Goal: Transaction & Acquisition: Book appointment/travel/reservation

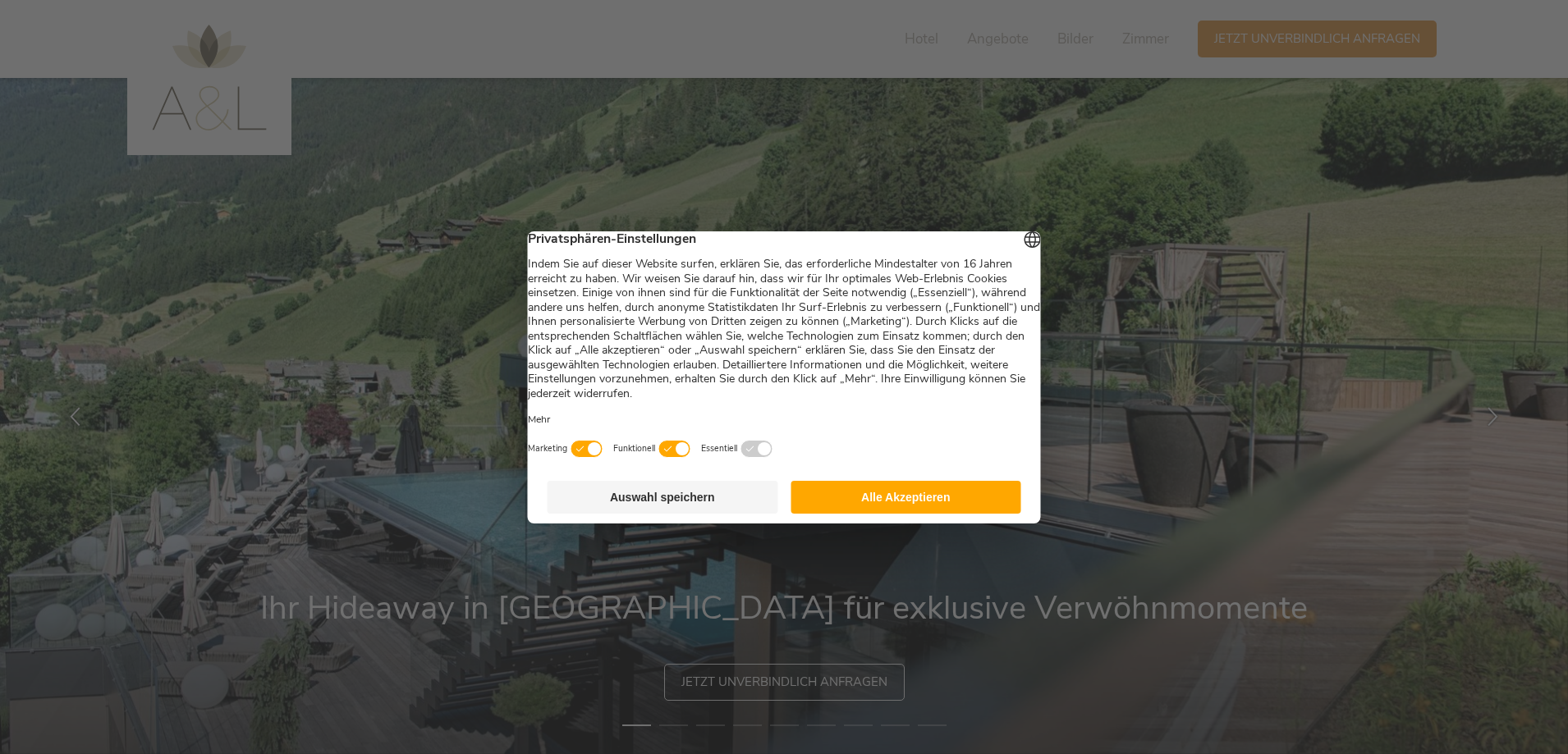
click at [888, 498] on button "Alle Akzeptieren" at bounding box center [906, 497] width 231 height 32
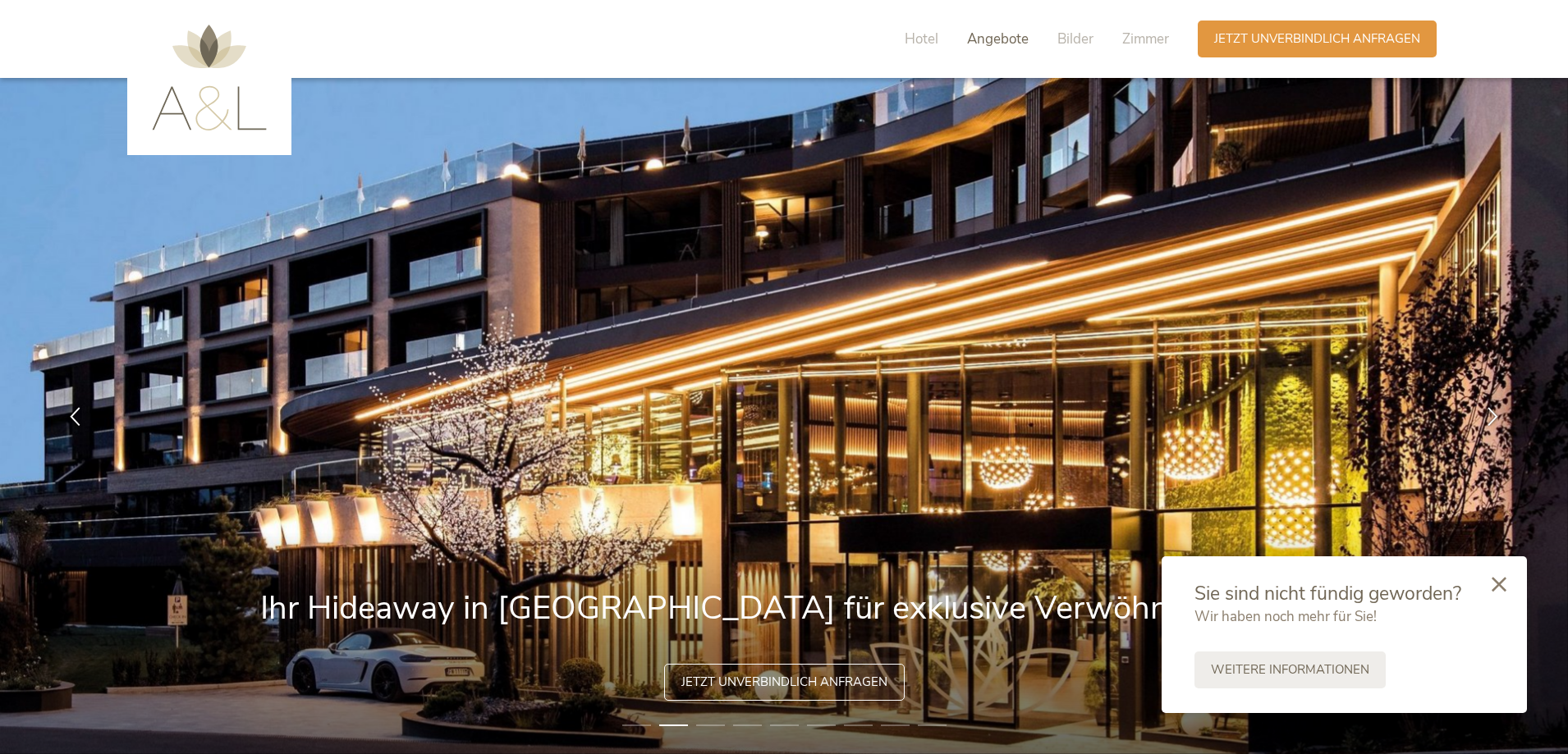
click at [997, 39] on span "Angebote" at bounding box center [998, 38] width 62 height 19
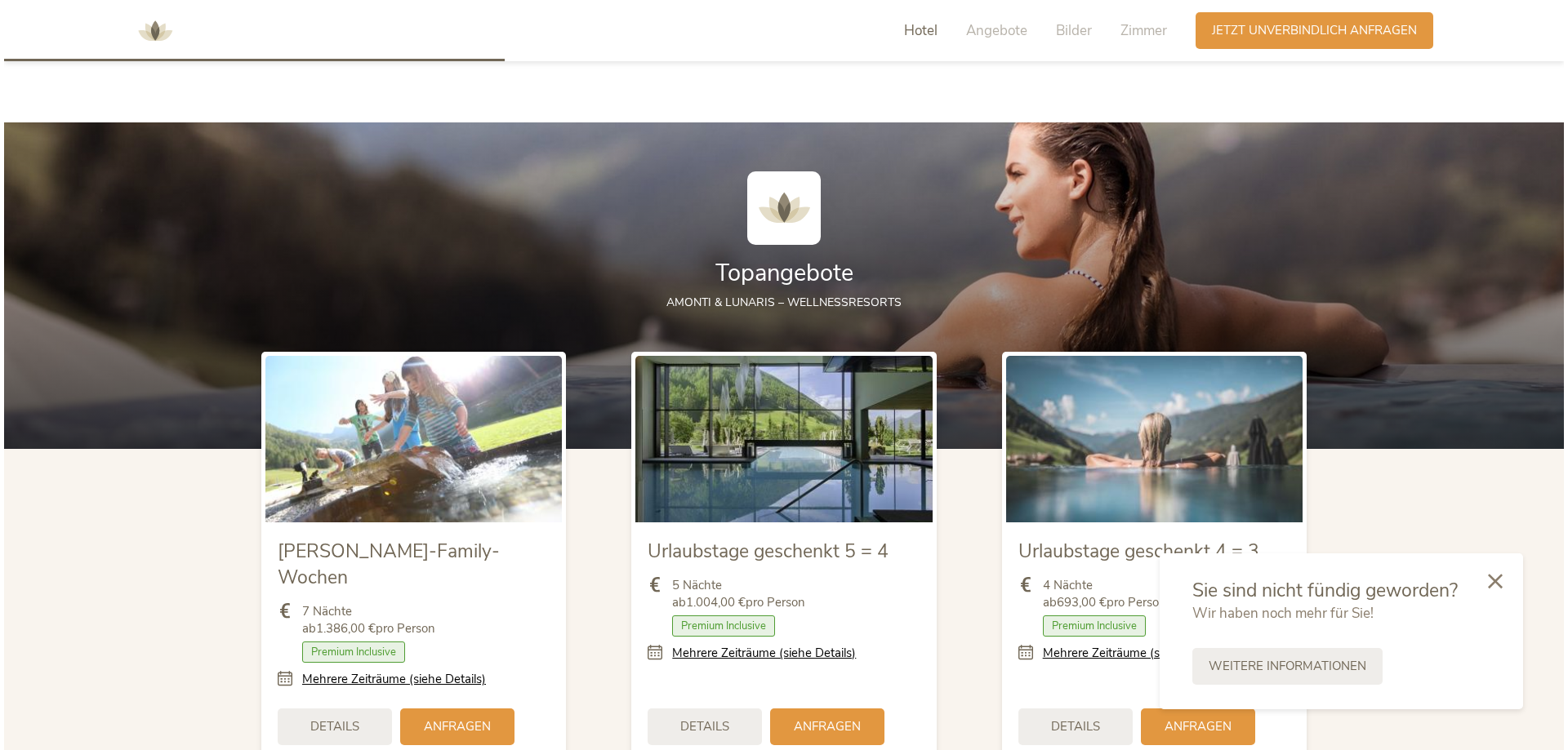
scroll to position [1776, 0]
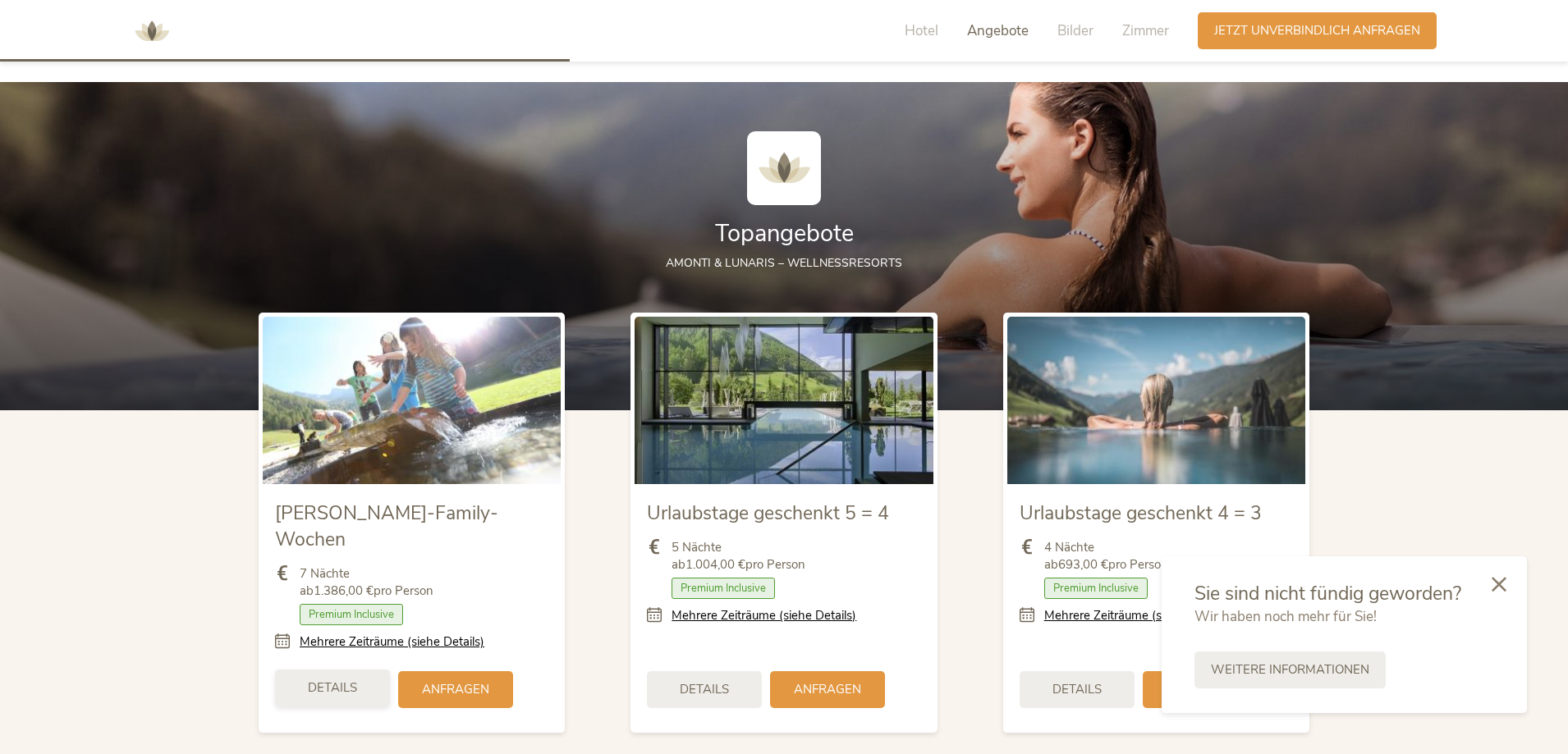
click at [328, 680] on span "Details" at bounding box center [332, 688] width 49 height 17
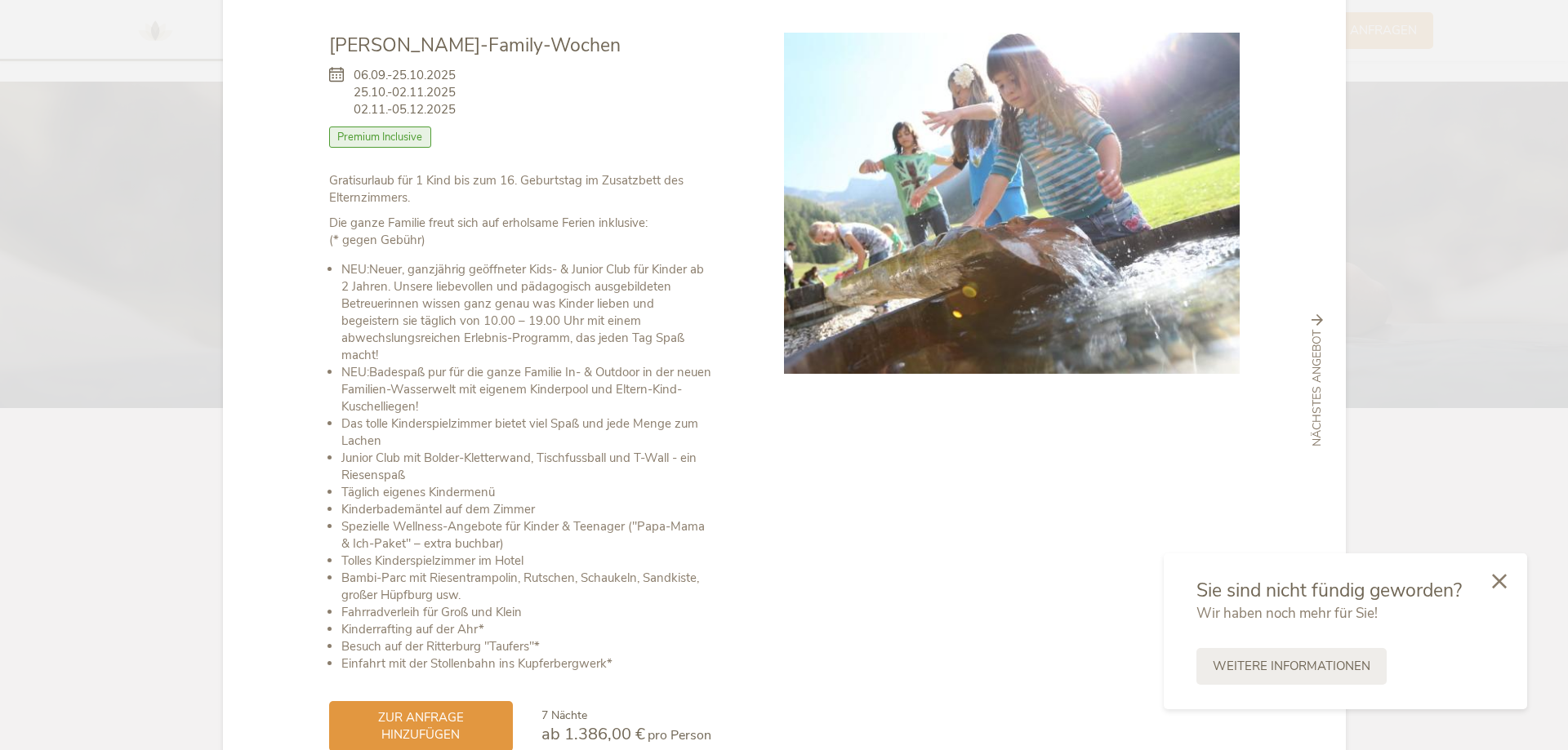
scroll to position [173, 0]
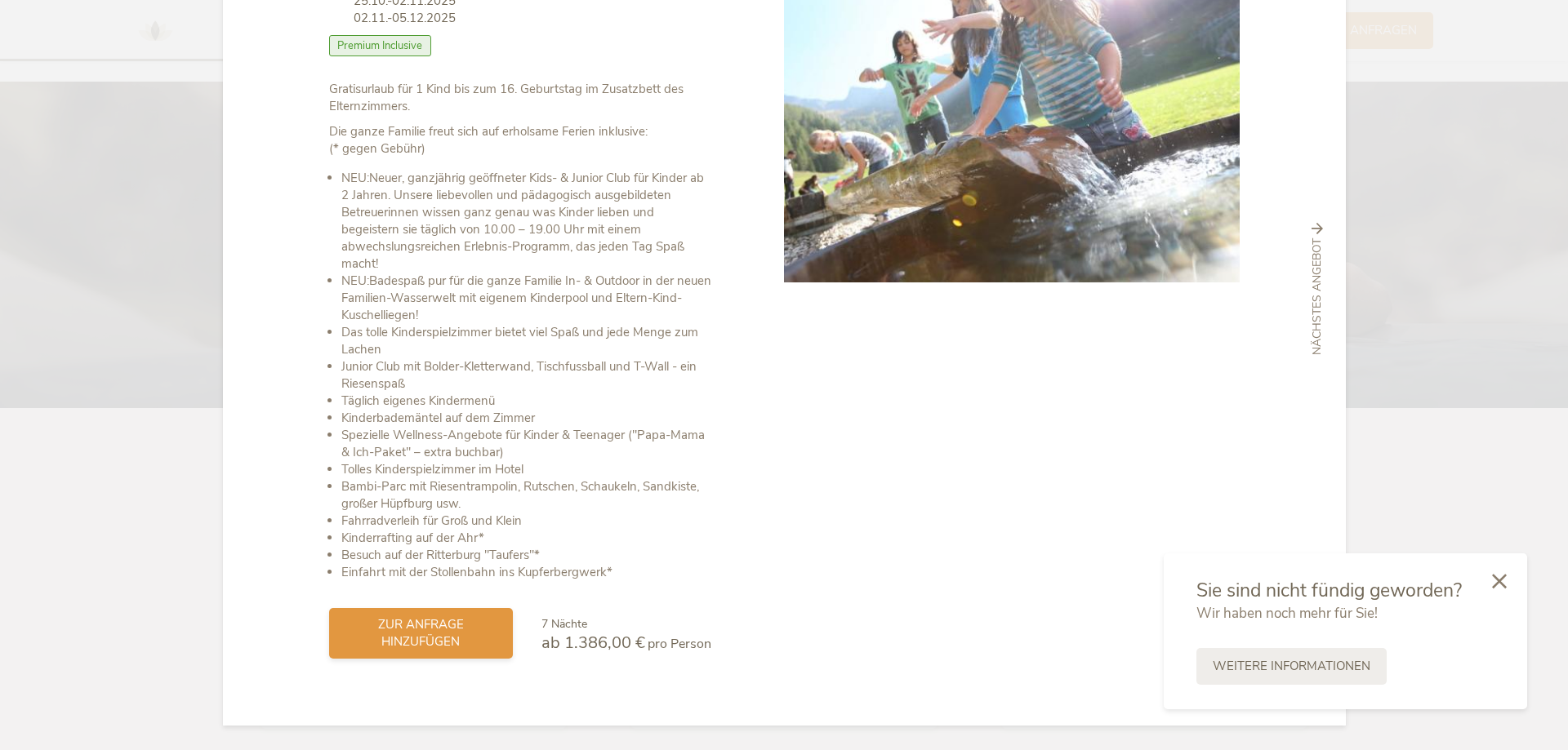
click at [402, 624] on span "zur Anfrage hinzufügen" at bounding box center [421, 633] width 151 height 34
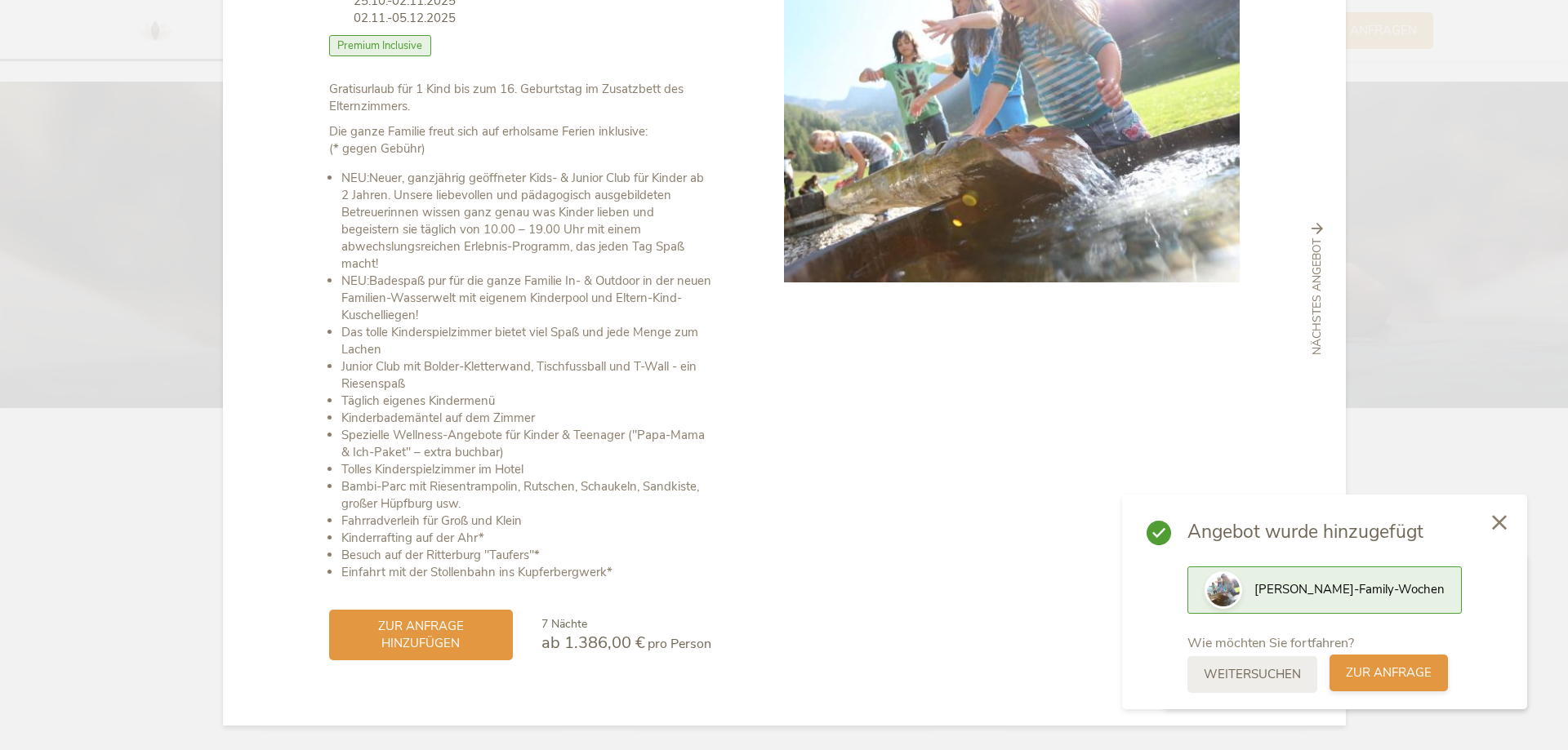
click at [1405, 673] on span "zur Anfrage" at bounding box center [1388, 673] width 85 height 17
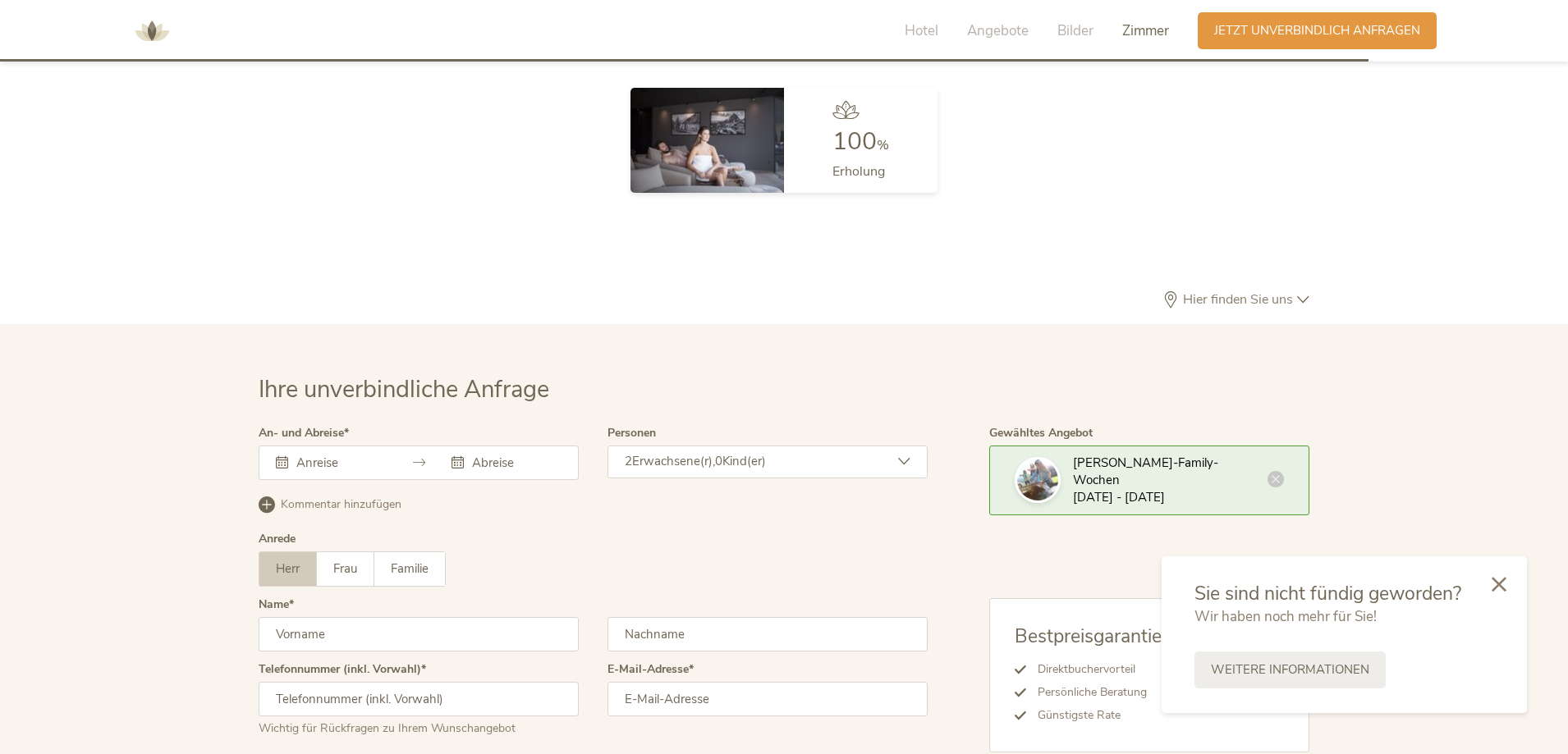
scroll to position [4913, 0]
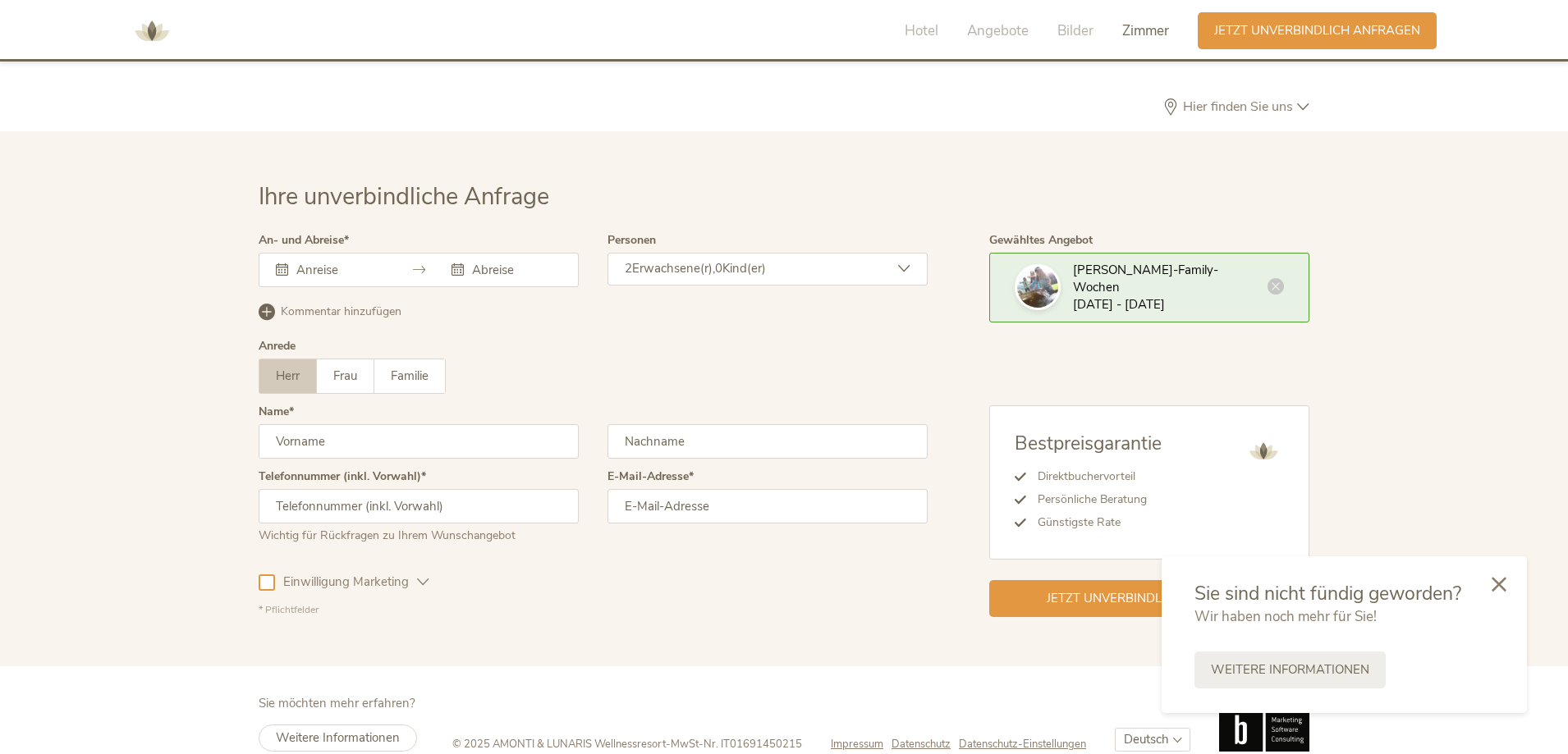
click at [281, 263] on icon at bounding box center [282, 269] width 13 height 12
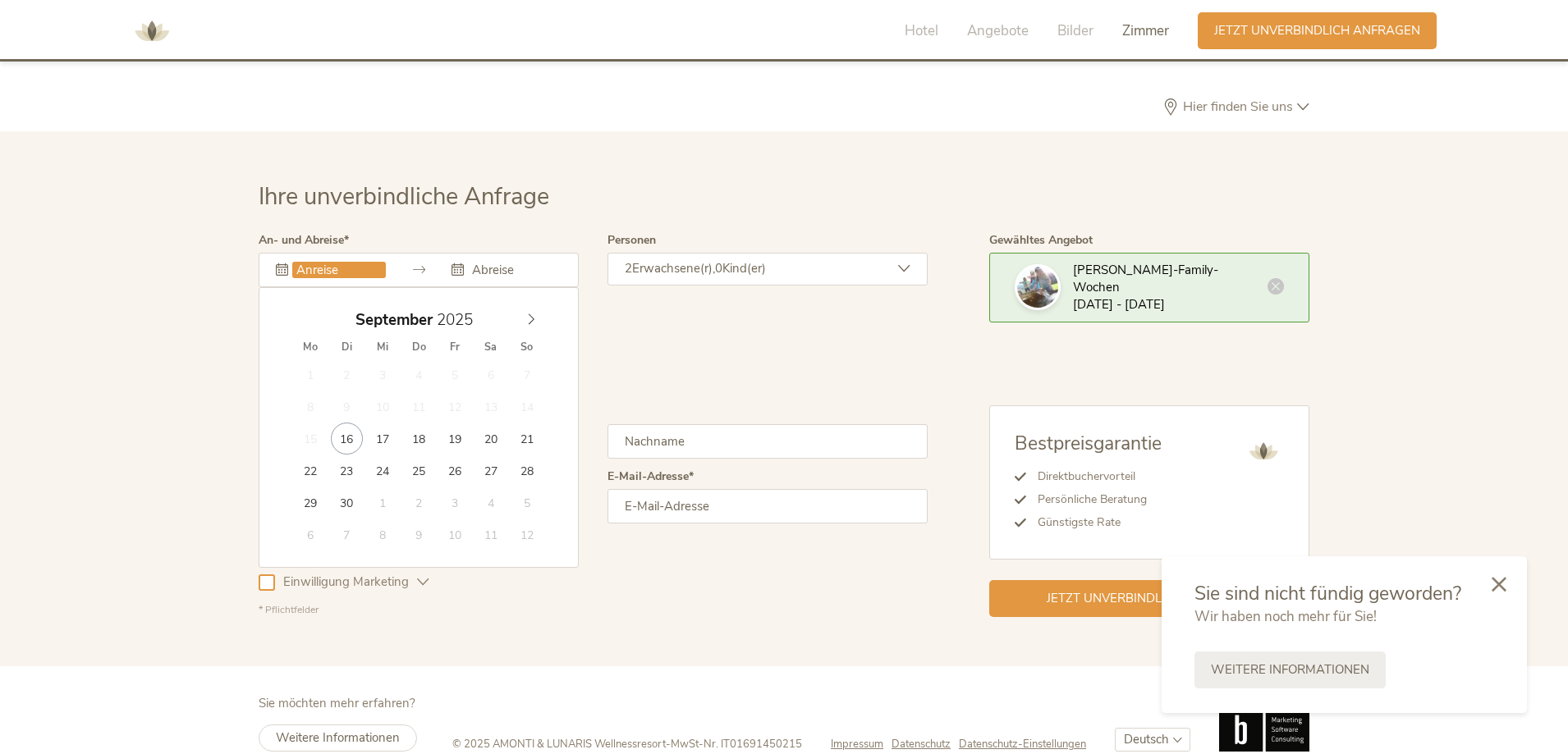
click at [328, 262] on input "text" at bounding box center [339, 270] width 93 height 17
click at [538, 304] on span at bounding box center [531, 316] width 28 height 23
type input "25.10.2025"
click at [494, 262] on input "text" at bounding box center [514, 270] width 93 height 17
click at [525, 313] on icon at bounding box center [531, 319] width 12 height 12
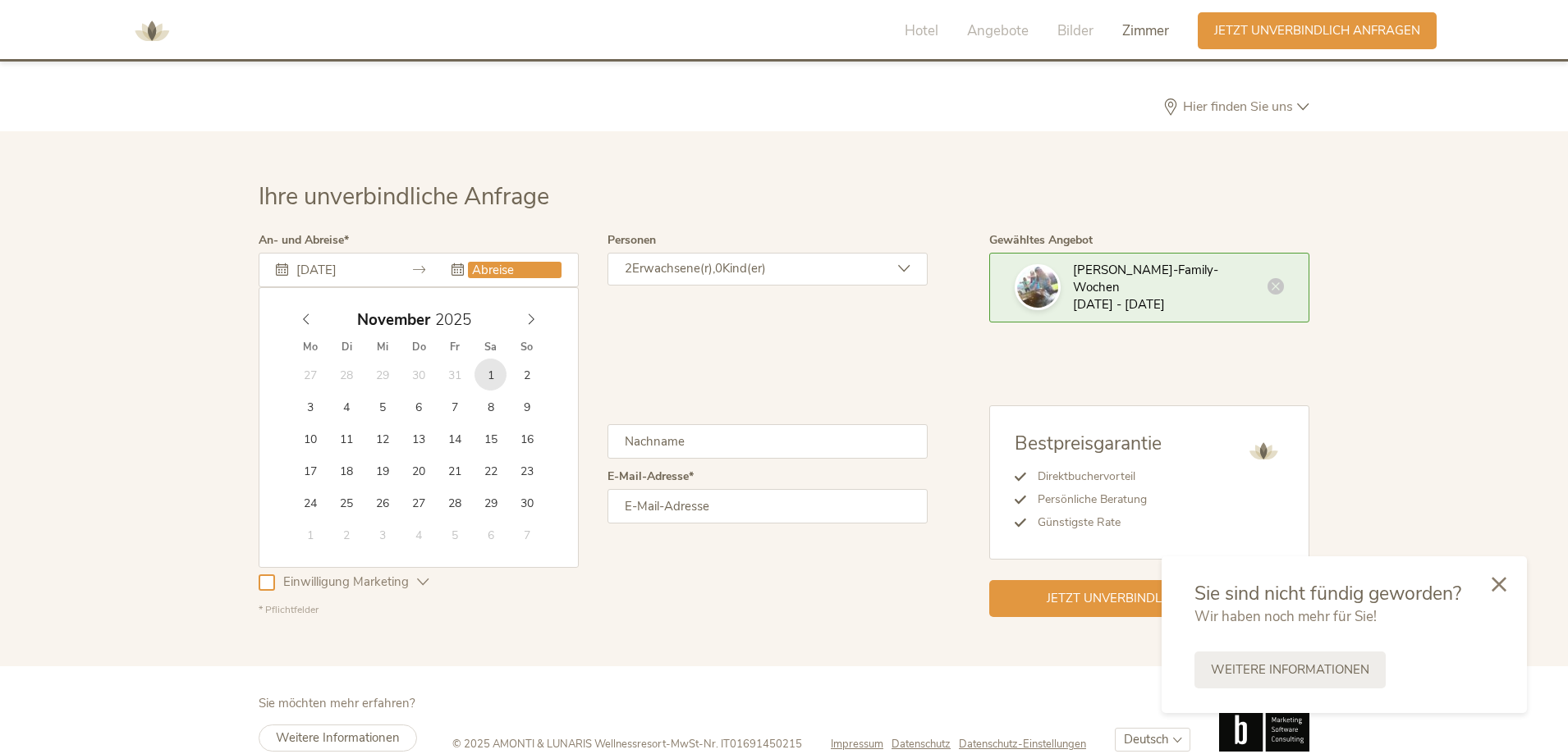
type input "01.11.2025"
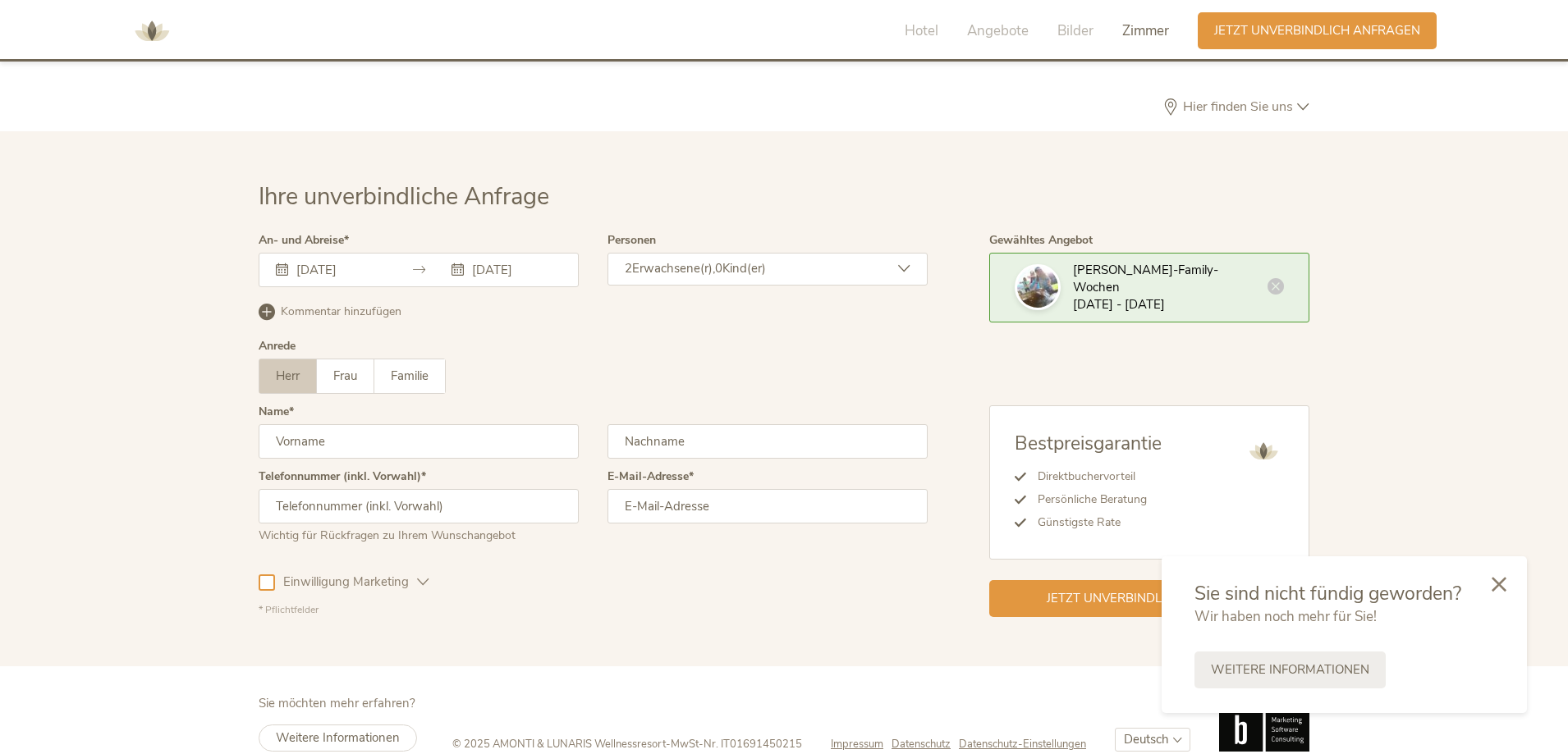
click at [901, 262] on icon at bounding box center [904, 268] width 13 height 12
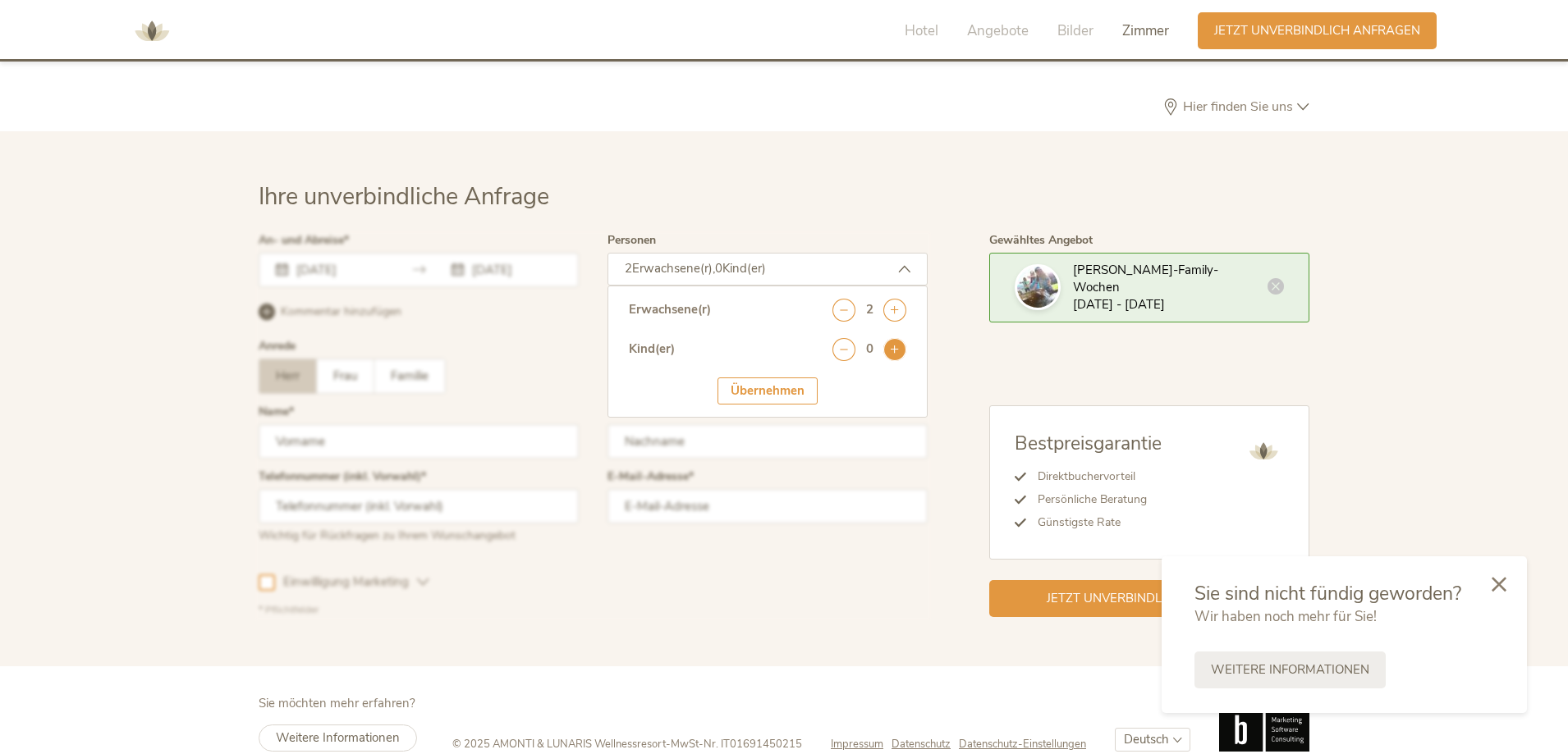
click at [892, 338] on icon at bounding box center [895, 350] width 23 height 23
click at [889, 381] on select "wählen 0 1 2 3 4 5 6 7 8 9 10 11 12 13 14 15 16 17" at bounding box center [869, 394] width 74 height 27
select select "9"
click at [833, 381] on select "wählen 0 1 2 3 4 5 6 7 8 9 10 11 12 13 14 15 16 17" at bounding box center [869, 394] width 74 height 27
click at [770, 428] on div "Übernehmen" at bounding box center [768, 442] width 100 height 27
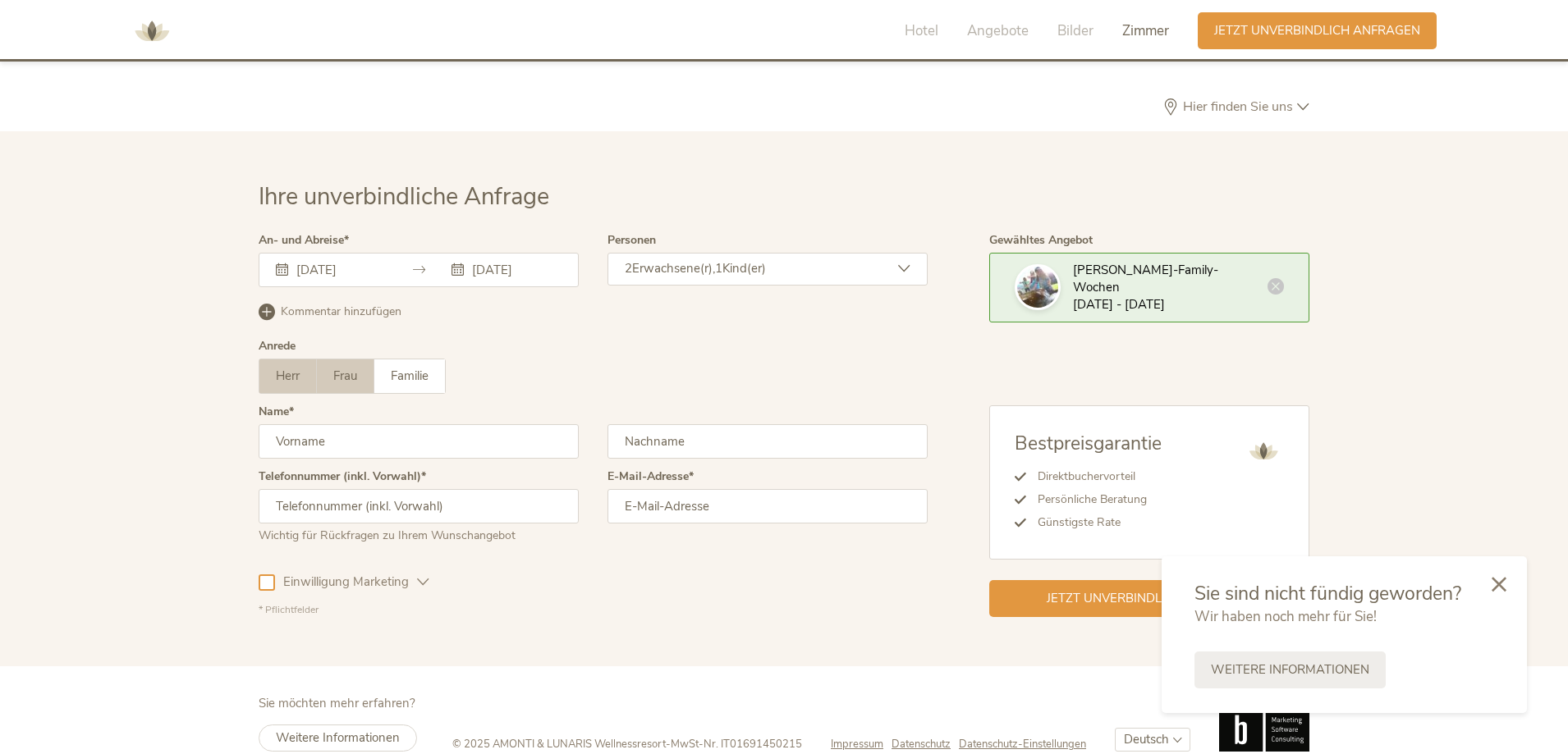
click at [353, 367] on span "Frau" at bounding box center [345, 376] width 24 height 17
click at [336, 424] on input "text" at bounding box center [418, 441] width 320 height 34
type input "Marianne"
type input "Wolfram"
click at [288, 489] on input "+" at bounding box center [418, 506] width 320 height 34
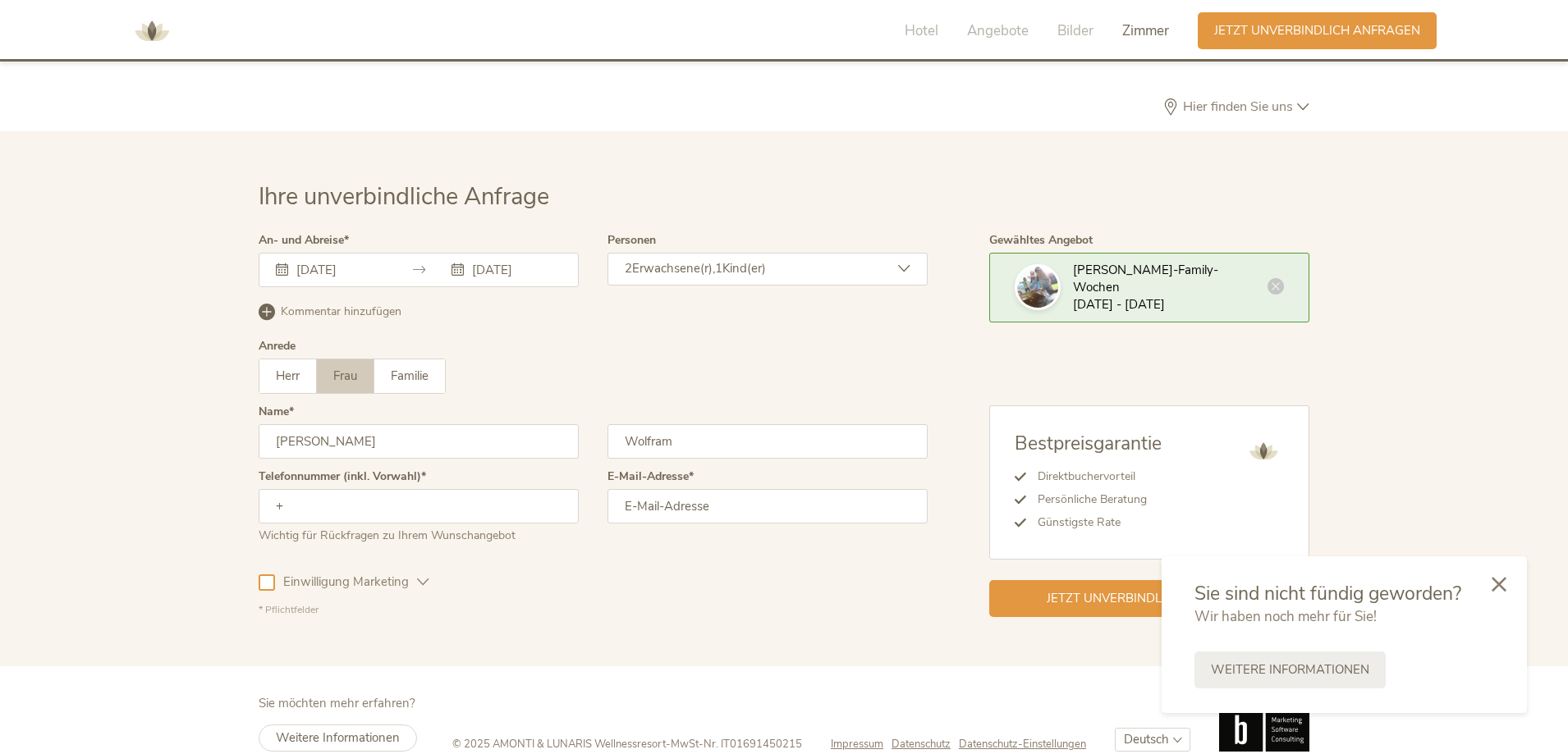
click at [283, 489] on input "+" at bounding box center [418, 506] width 320 height 34
type input "+436643457129"
click at [640, 489] on input "email" at bounding box center [768, 506] width 320 height 34
type input "marianne.wolfram@gmail.com"
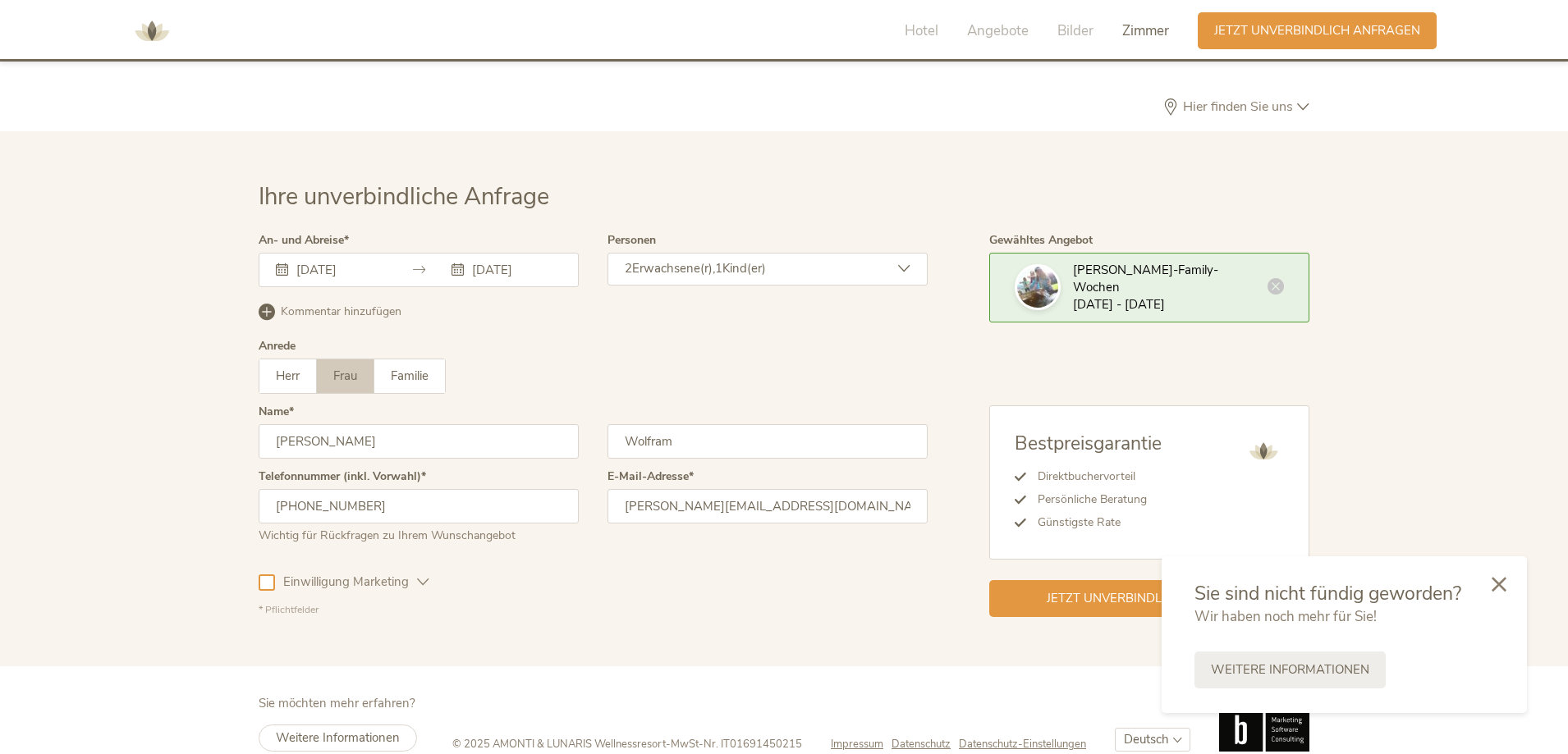
click at [265, 575] on div at bounding box center [267, 583] width 17 height 17
click at [266, 577] on icon at bounding box center [267, 582] width 11 height 11
click at [1505, 582] on icon at bounding box center [1500, 583] width 15 height 15
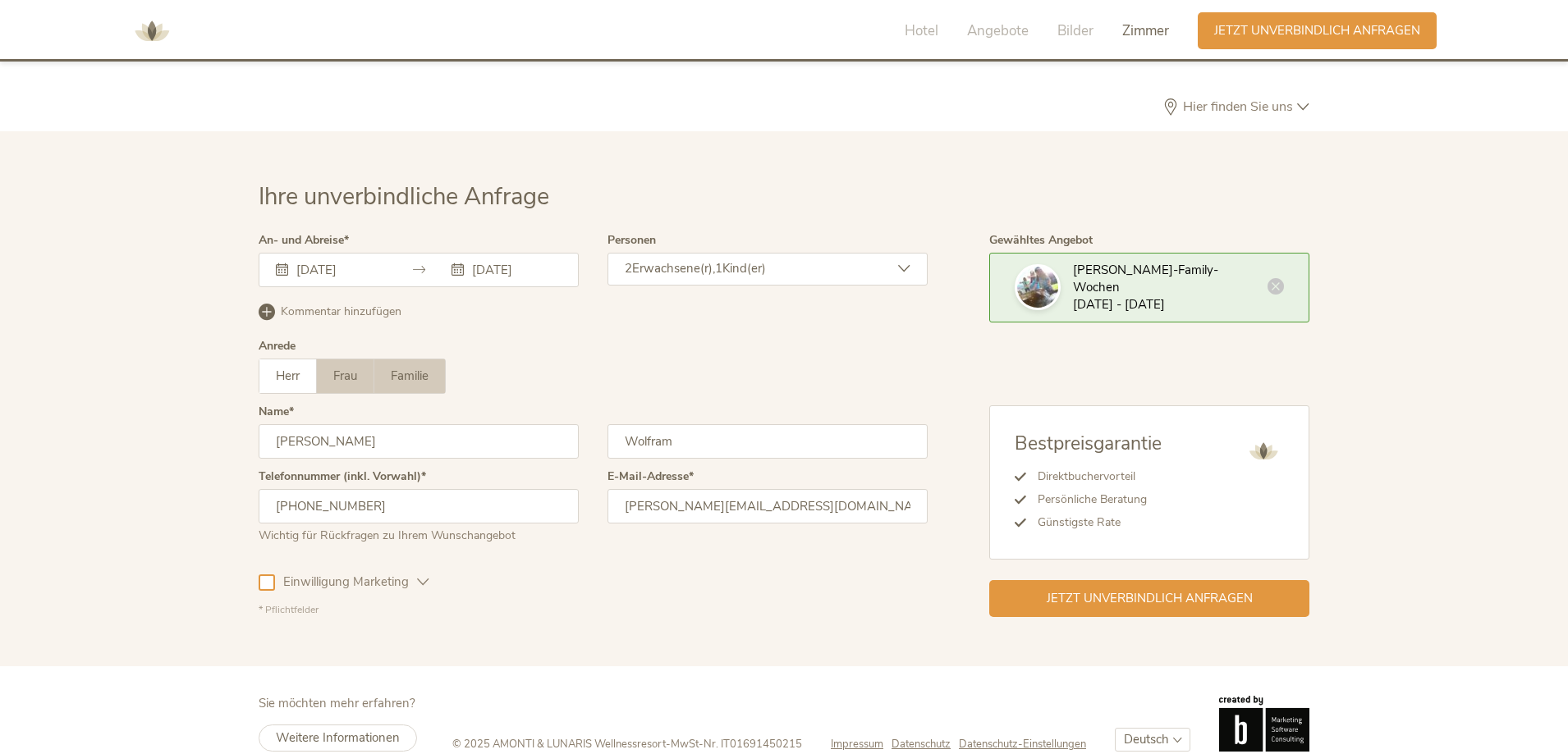
click at [396, 359] on label "Familie" at bounding box center [409, 376] width 71 height 33
click at [1153, 588] on span "Jetzt unverbindlich anfragen" at bounding box center [1150, 597] width 206 height 17
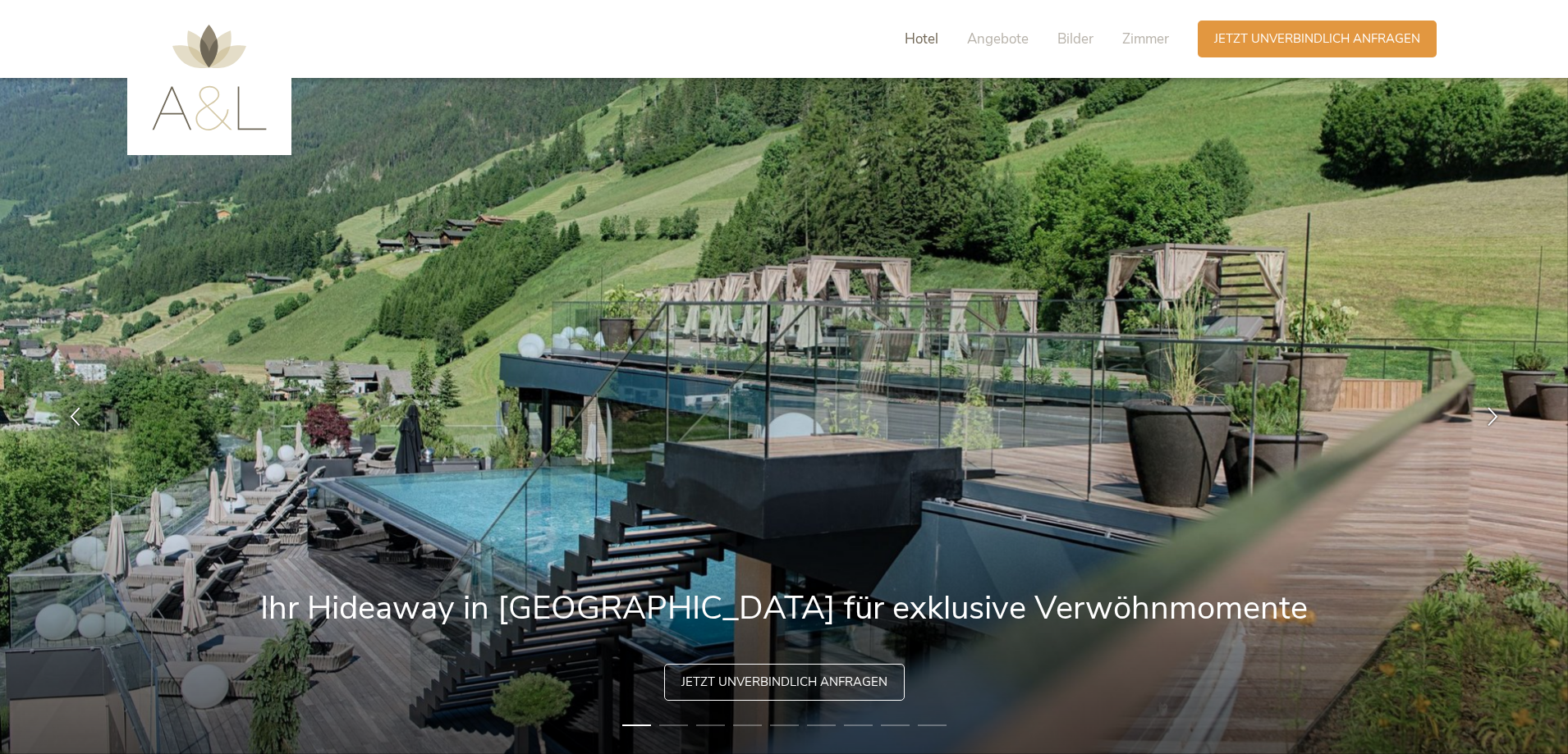
click at [925, 36] on span "Hotel" at bounding box center [922, 38] width 33 height 19
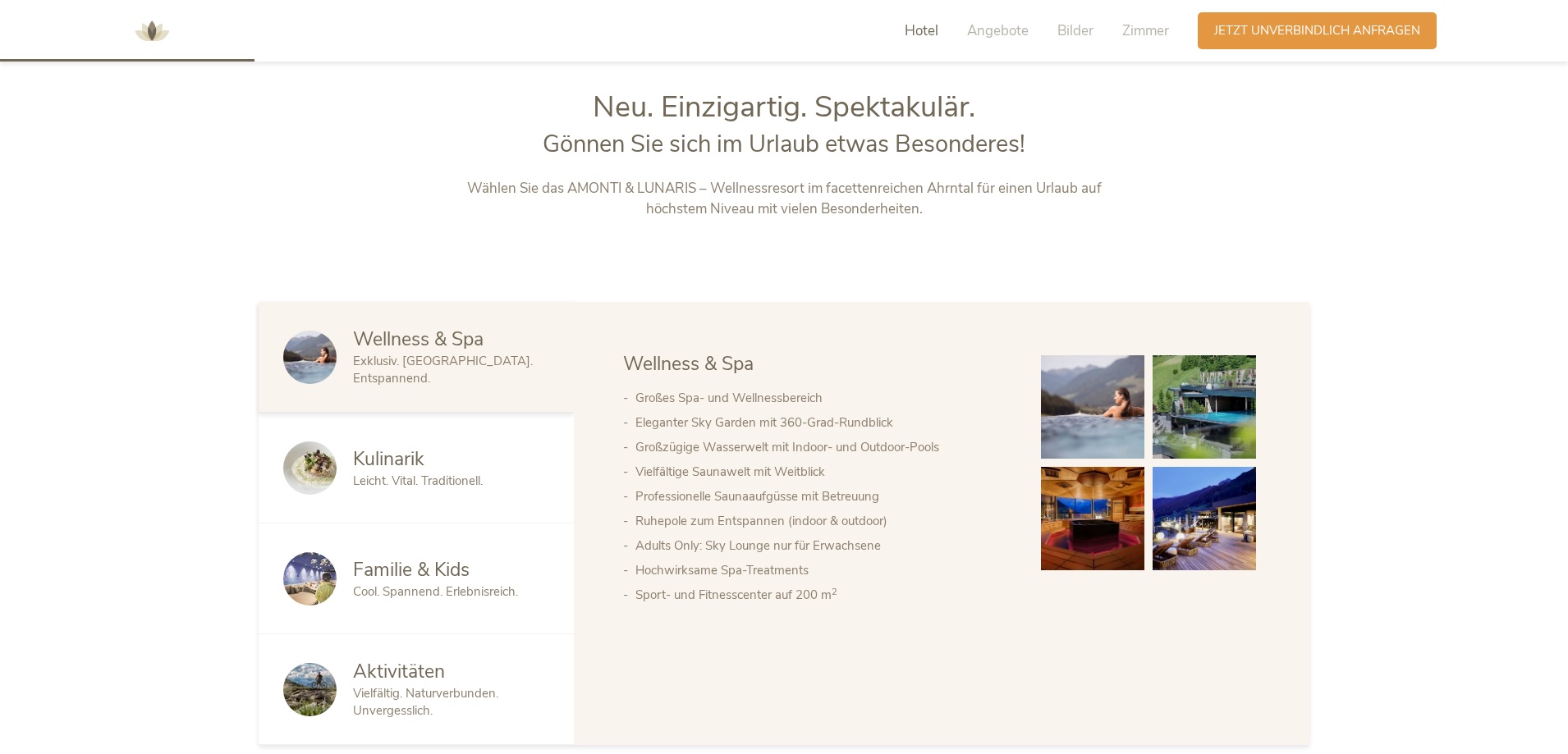
scroll to position [811, 0]
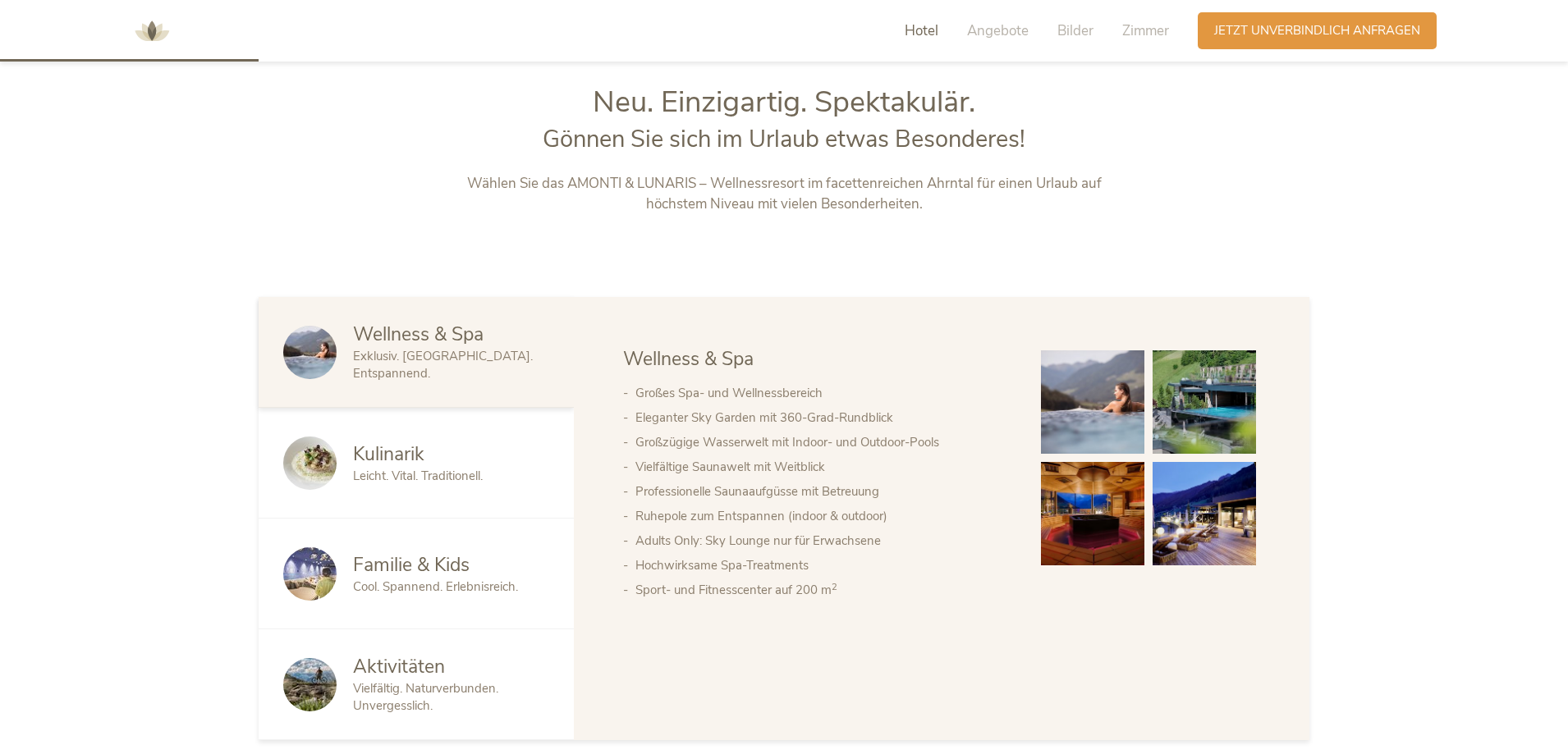
click at [430, 571] on span "Familie & Kids" at bounding box center [412, 565] width 117 height 26
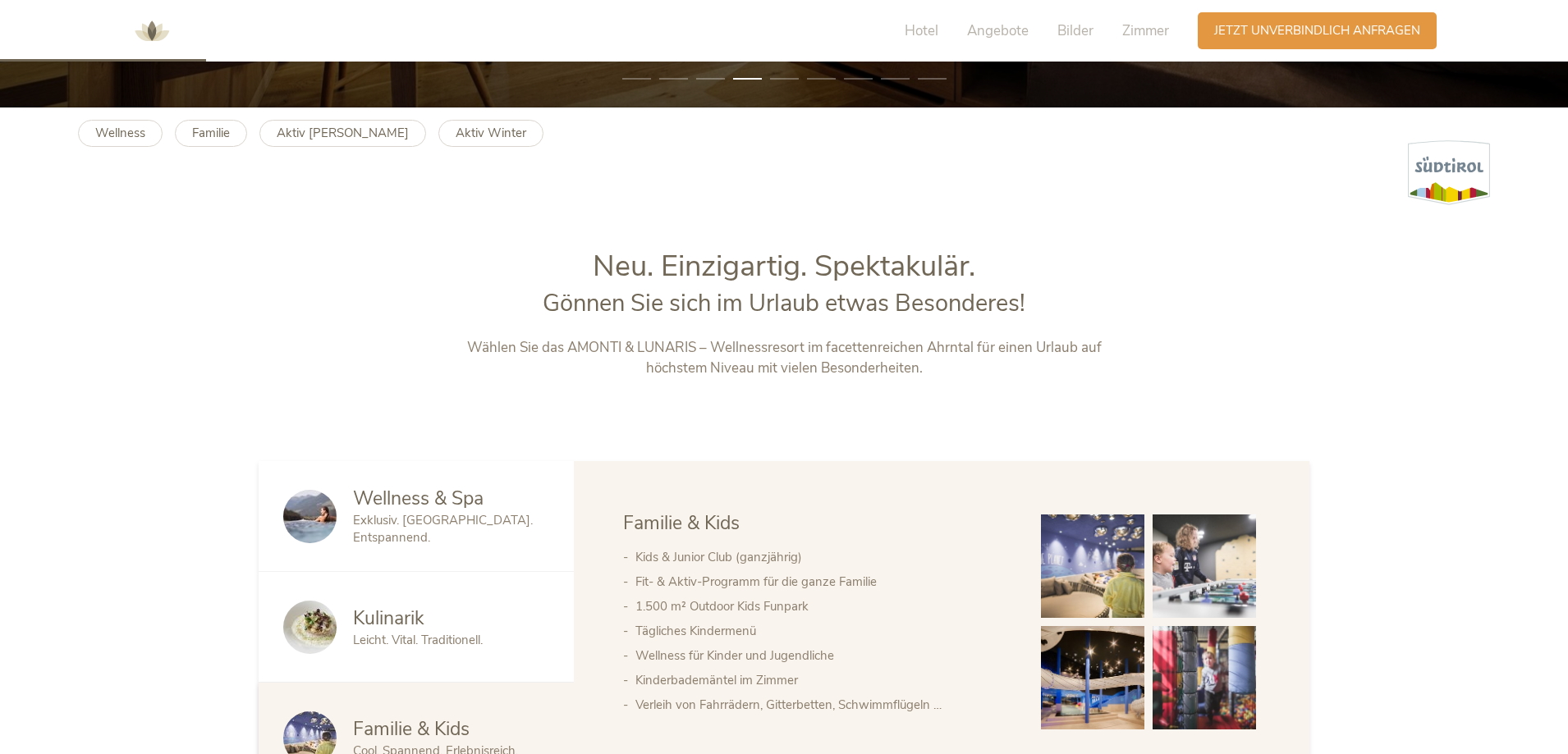
scroll to position [729, 0]
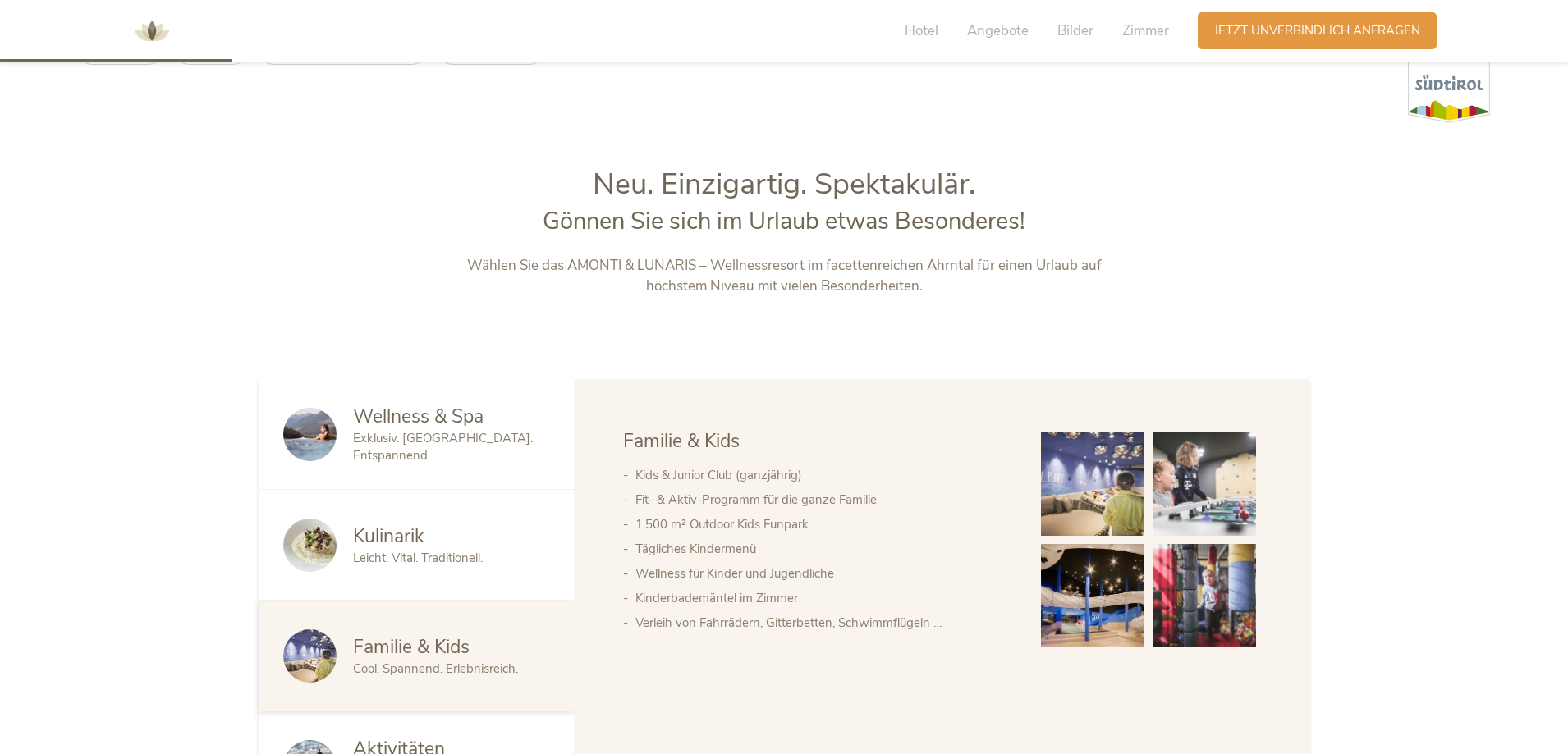
click at [388, 559] on span "Leicht. Vital. Traditionell." at bounding box center [418, 558] width 130 height 17
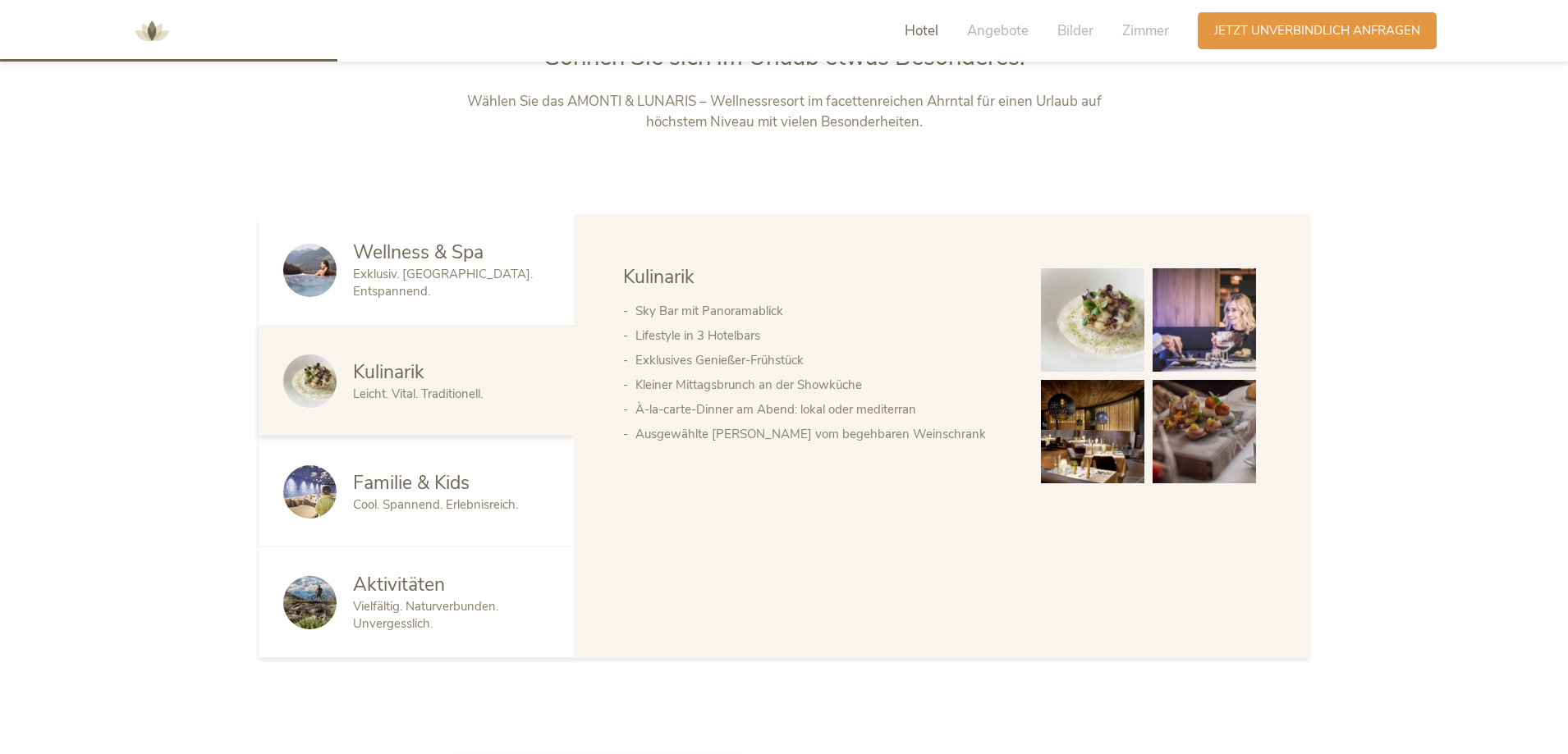
scroll to position [1057, 0]
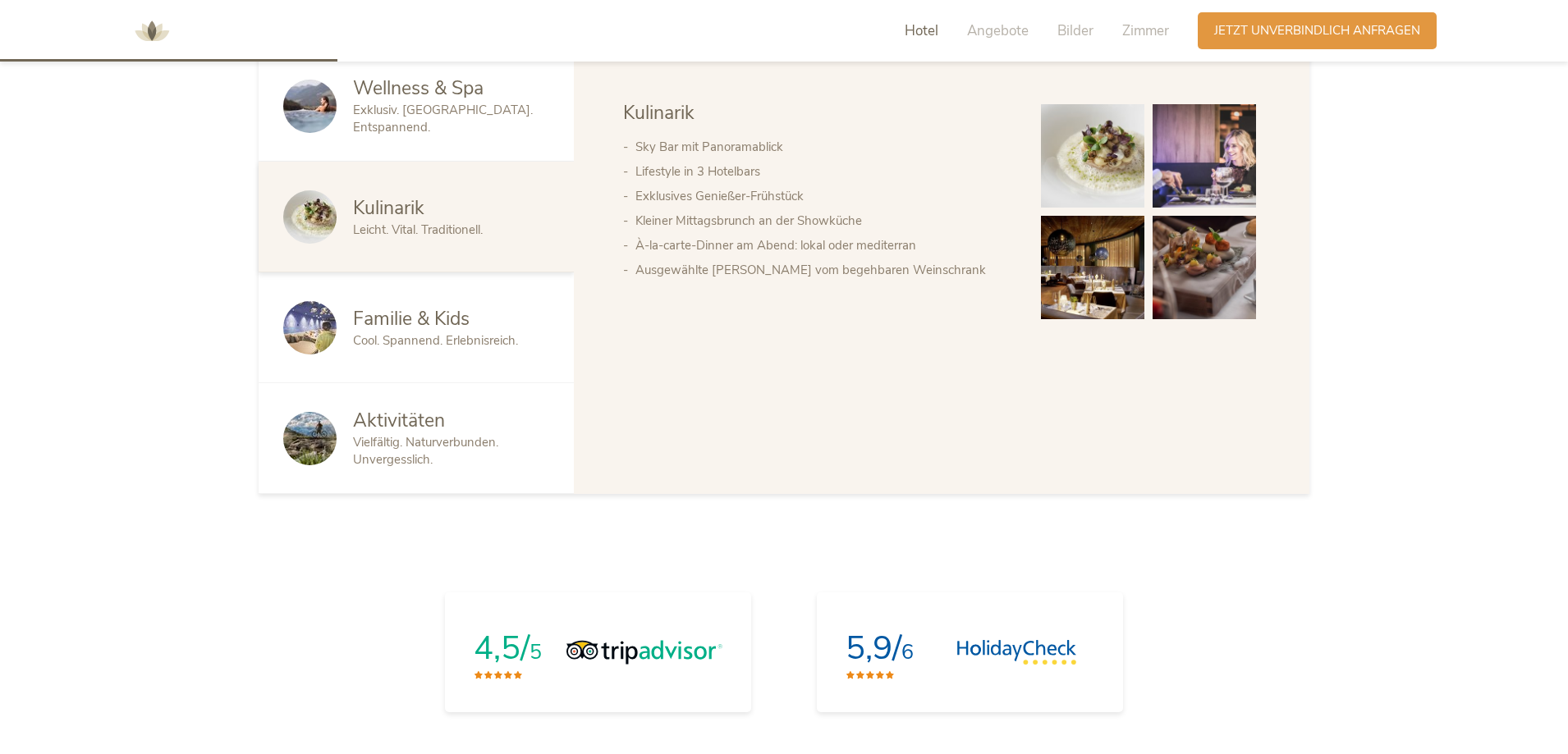
click at [383, 441] on span "Vielfältig. Naturverbunden. Unvergesslich." at bounding box center [426, 451] width 145 height 33
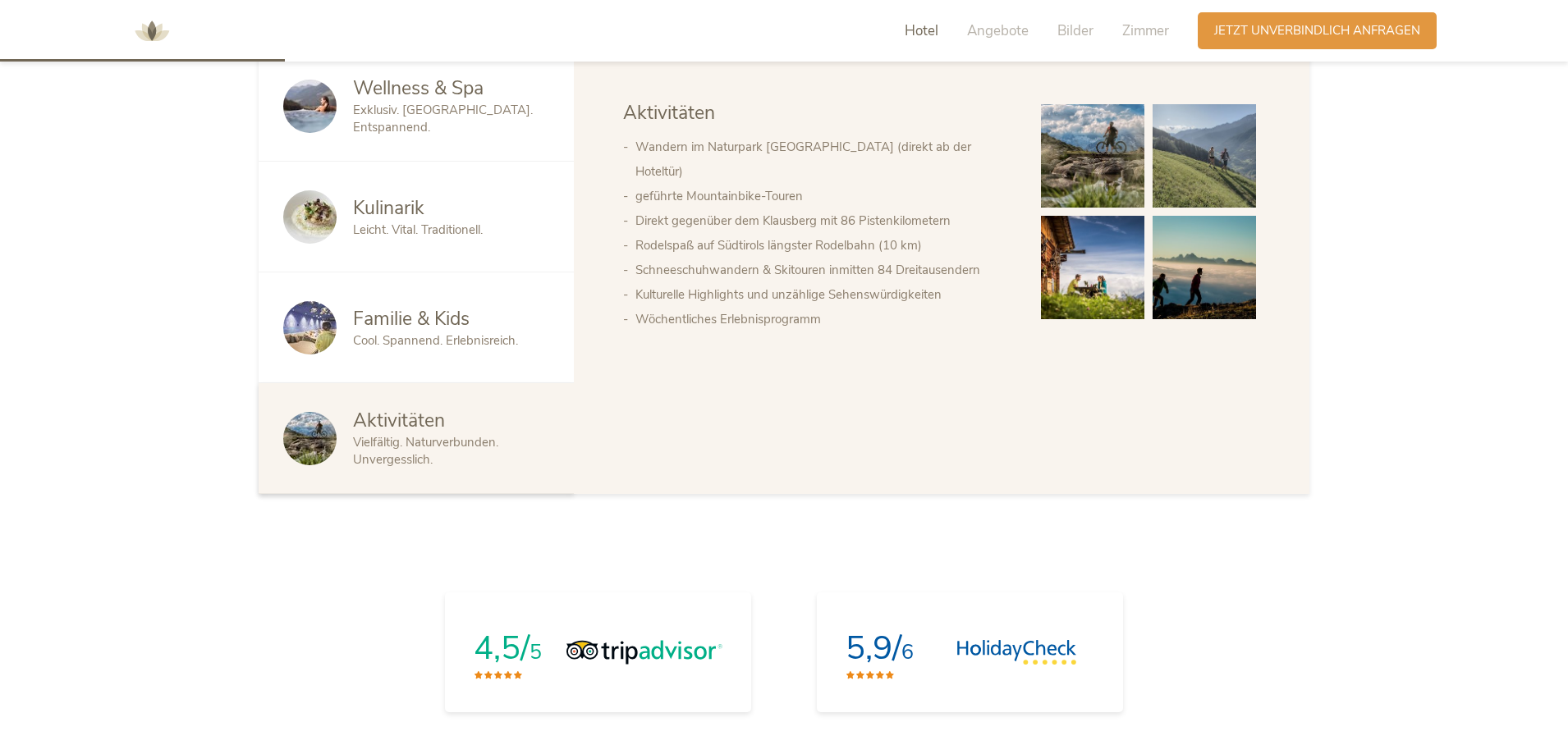
scroll to position [811, 0]
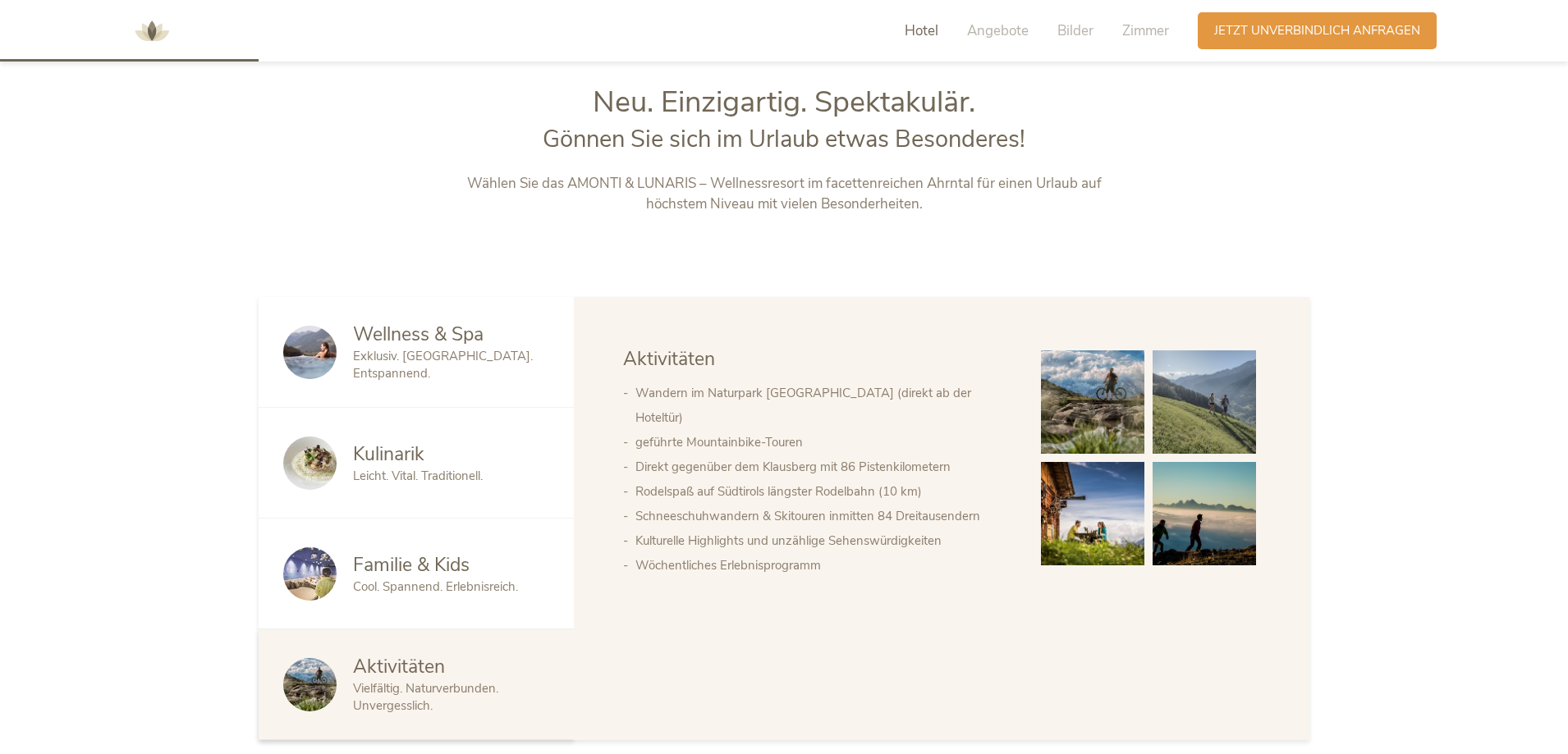
click at [446, 343] on span "Wellness & Spa" at bounding box center [418, 334] width 131 height 26
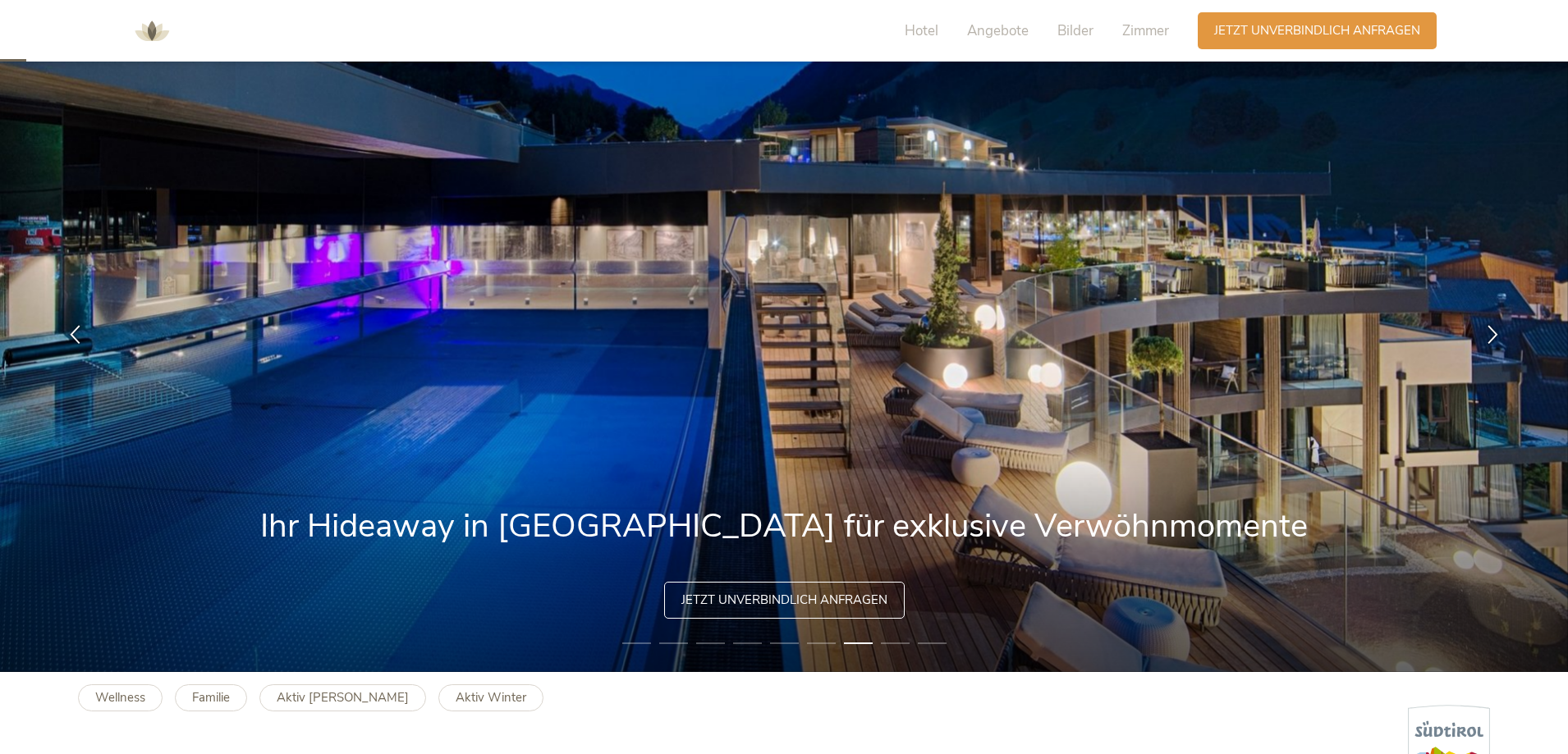
scroll to position [164, 0]
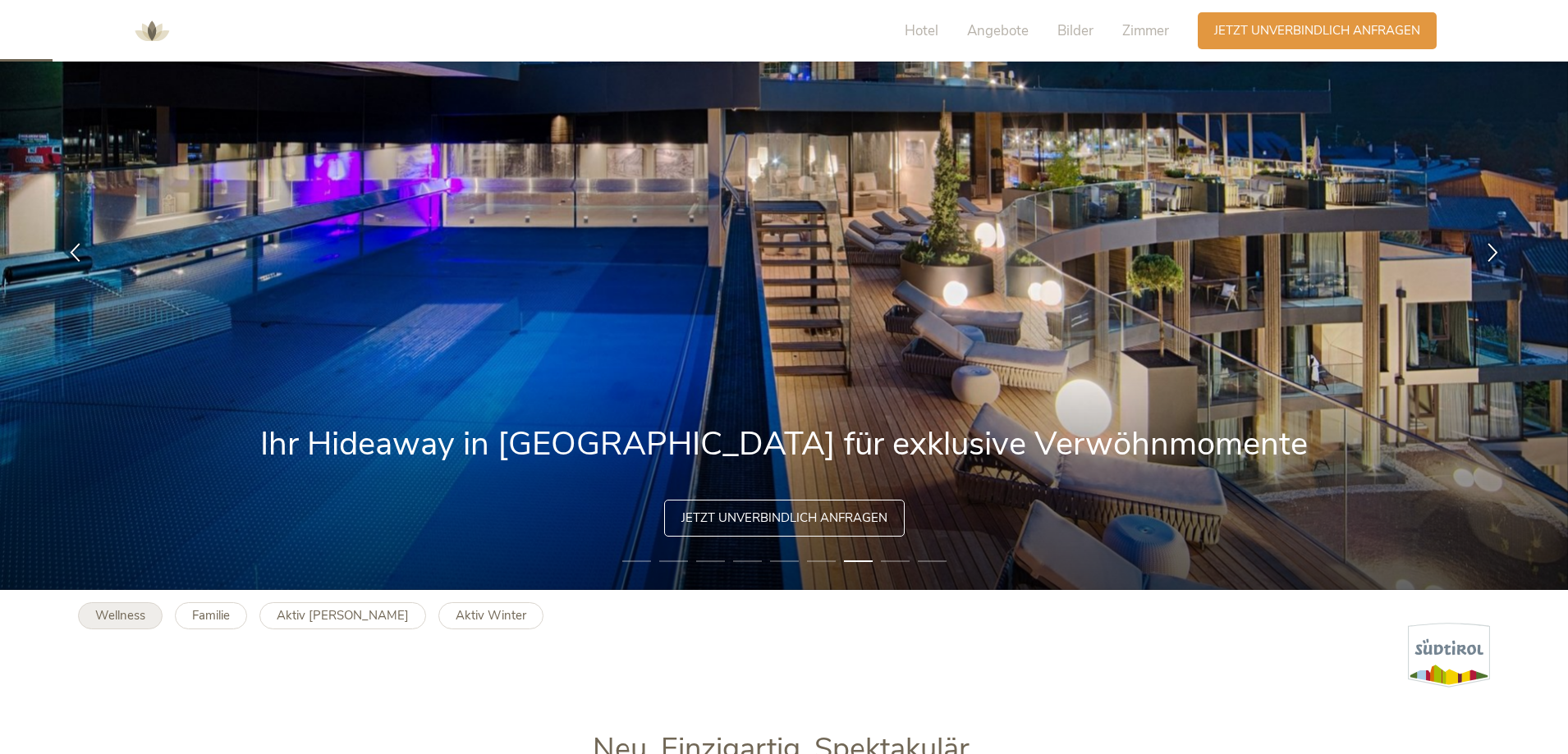
click at [122, 614] on b "Wellness" at bounding box center [120, 616] width 50 height 17
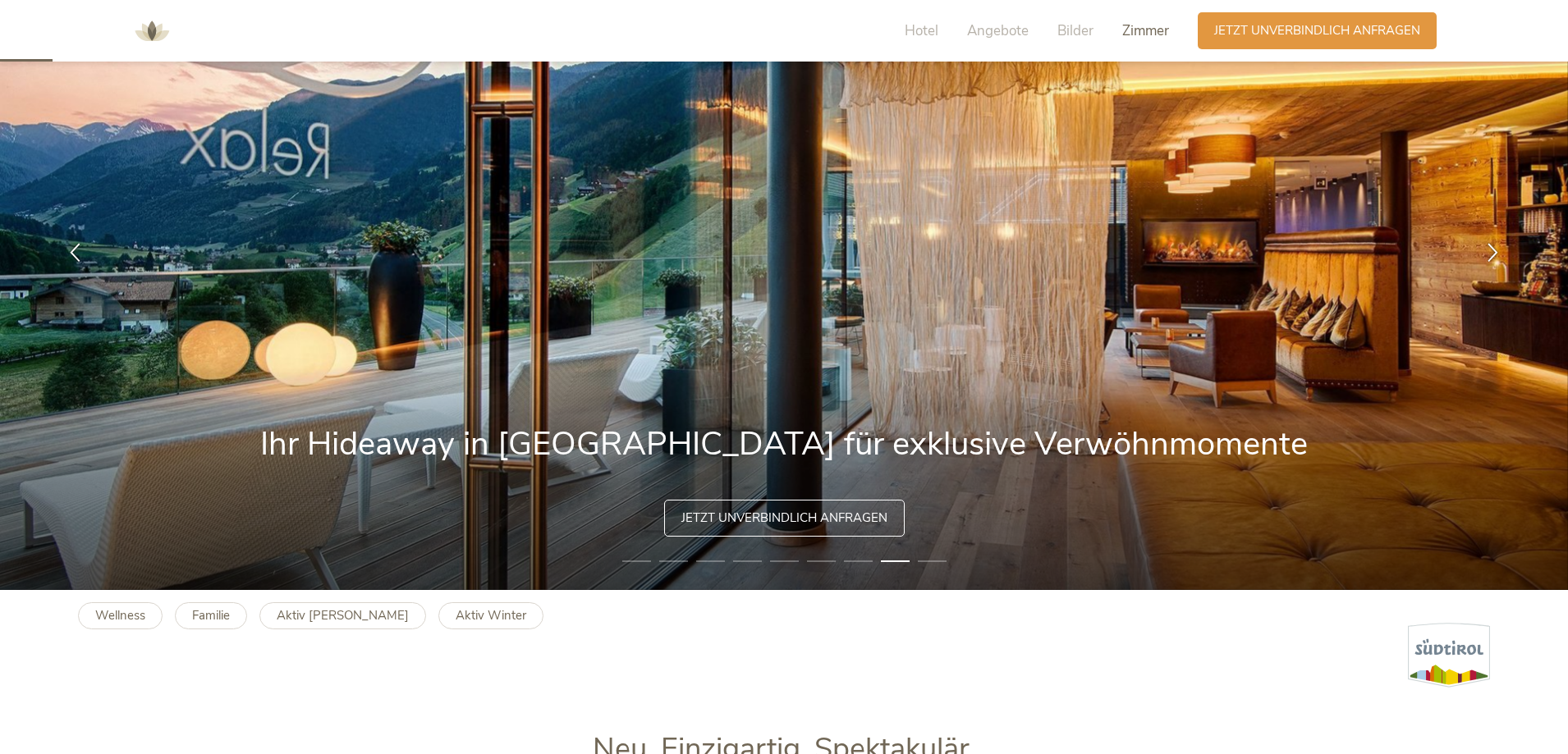
click at [1141, 27] on span "Zimmer" at bounding box center [1146, 31] width 47 height 19
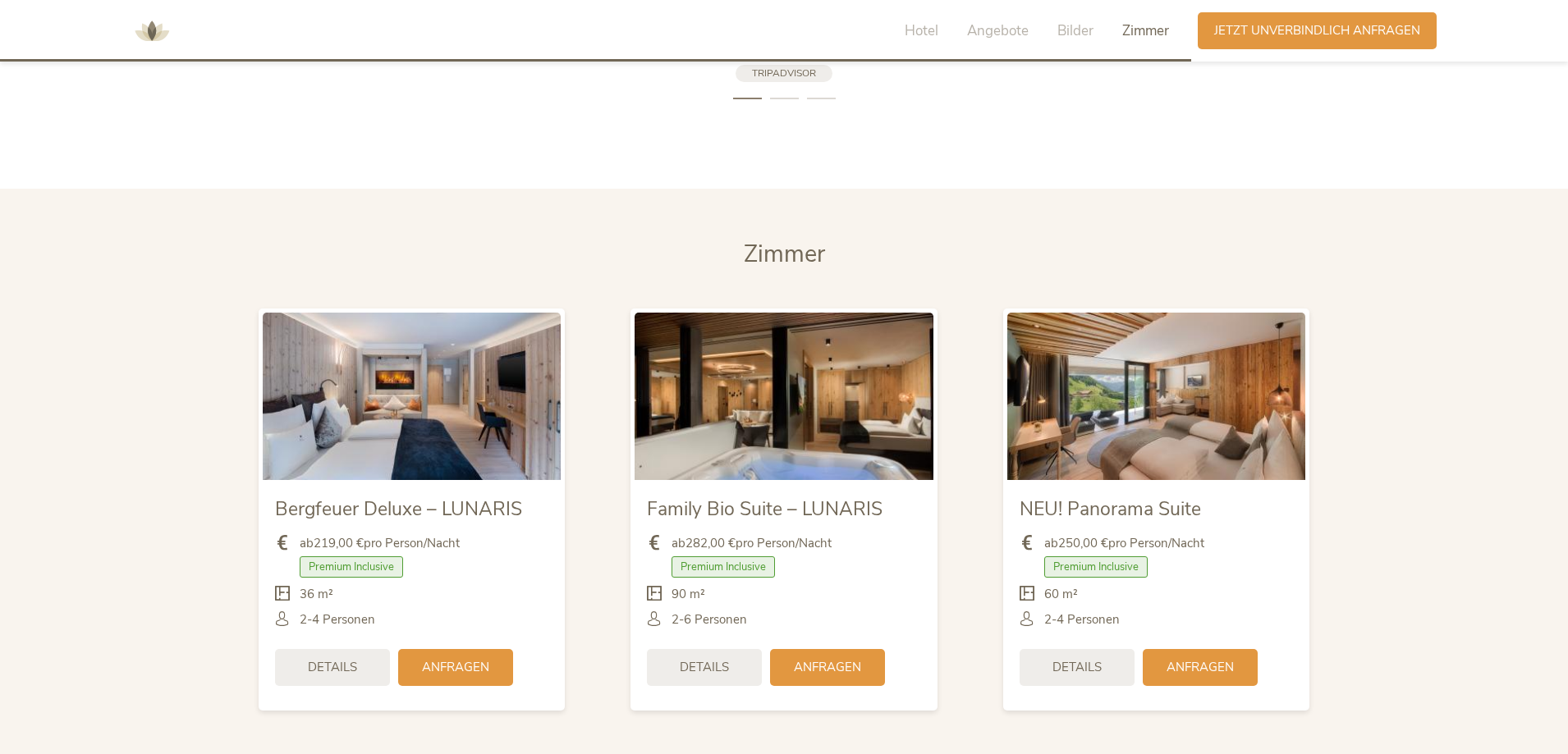
scroll to position [3874, 0]
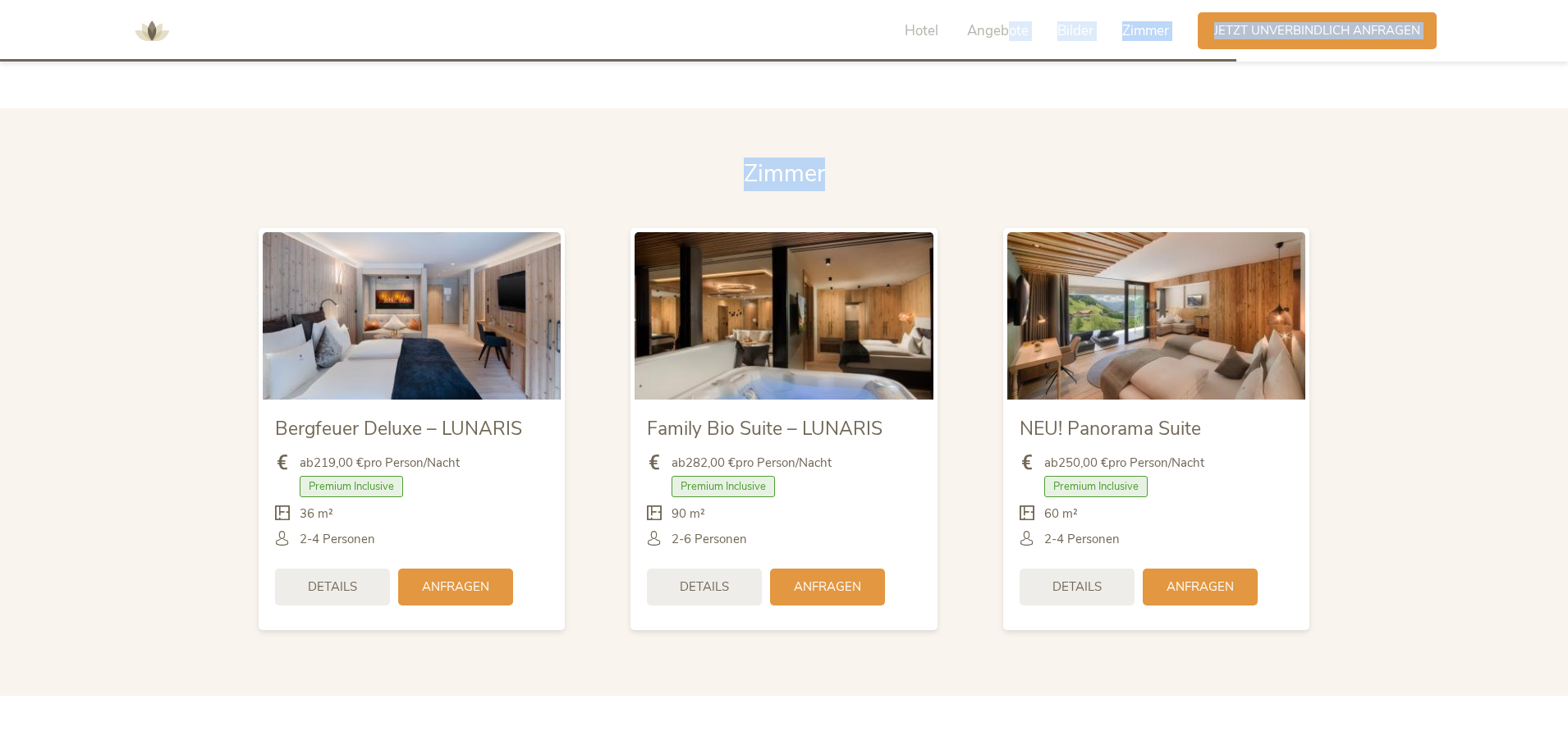
drag, startPoint x: 1008, startPoint y: 57, endPoint x: 1302, endPoint y: 64, distance: 294.1
click at [1443, 119] on section "Zimmer Zimmer Bergfeuer Deluxe – LUNARIS ab 219,00 € pro Person/Nacht Premium I…" at bounding box center [784, 402] width 1568 height 587
drag, startPoint x: 1526, startPoint y: 69, endPoint x: 1531, endPoint y: 62, distance: 8.6
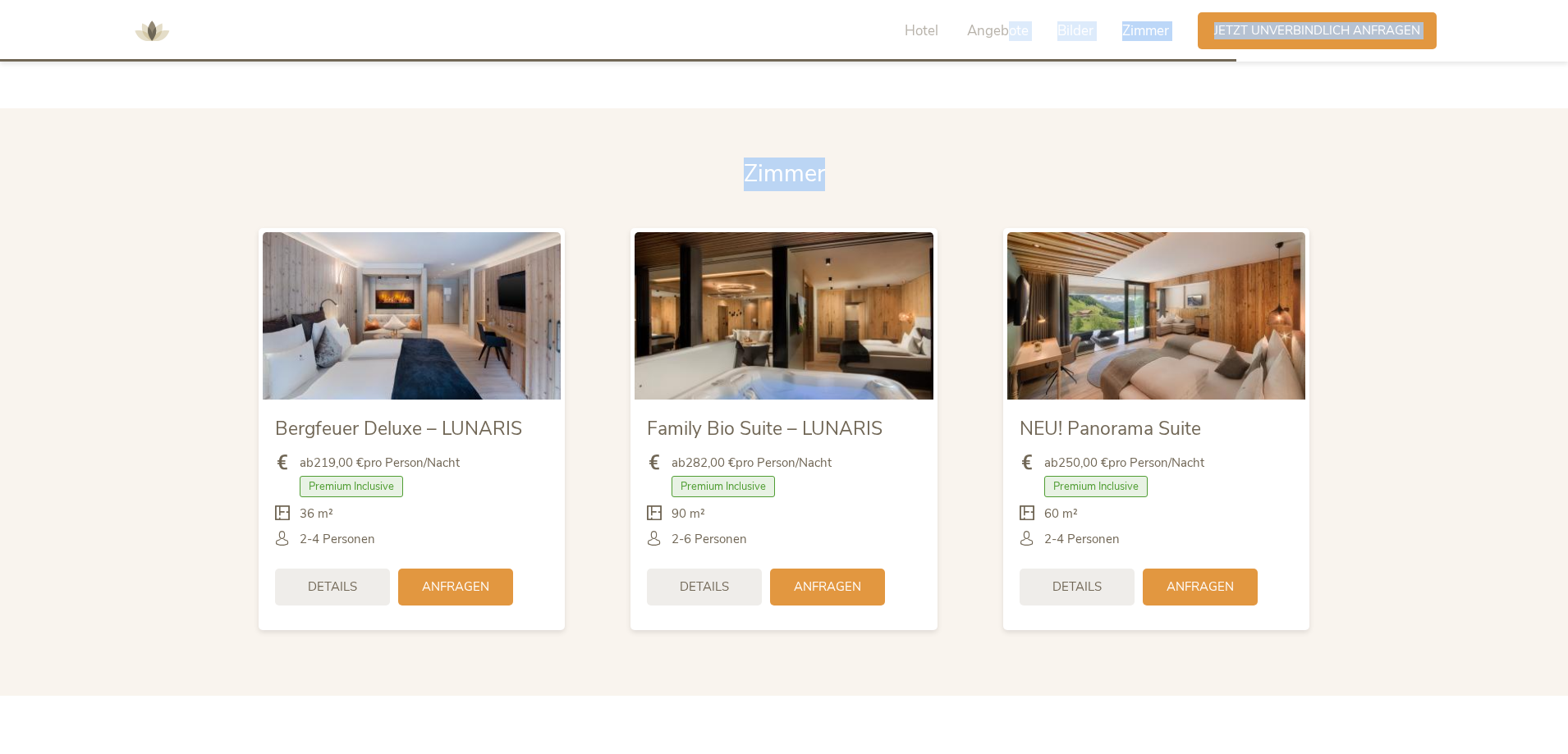
click at [1541, 57] on div "Hotel Angebote Bilder Zimmer Anfragen Jetzt unverbindlich anfragen" at bounding box center [784, 31] width 1568 height 62
click at [325, 577] on span "Details" at bounding box center [332, 585] width 49 height 17
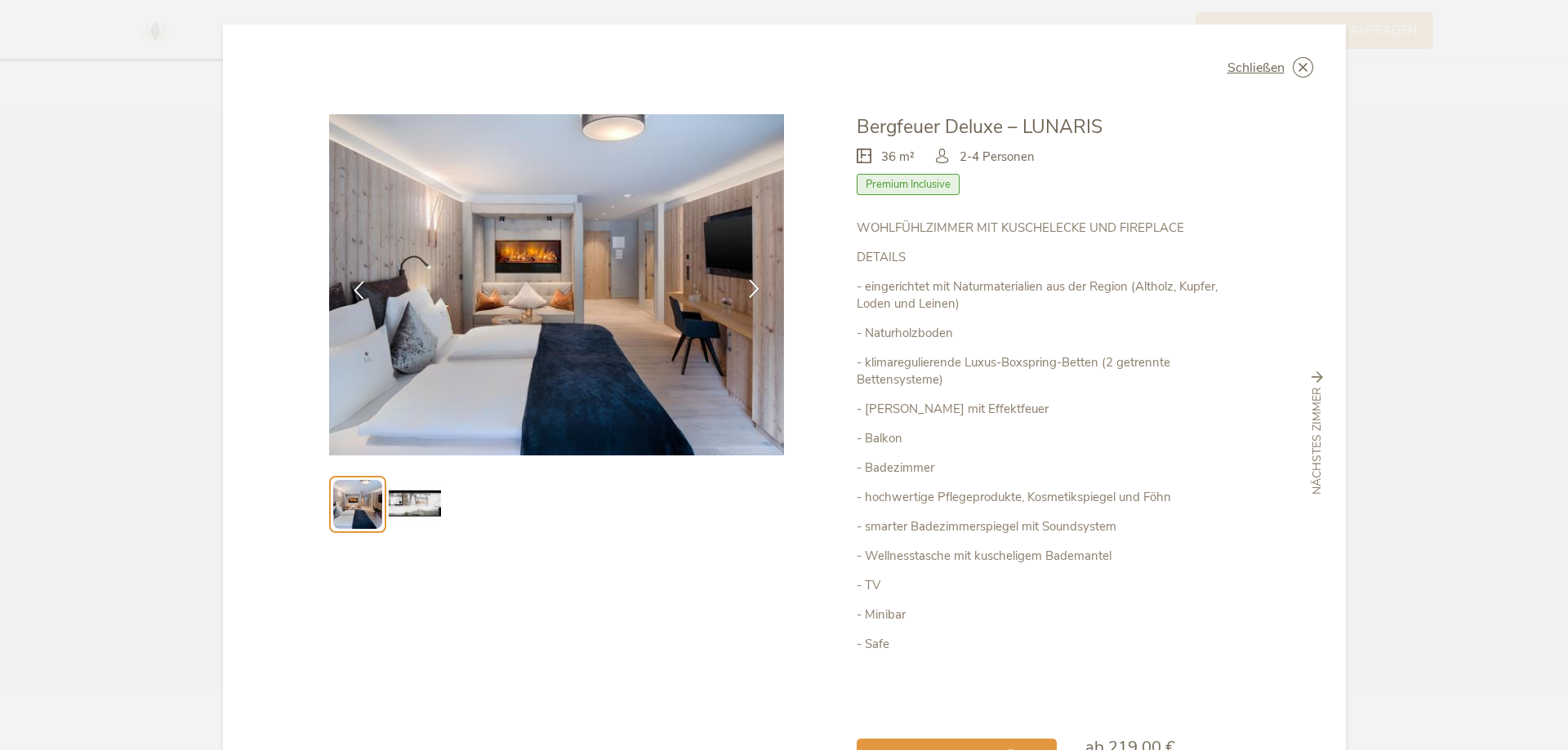
click at [745, 282] on icon at bounding box center [754, 288] width 19 height 19
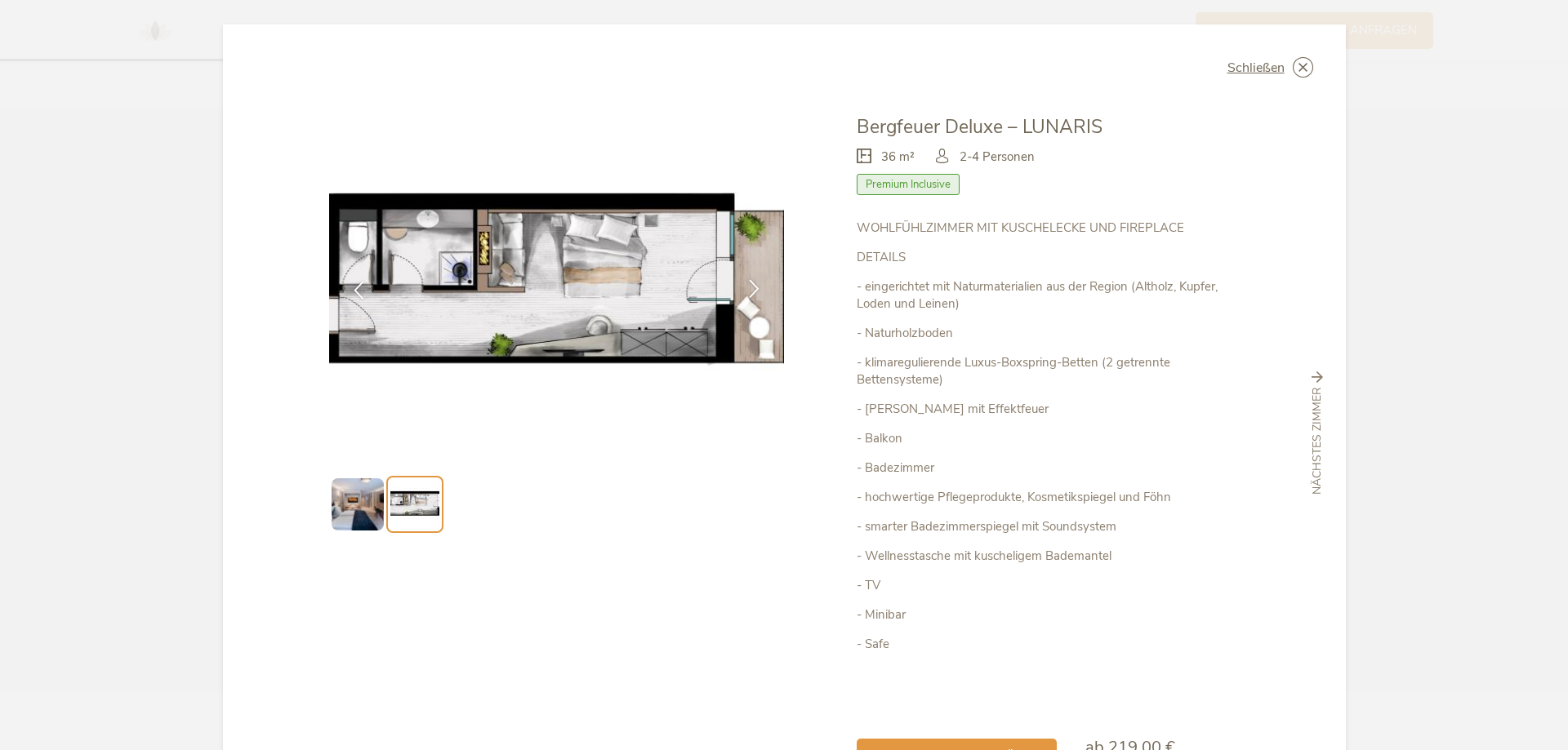
click at [745, 284] on icon at bounding box center [754, 288] width 19 height 19
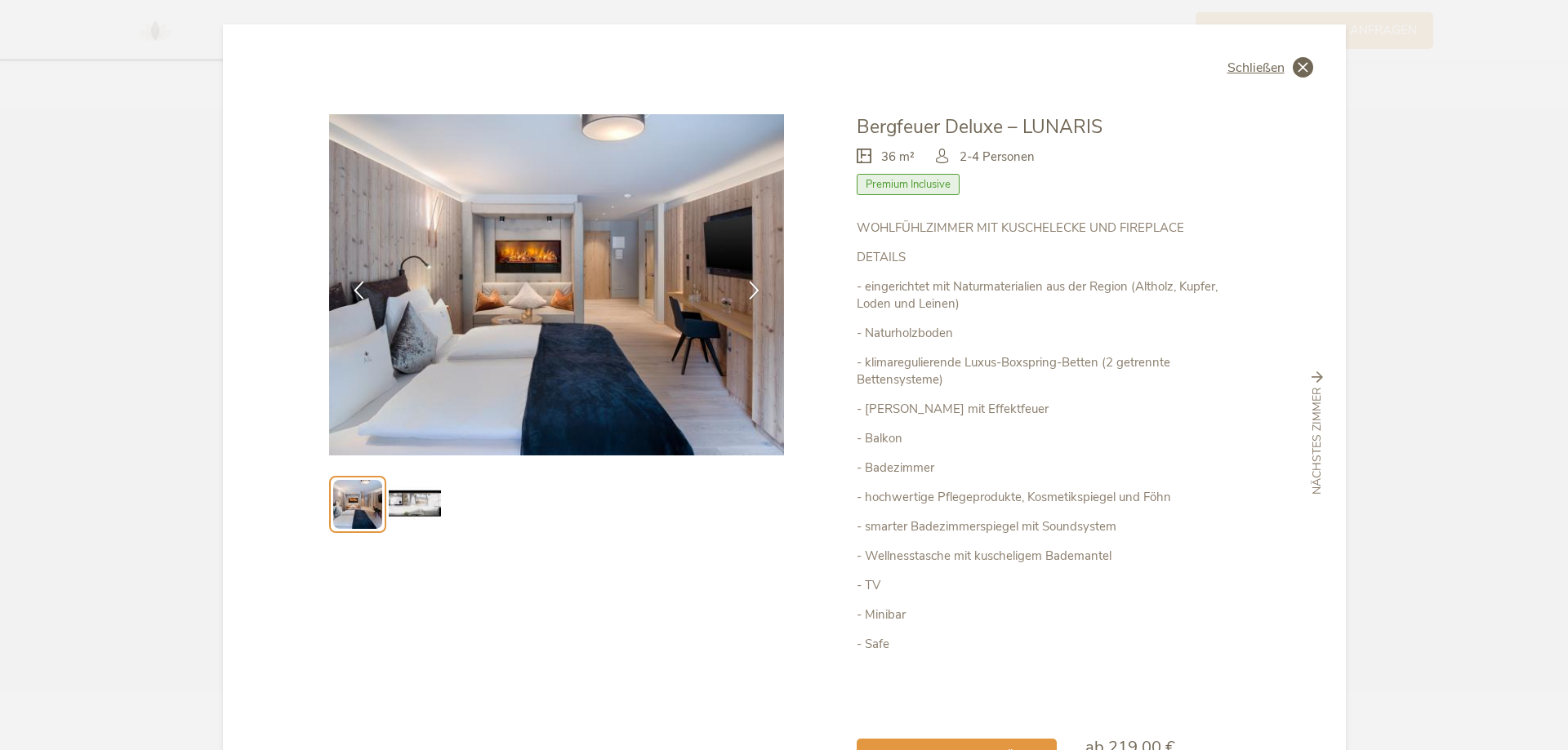
click at [1296, 61] on icon at bounding box center [1303, 67] width 21 height 21
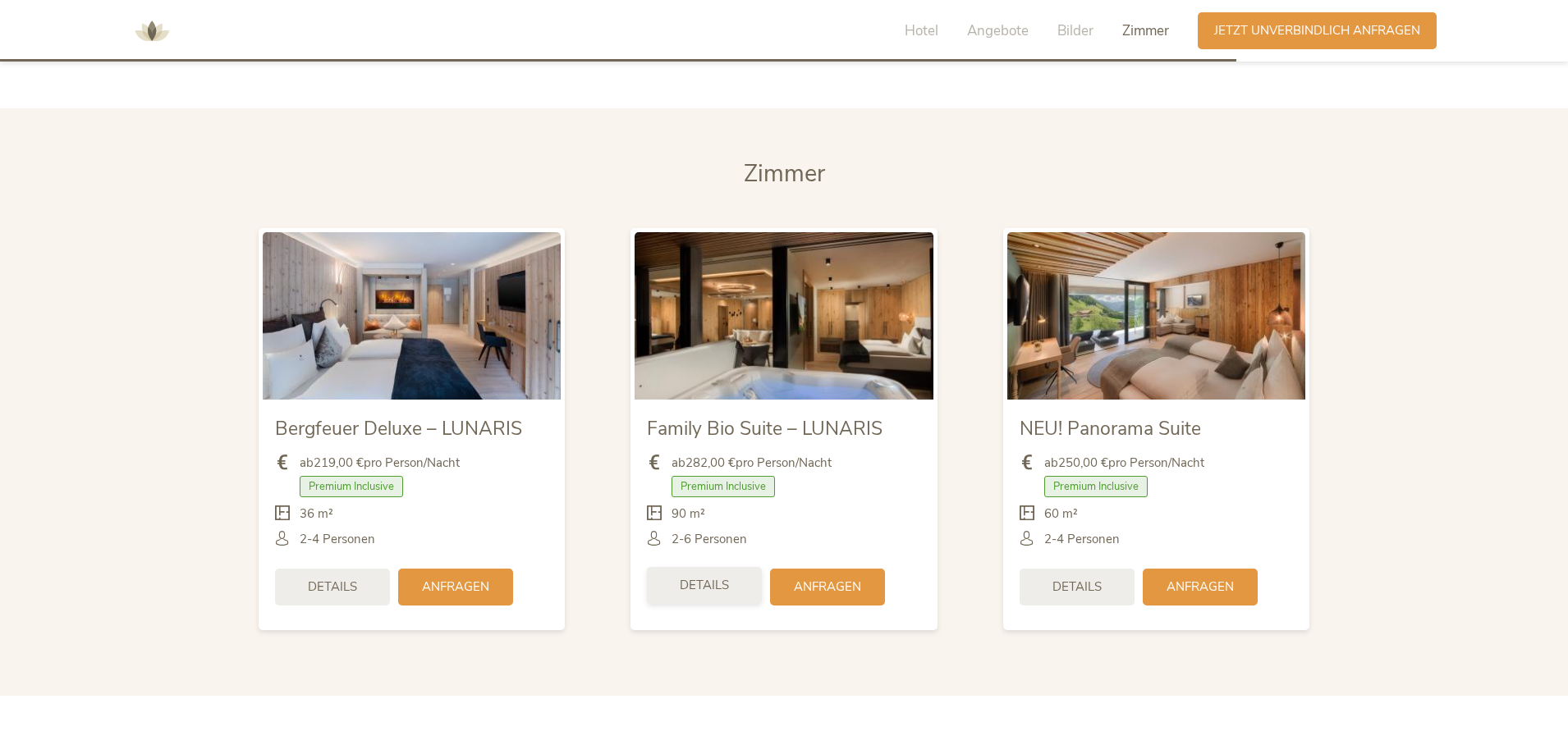
click at [695, 577] on span "Details" at bounding box center [704, 585] width 49 height 17
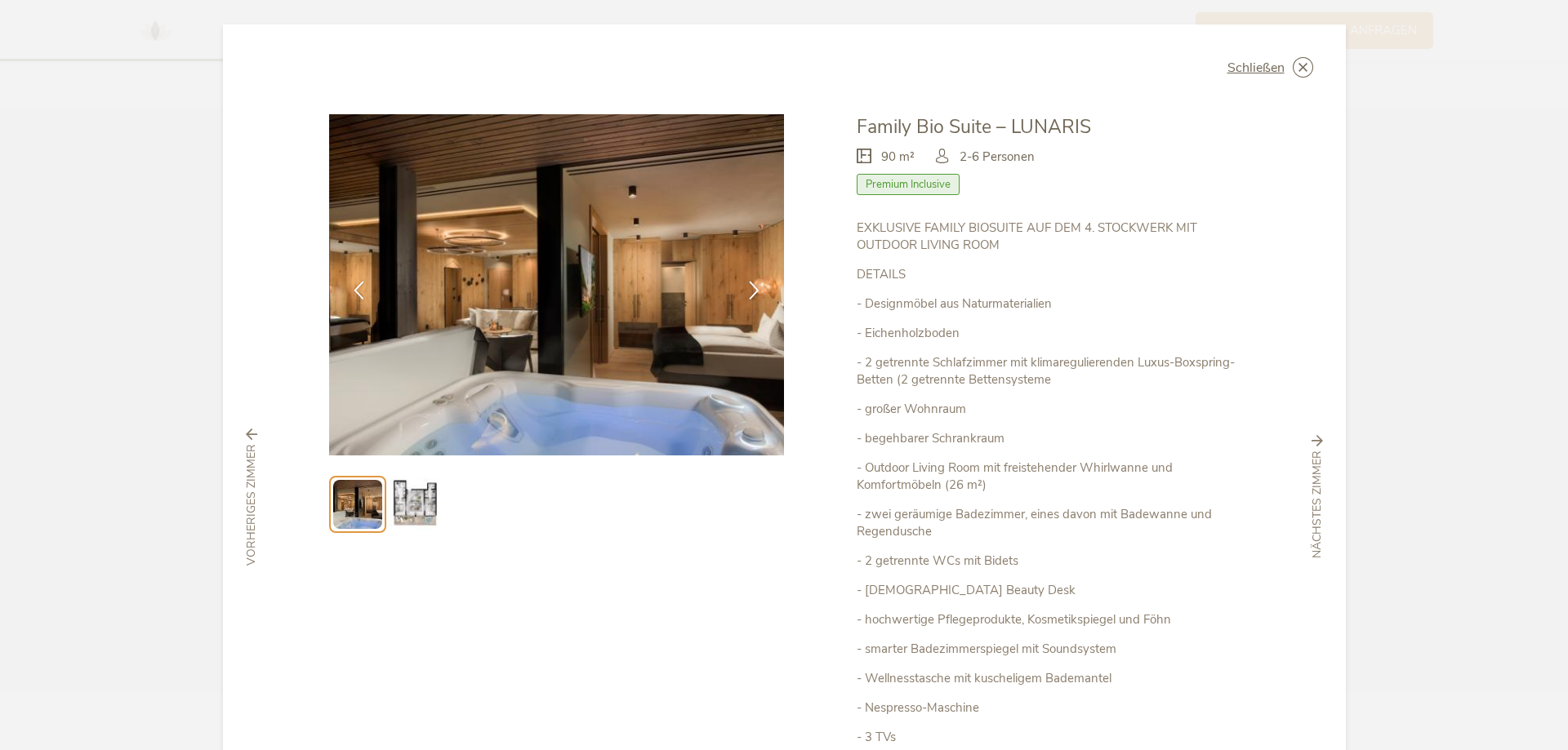
click at [413, 495] on img at bounding box center [415, 504] width 52 height 52
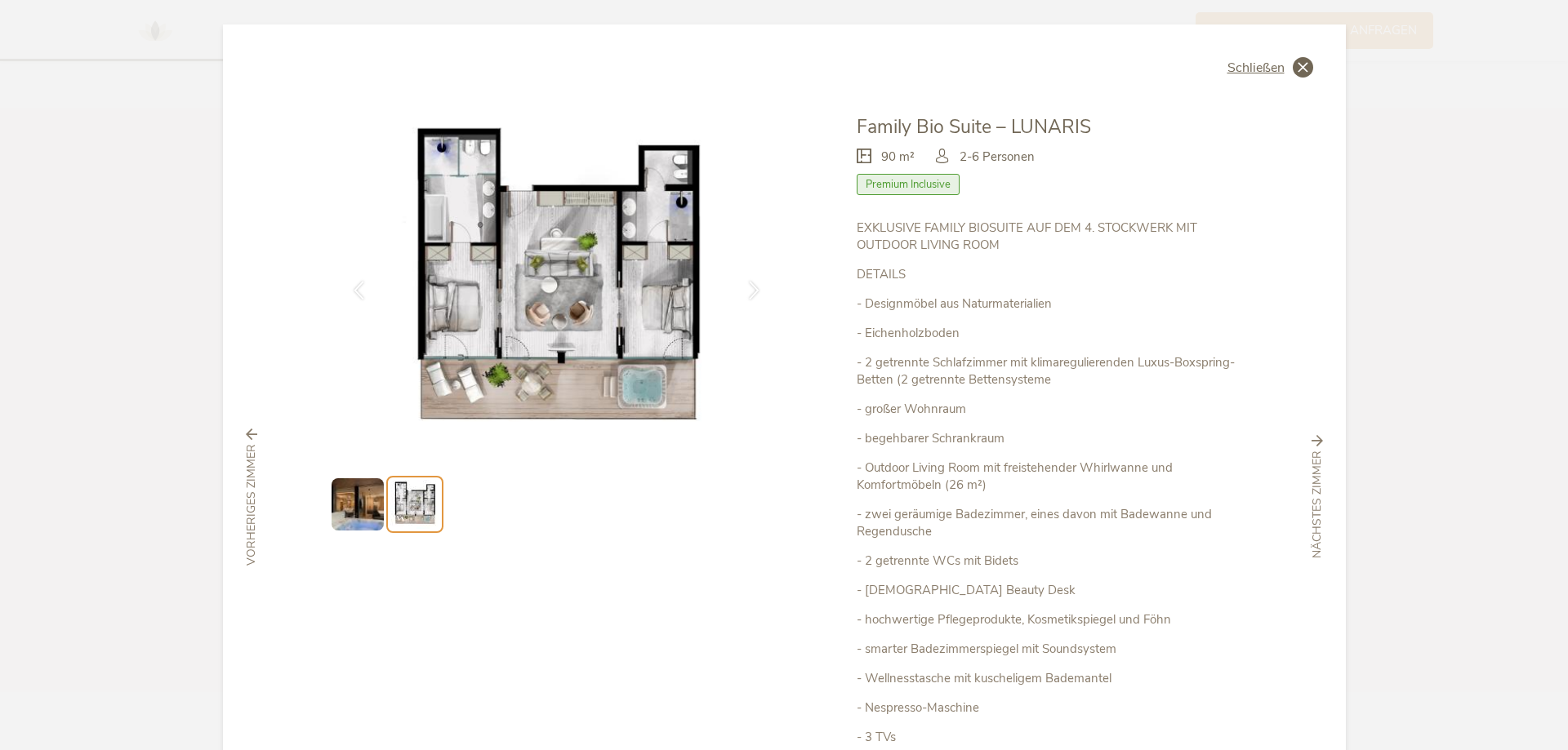
click at [1295, 62] on icon at bounding box center [1303, 67] width 21 height 21
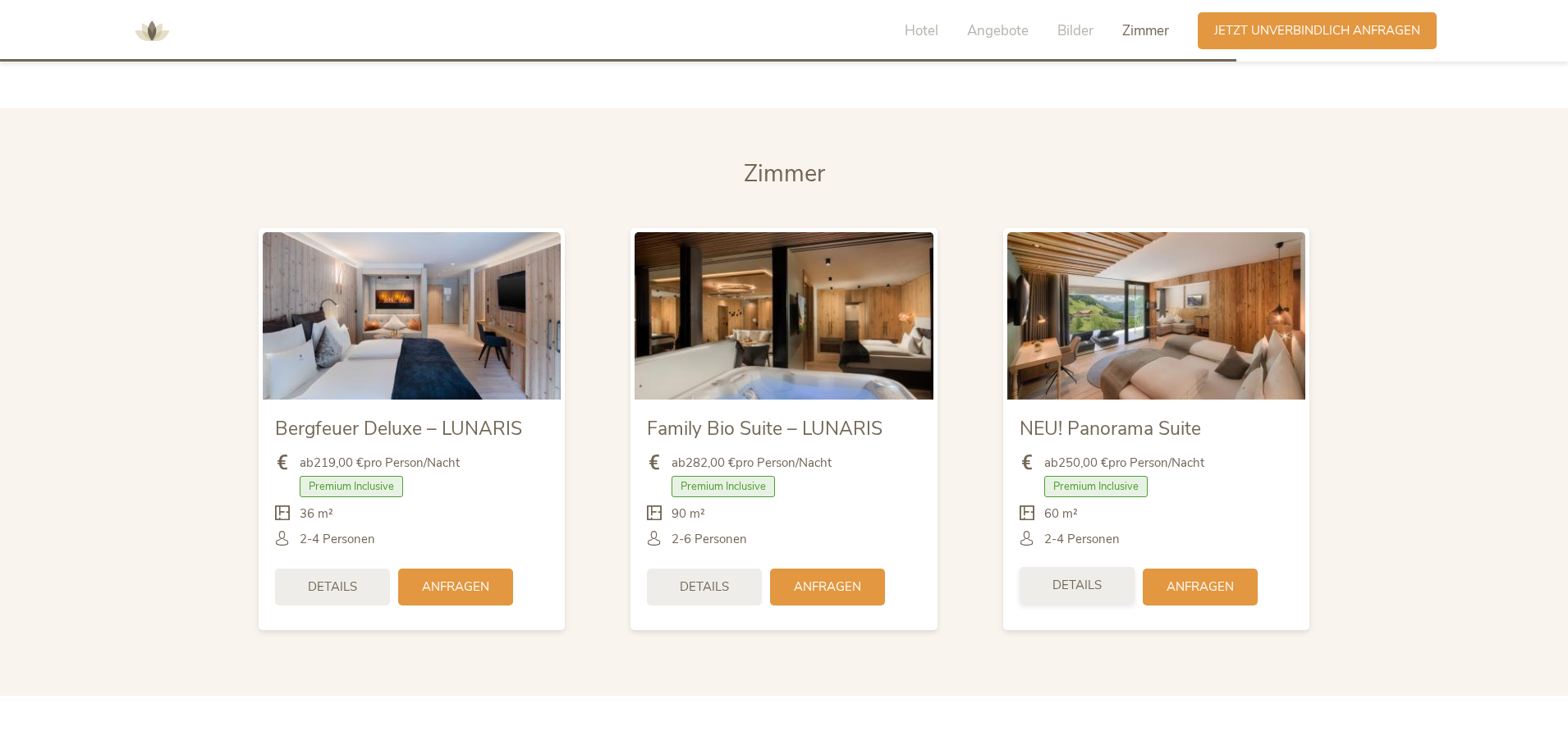
click at [1093, 577] on span "Details" at bounding box center [1077, 585] width 49 height 17
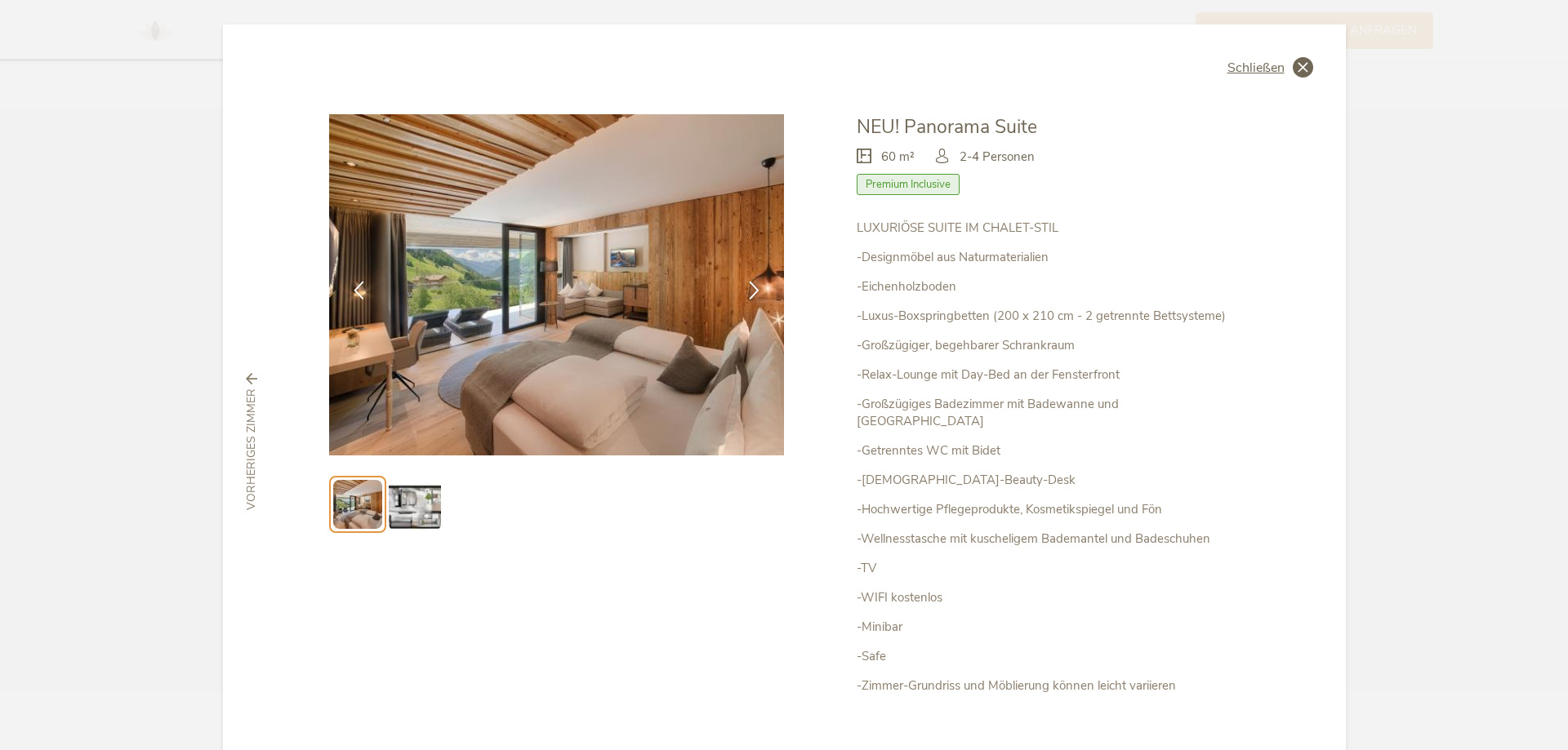
click at [1296, 65] on icon at bounding box center [1303, 67] width 21 height 21
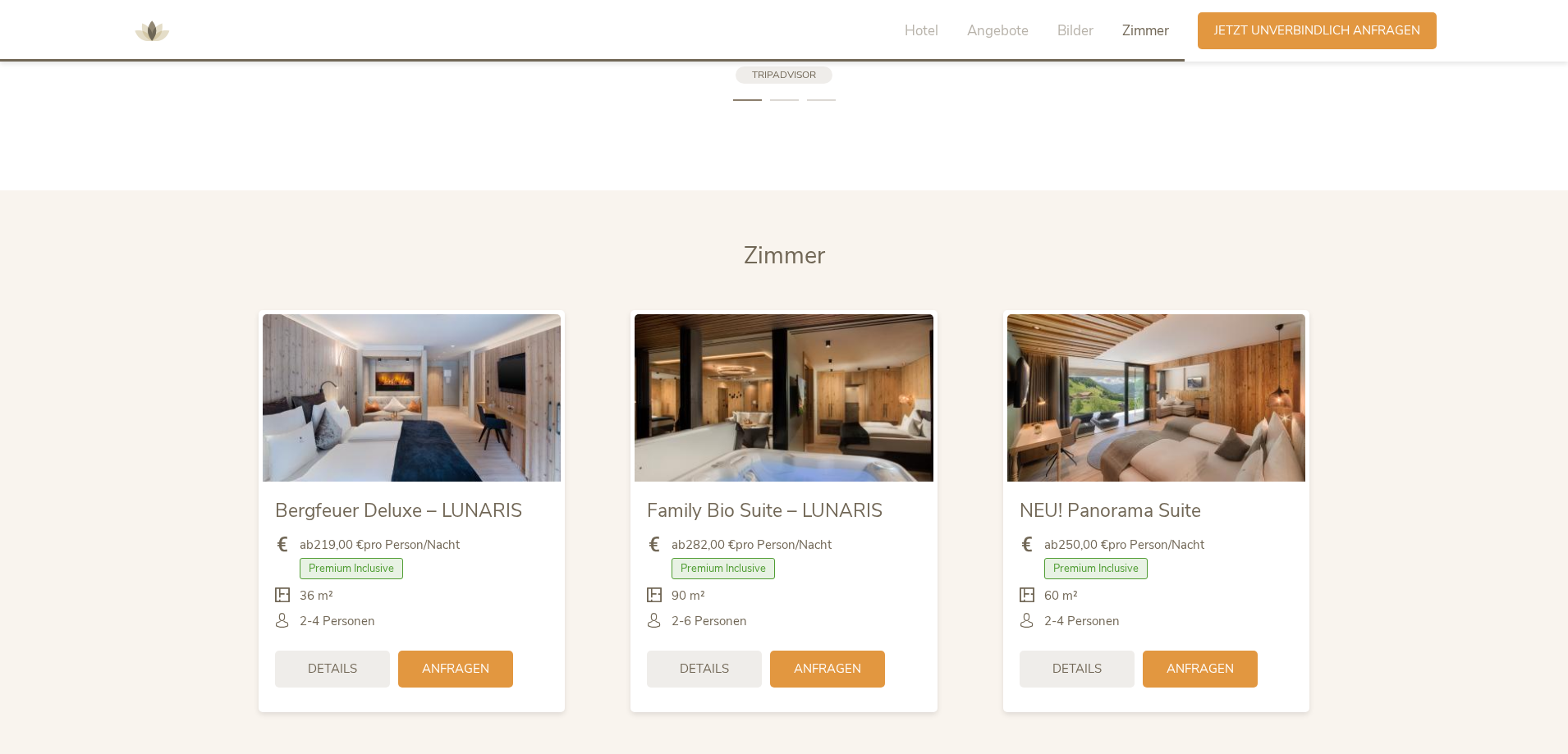
scroll to position [3628, 0]
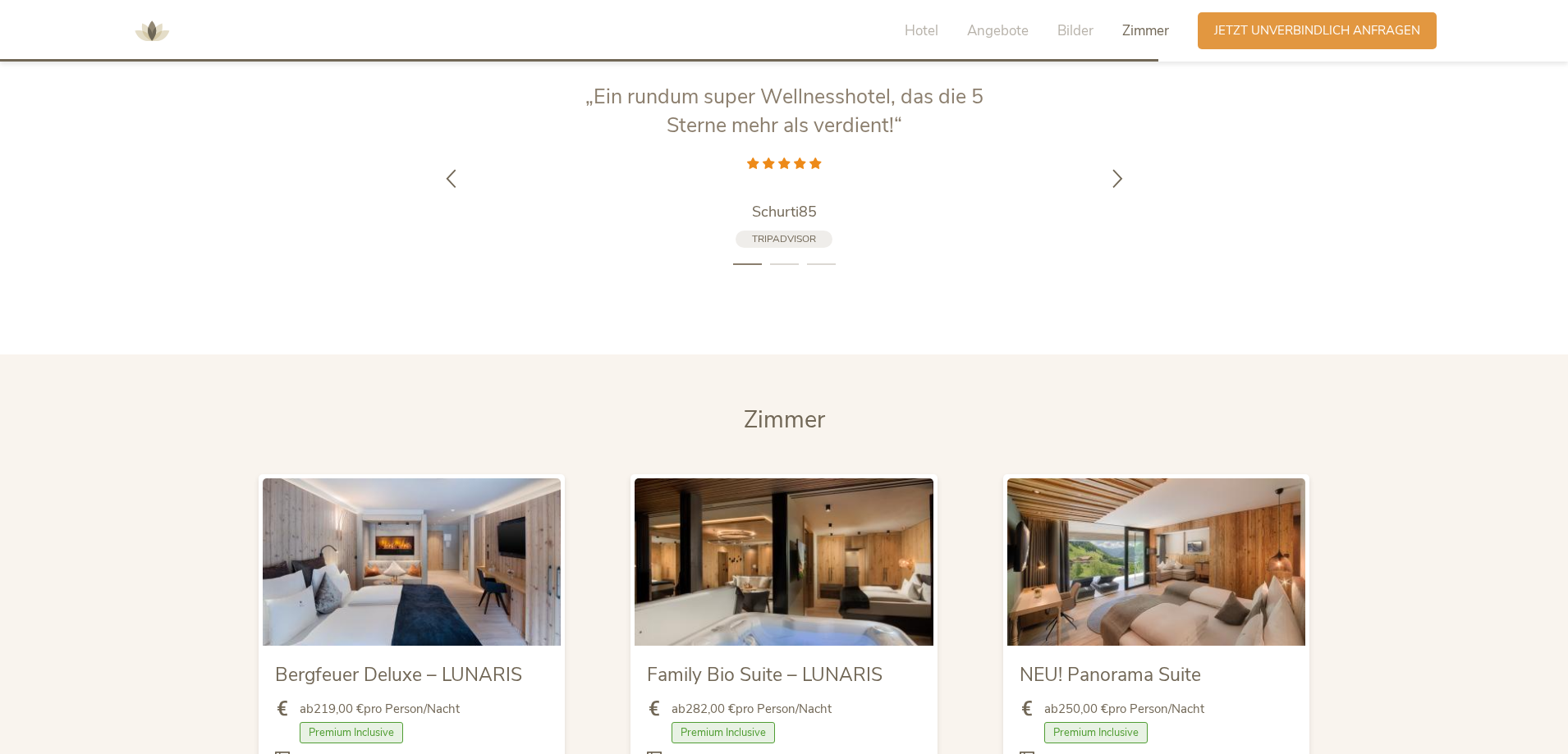
click at [778, 256] on li "2" at bounding box center [784, 264] width 28 height 17
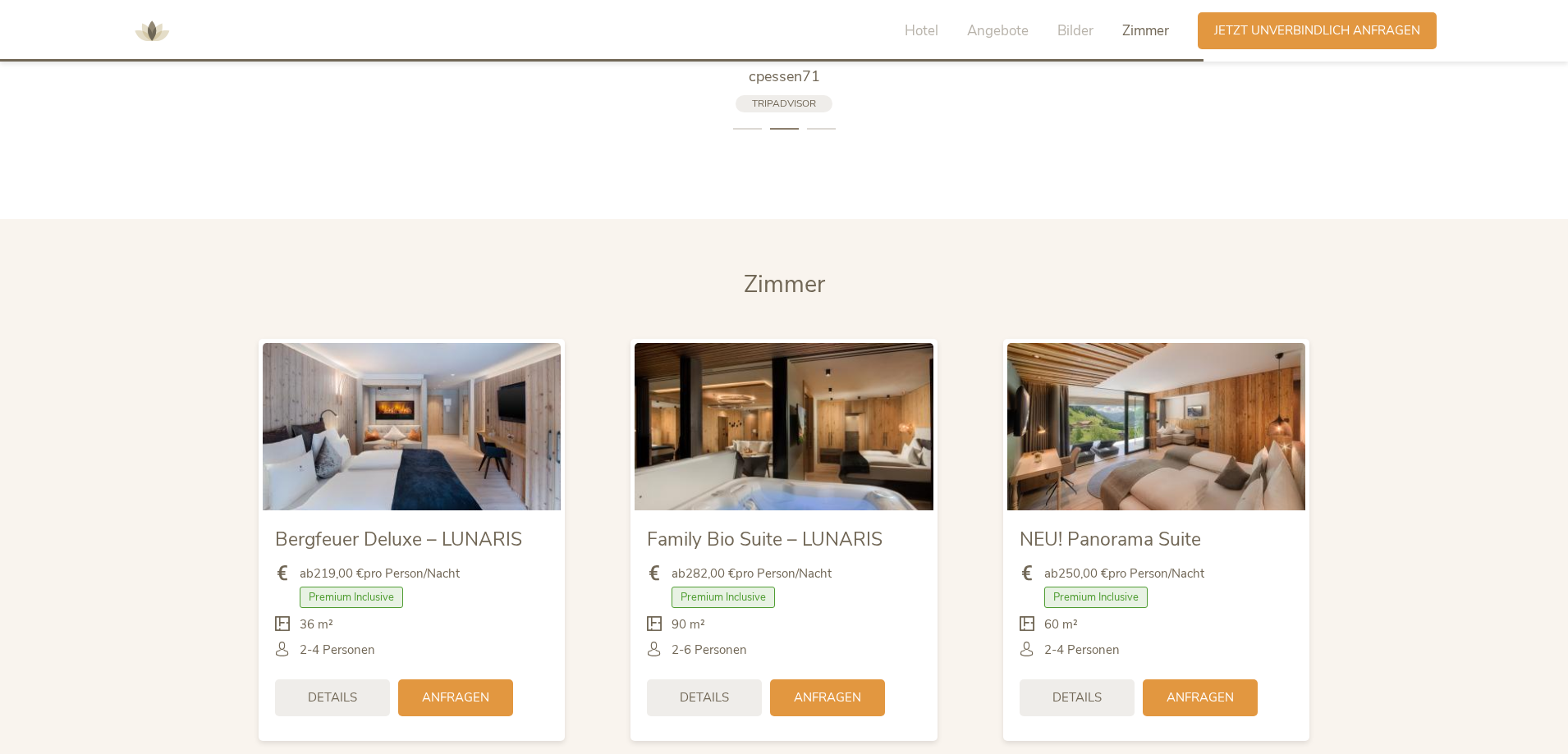
scroll to position [3874, 0]
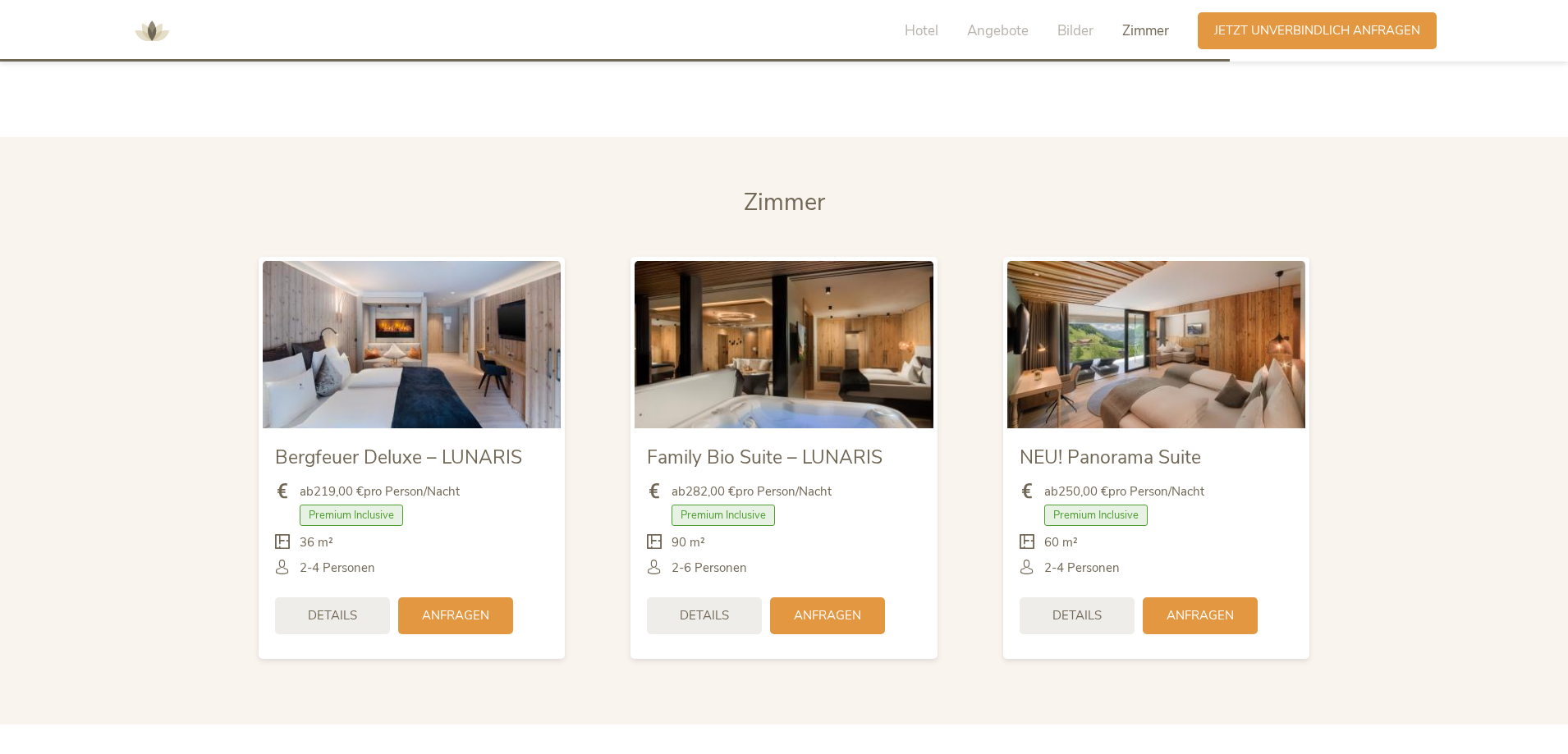
click at [1565, 402] on section "Zimmer Zimmer Bergfeuer Deluxe – LUNARIS ab 219,00 € pro Person/Nacht Premium I…" at bounding box center [784, 431] width 1568 height 587
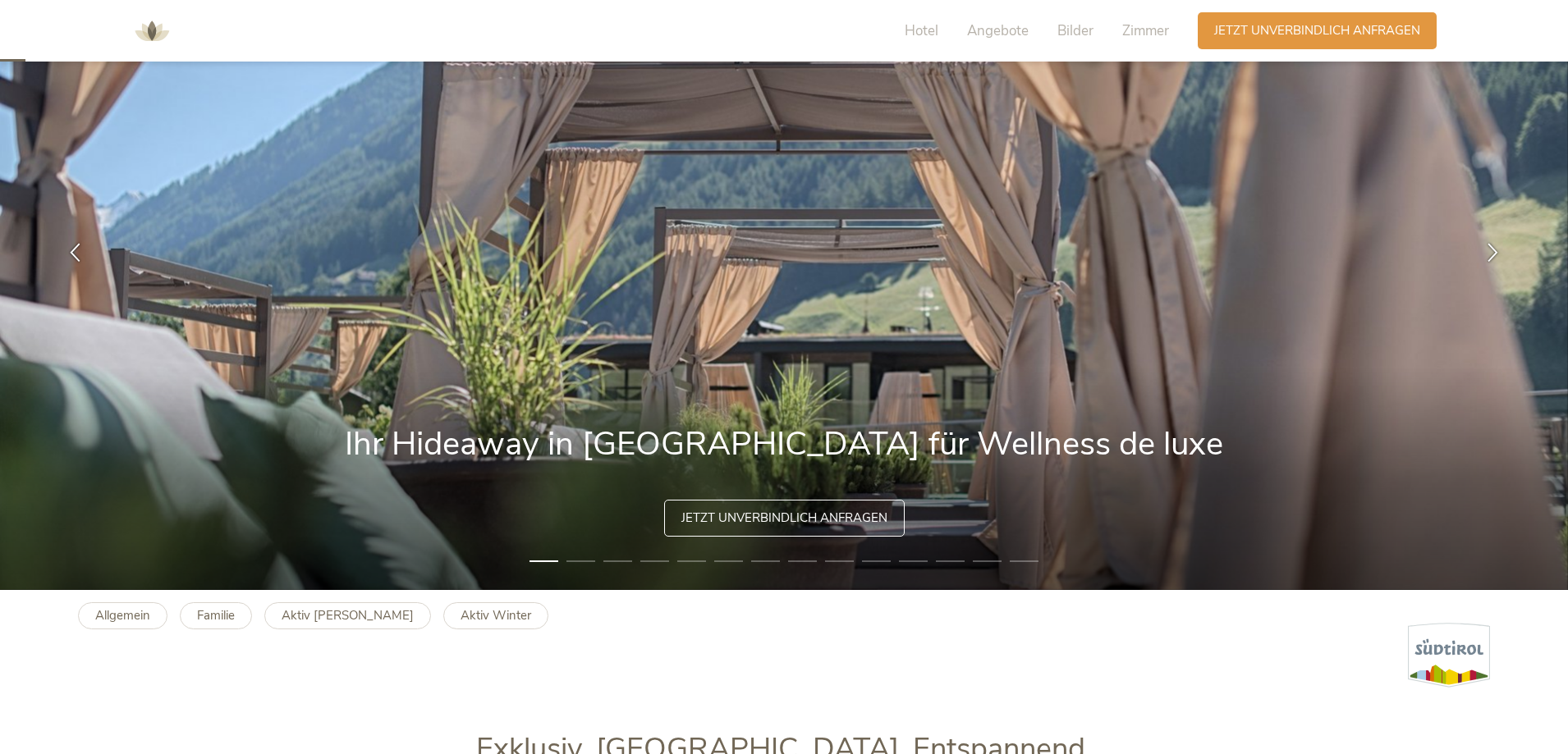
scroll to position [82, 0]
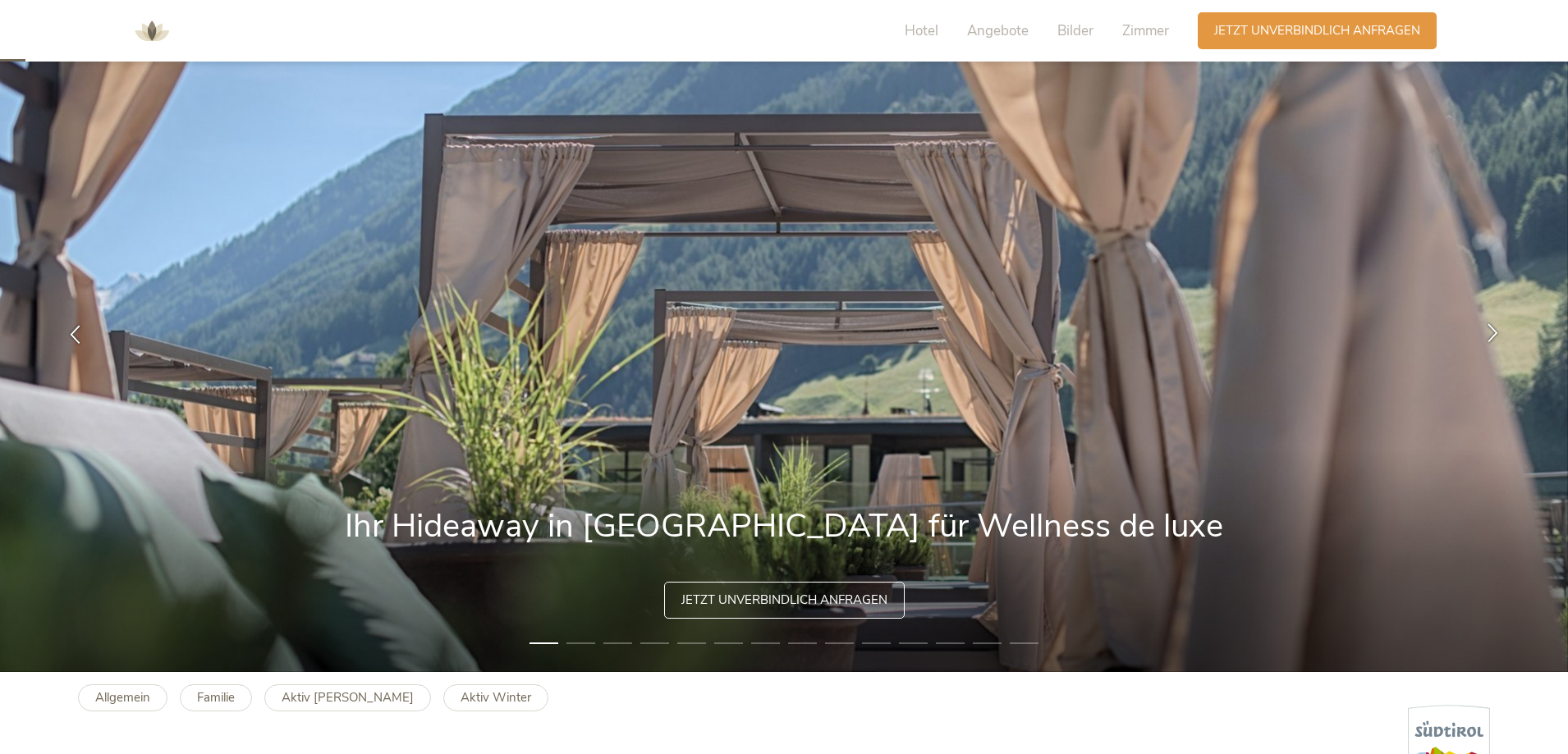
click at [1491, 330] on icon at bounding box center [1493, 332] width 19 height 19
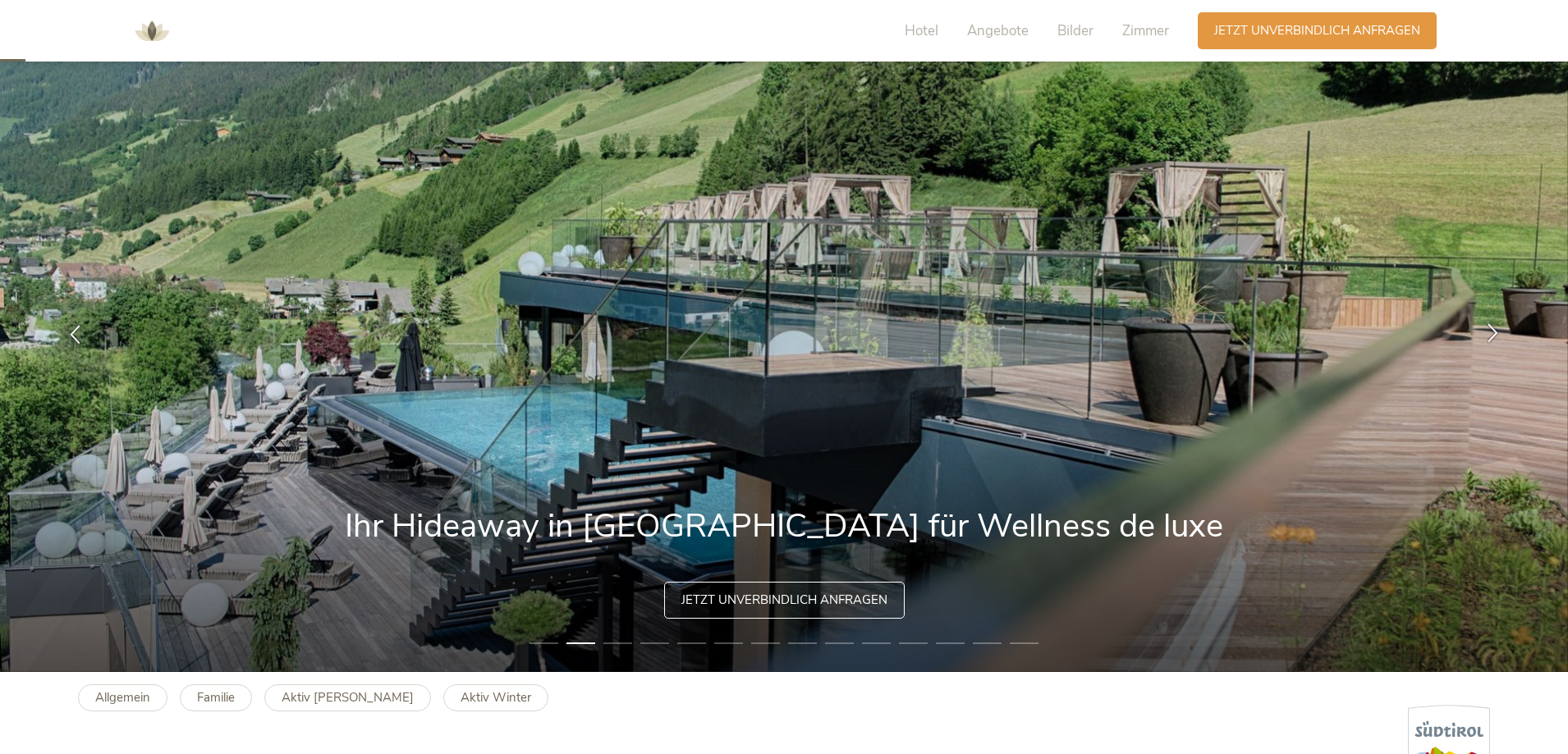
click at [1491, 330] on icon at bounding box center [1493, 332] width 19 height 19
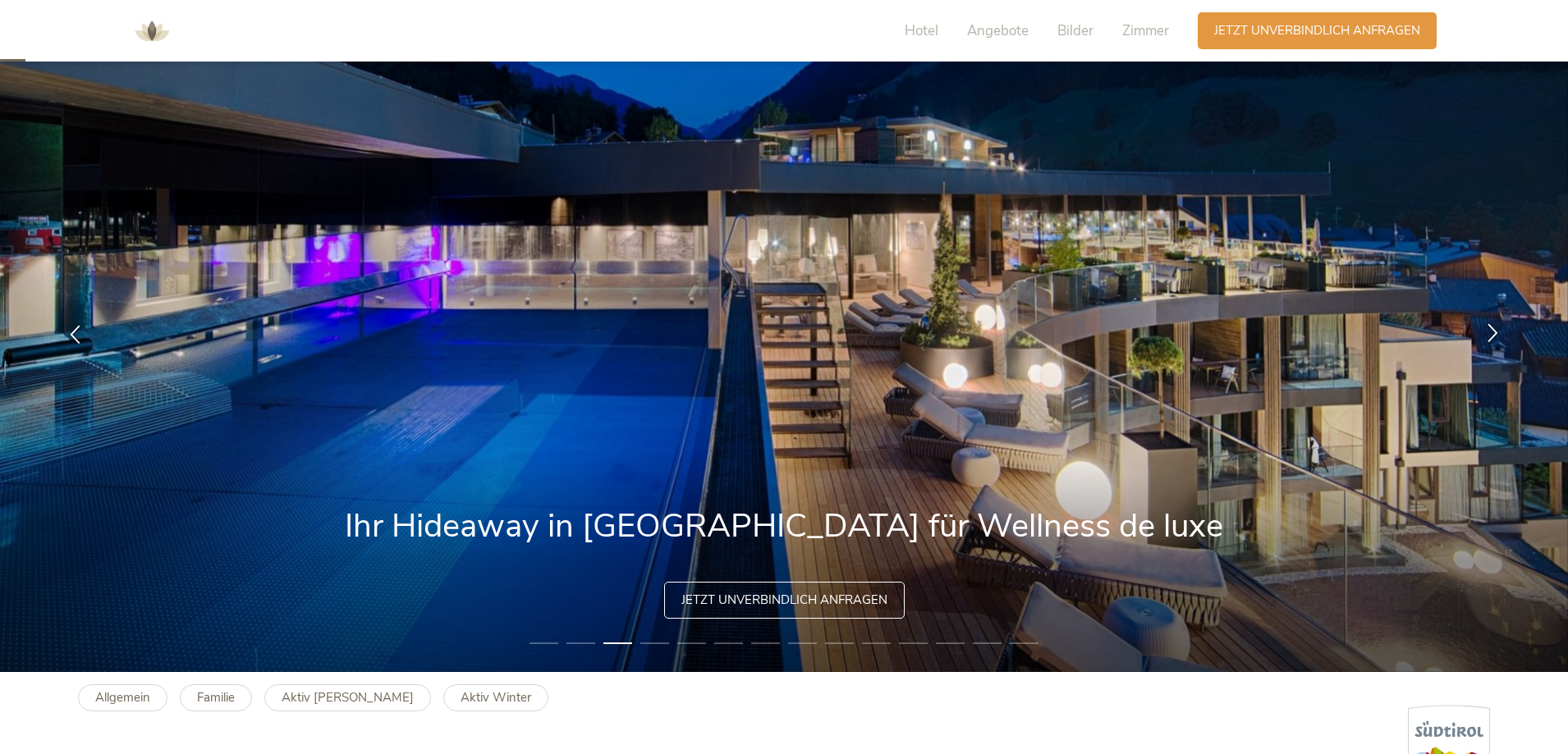
click at [1491, 330] on icon at bounding box center [1493, 332] width 19 height 19
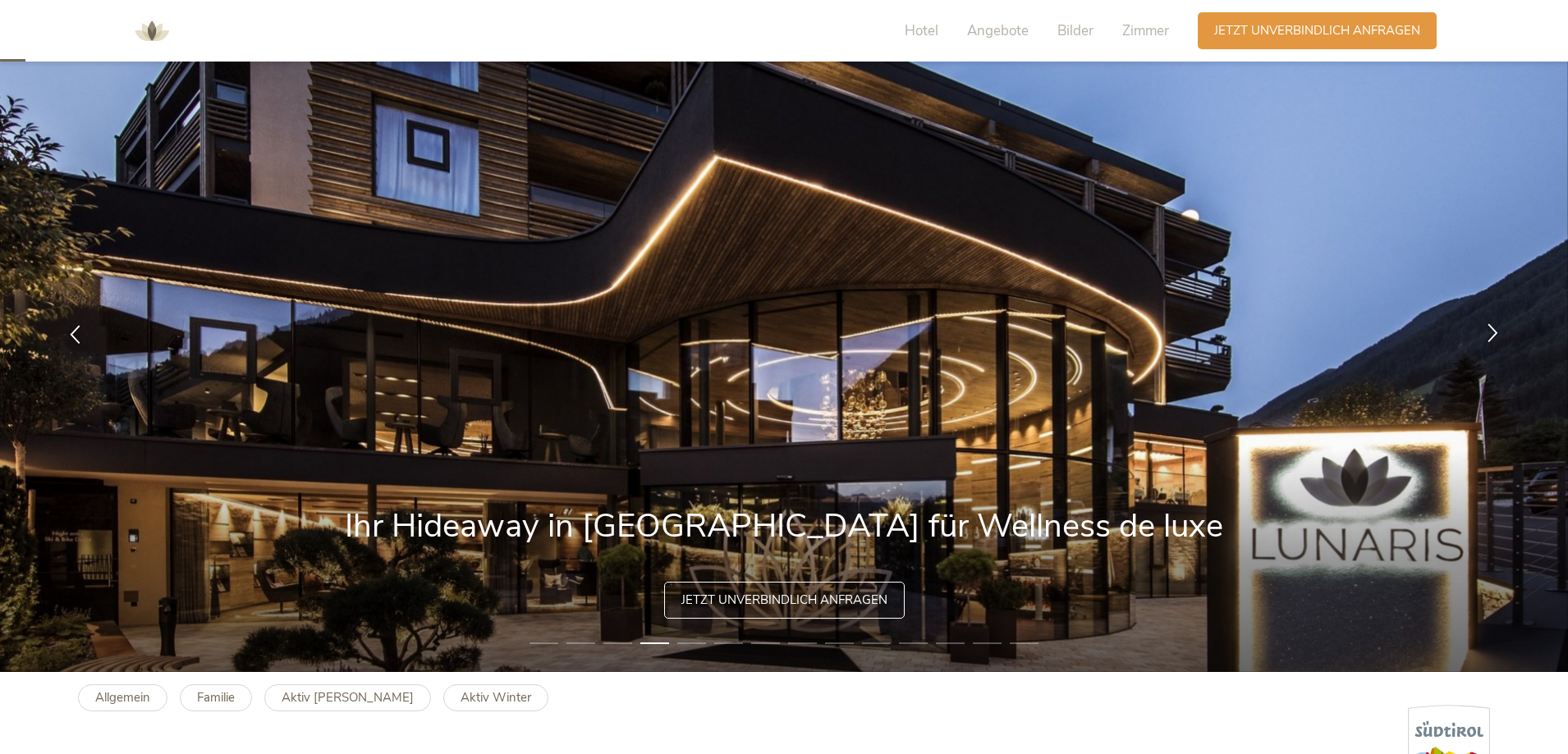
click at [1491, 330] on icon at bounding box center [1493, 332] width 19 height 19
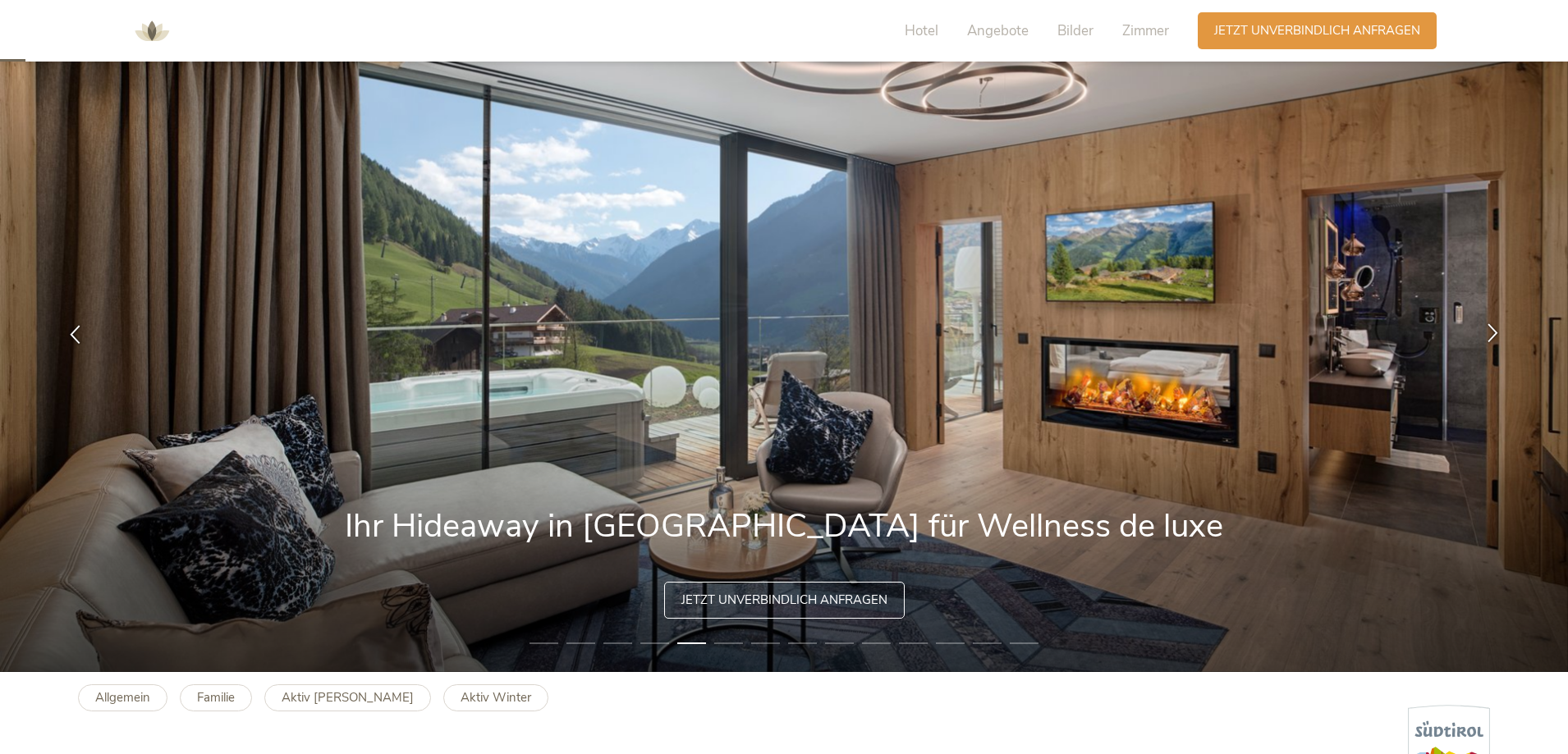
click at [1491, 330] on icon at bounding box center [1493, 332] width 19 height 19
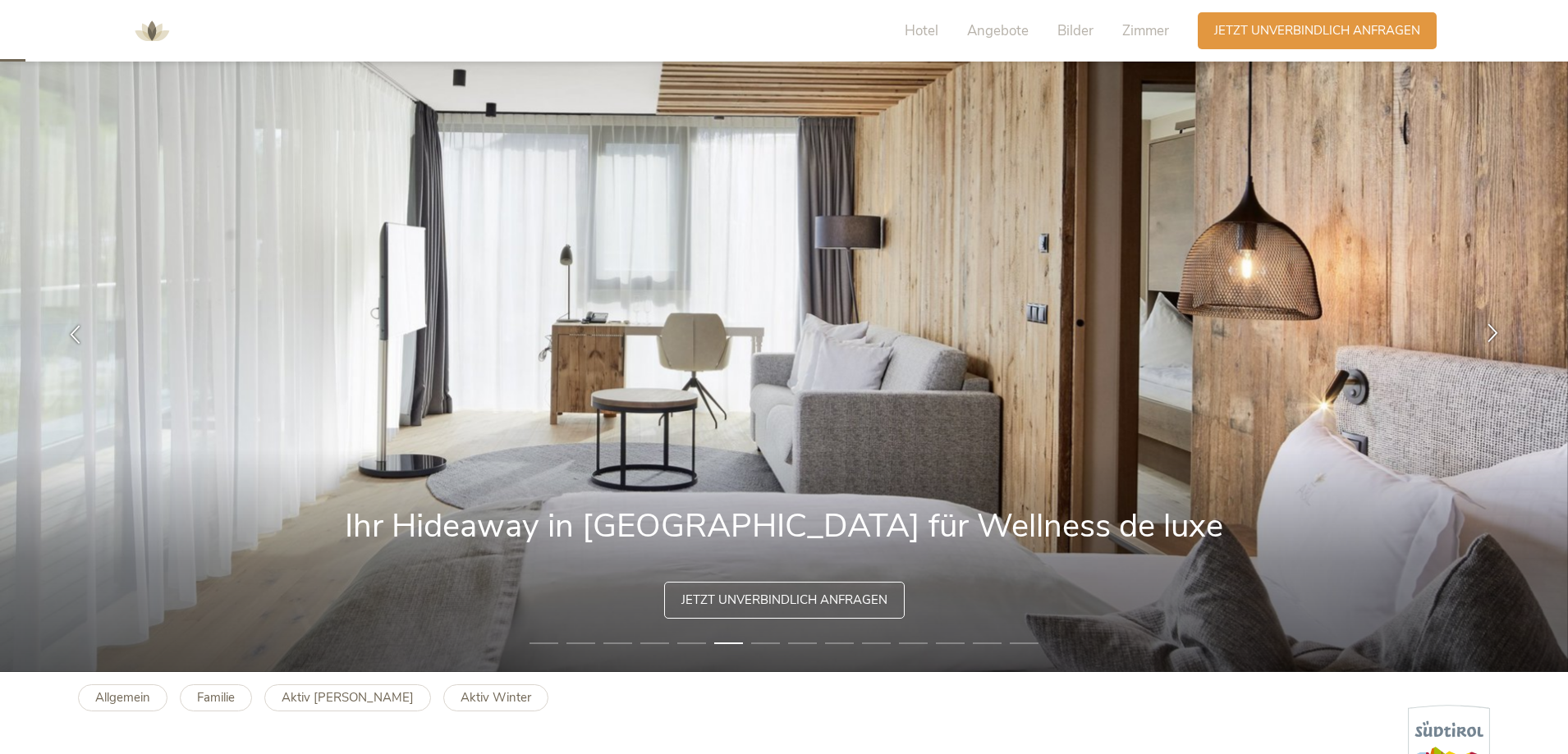
click at [1491, 330] on icon at bounding box center [1493, 332] width 19 height 19
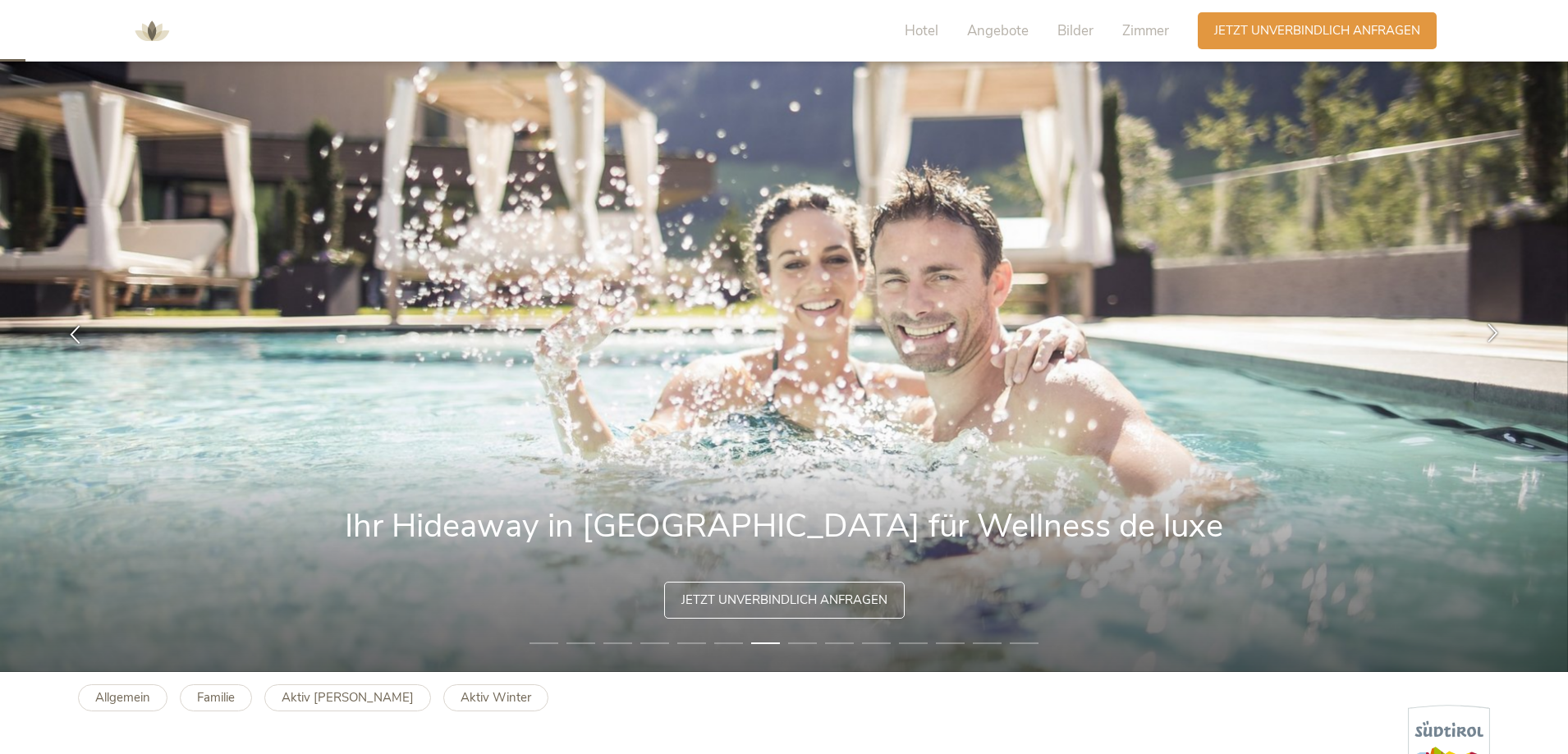
click at [1491, 330] on icon at bounding box center [1493, 332] width 19 height 19
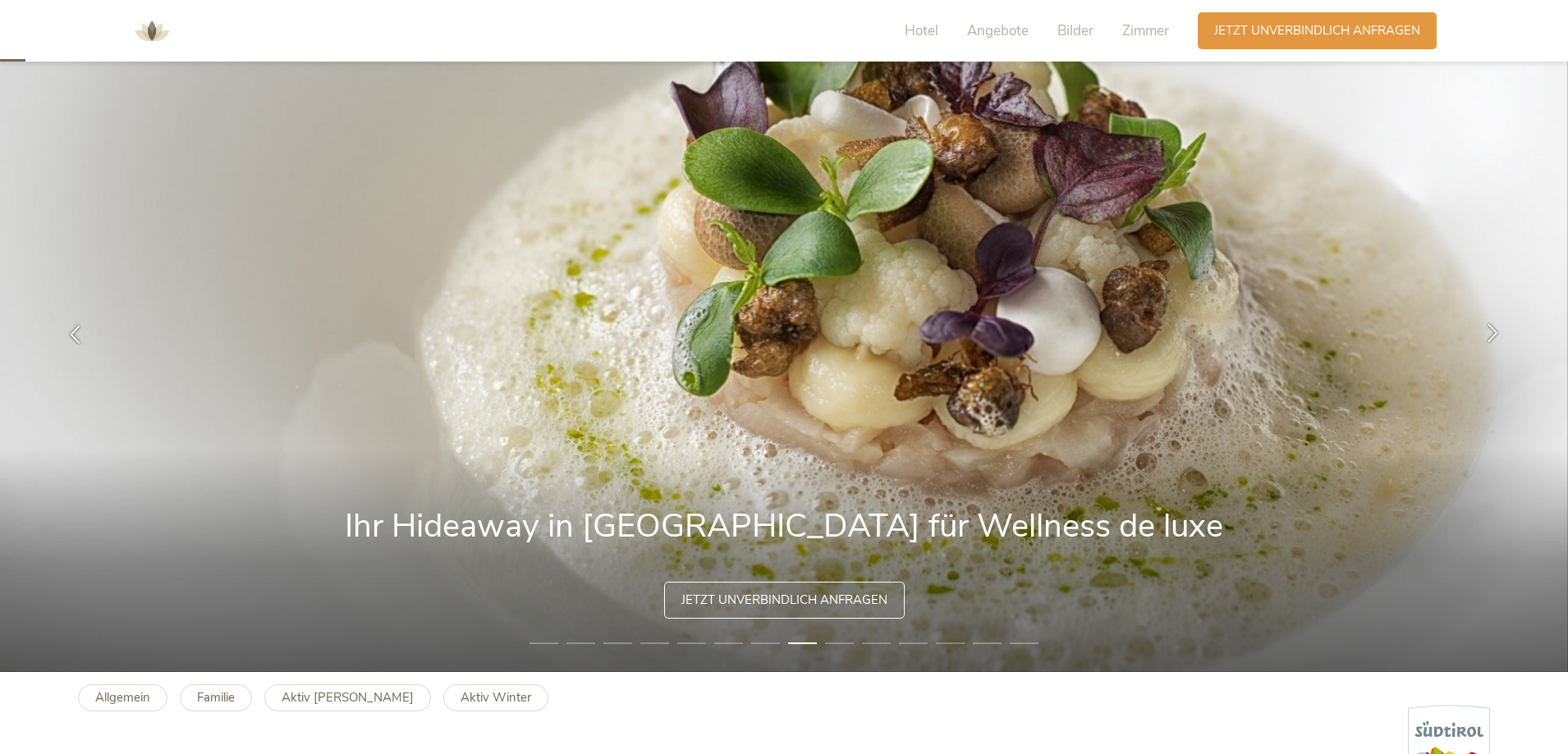
click at [1491, 330] on icon at bounding box center [1493, 332] width 19 height 19
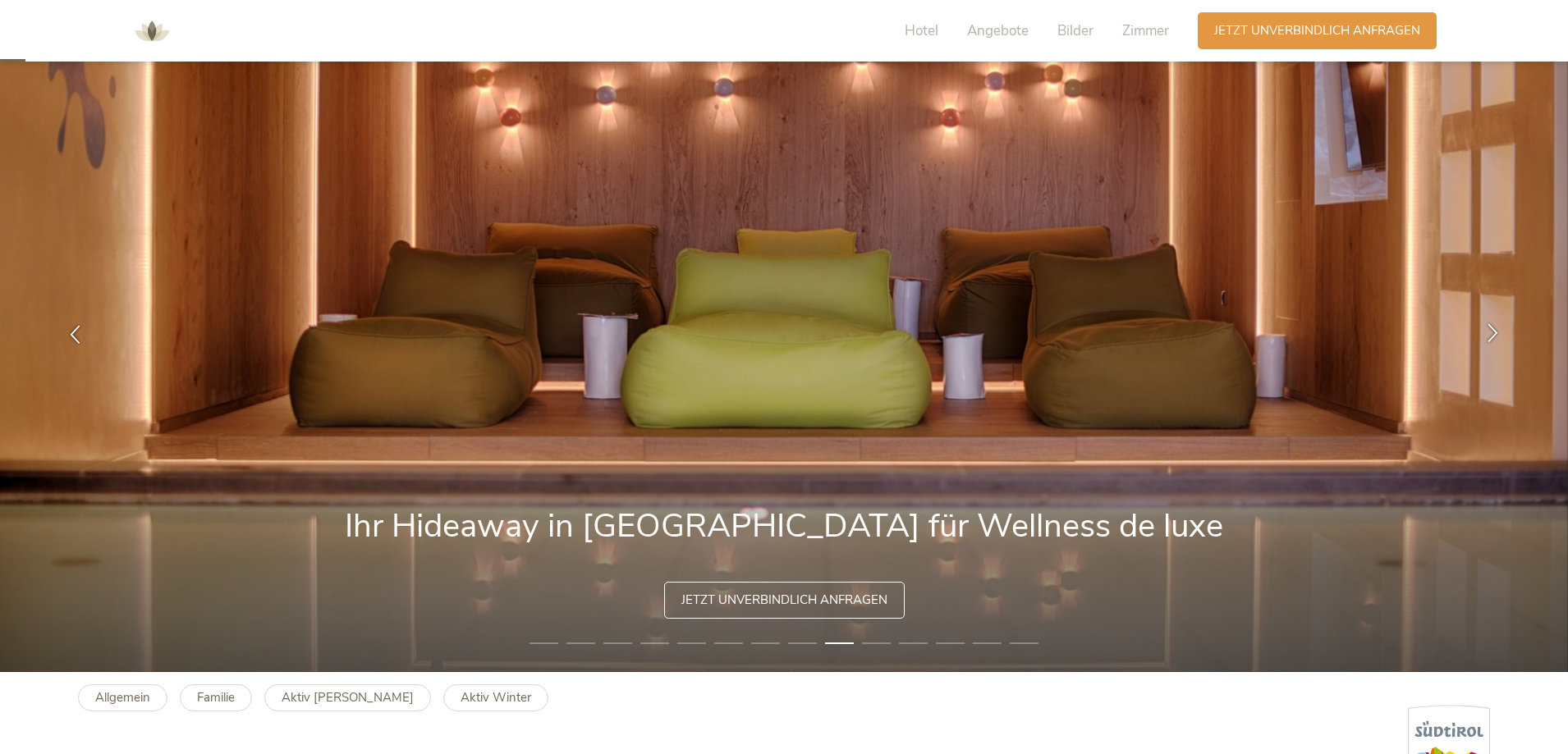
click at [1491, 330] on icon at bounding box center [1493, 332] width 19 height 19
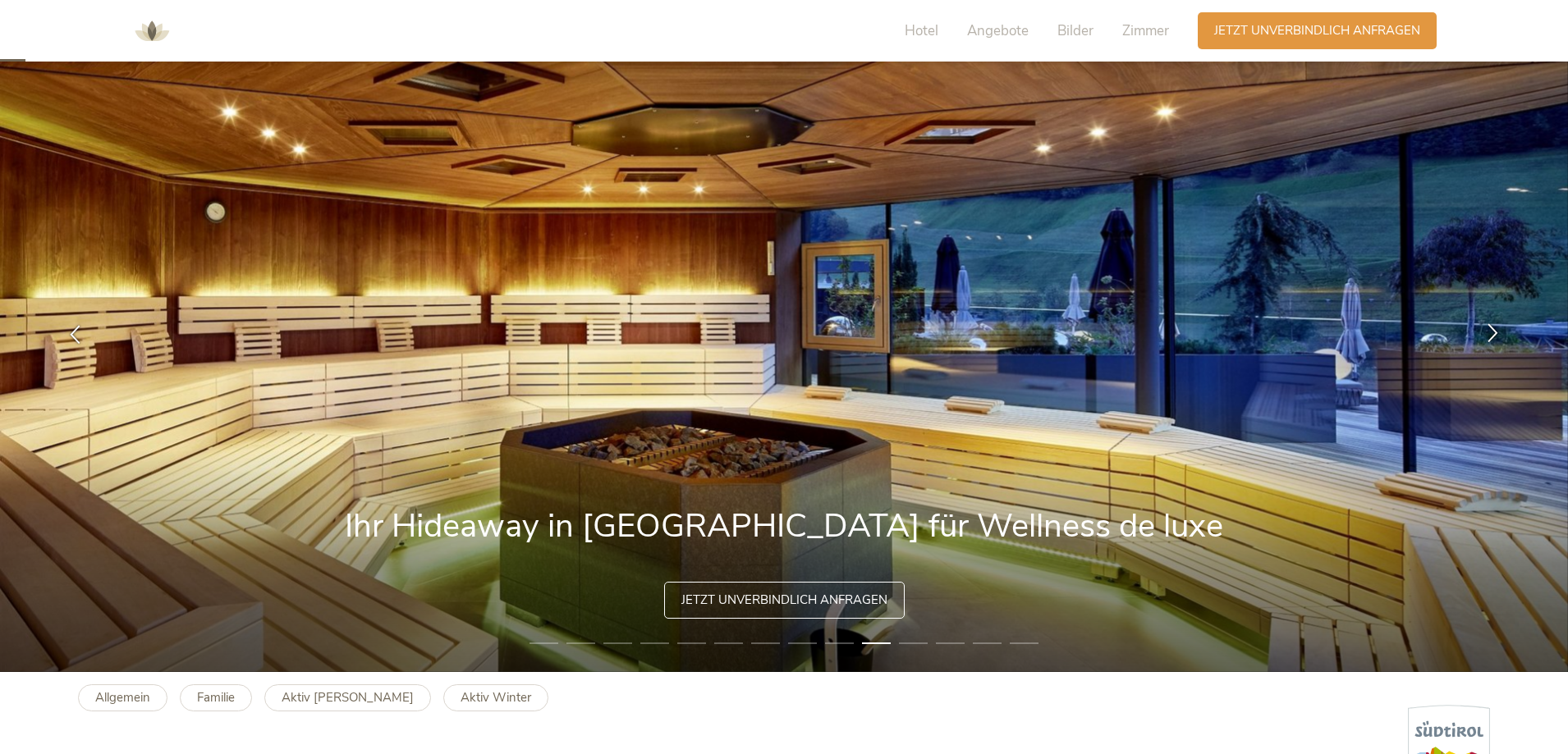
click at [1491, 330] on icon at bounding box center [1493, 332] width 19 height 19
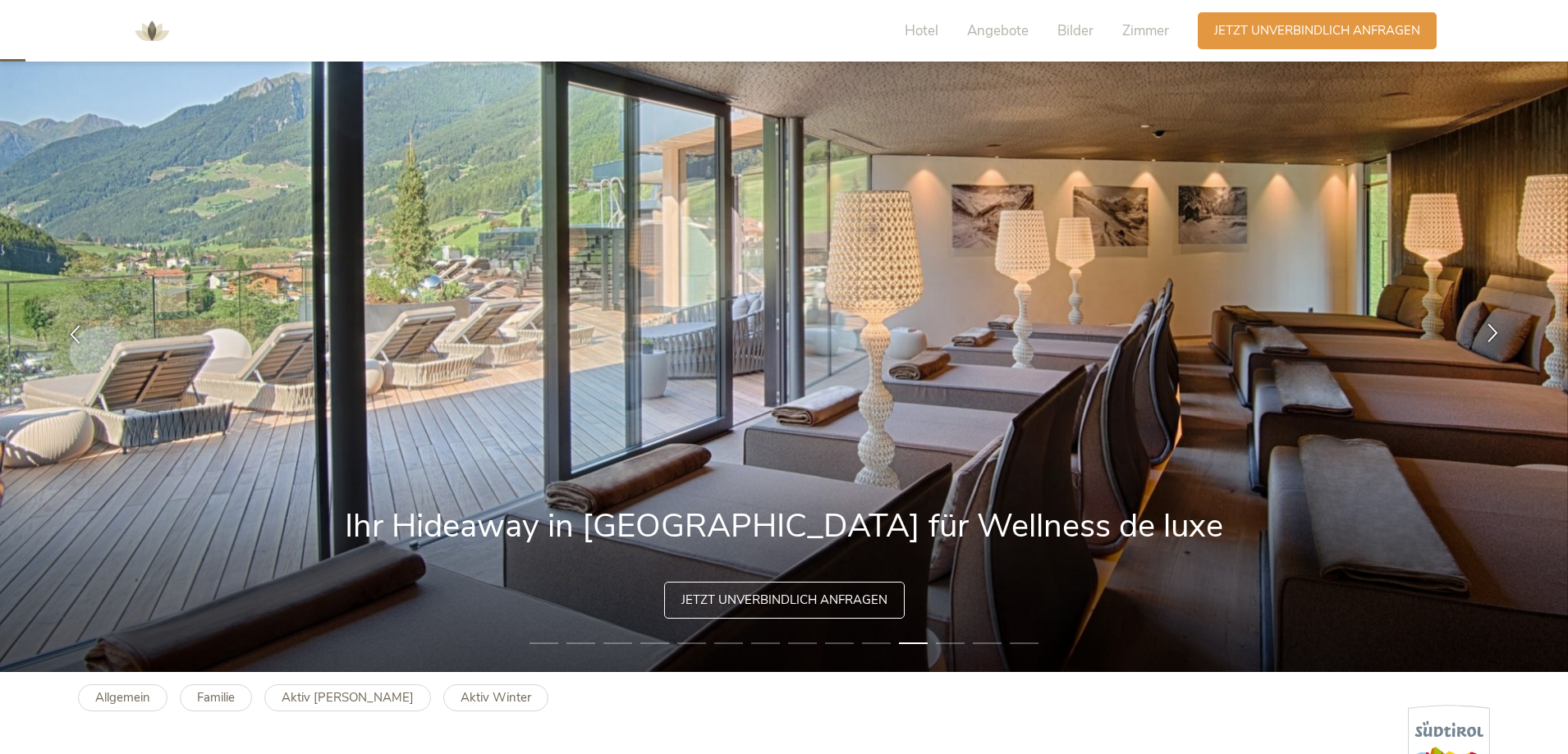
click at [1491, 330] on icon at bounding box center [1493, 332] width 19 height 19
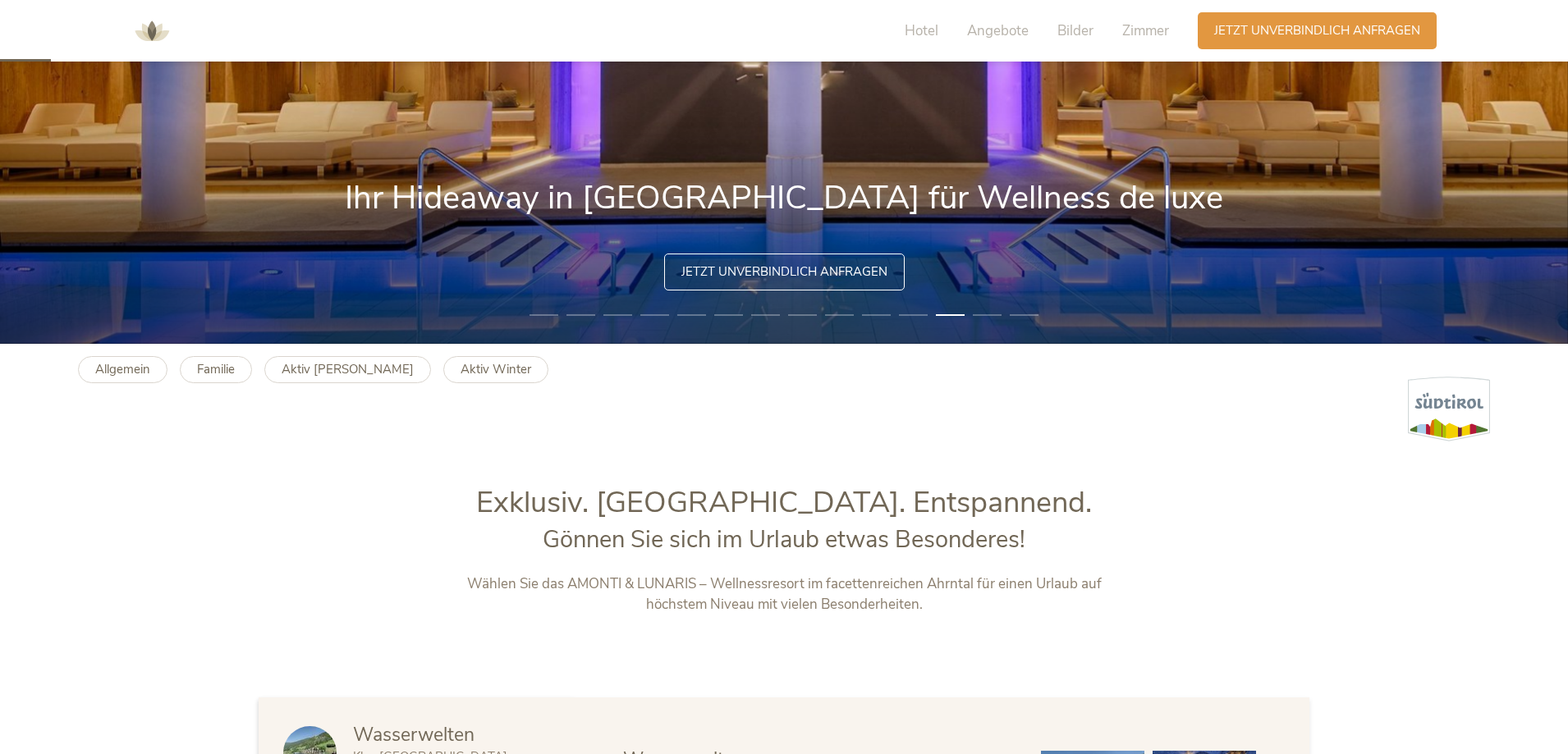
scroll to position [0, 0]
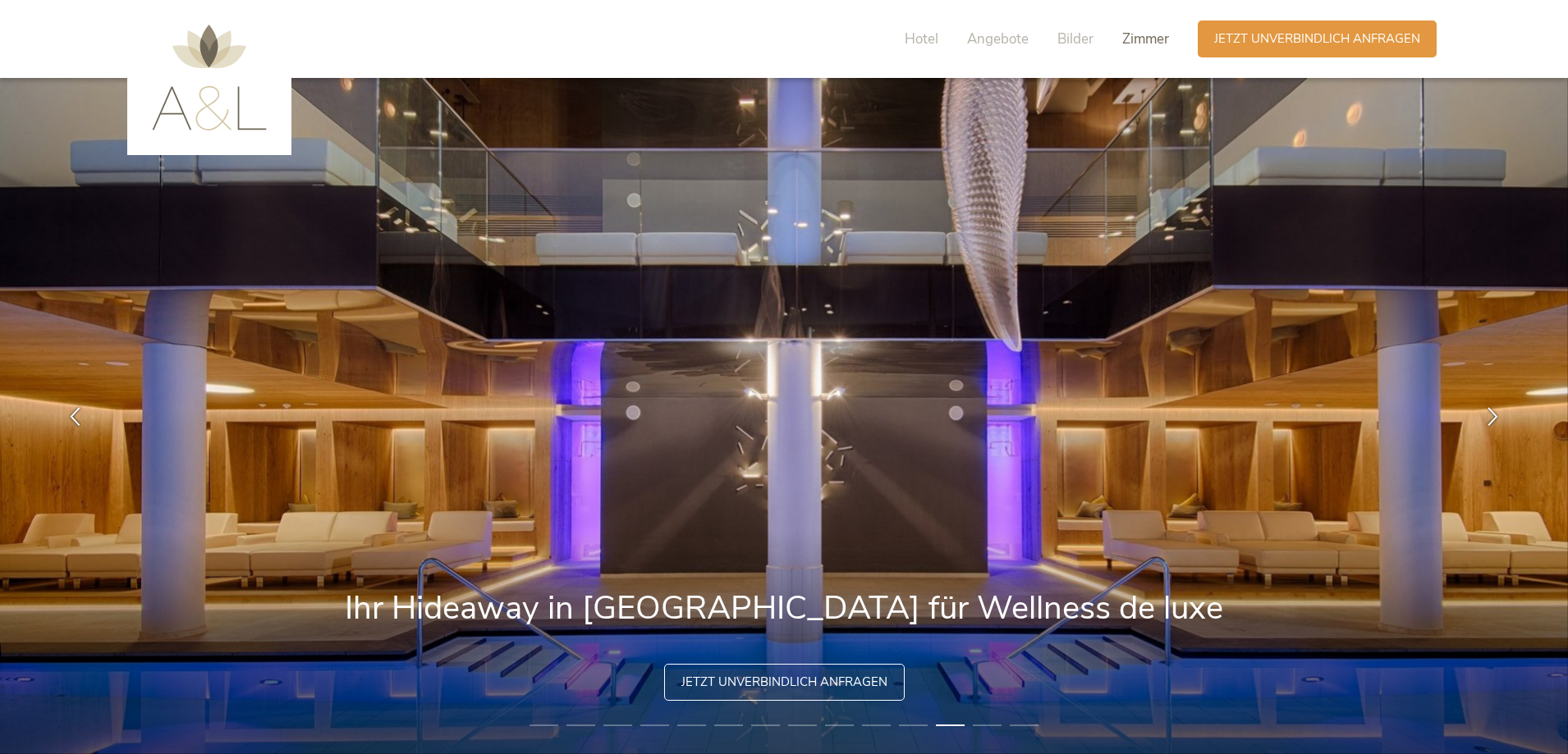
click at [1141, 39] on span "Zimmer" at bounding box center [1146, 38] width 47 height 19
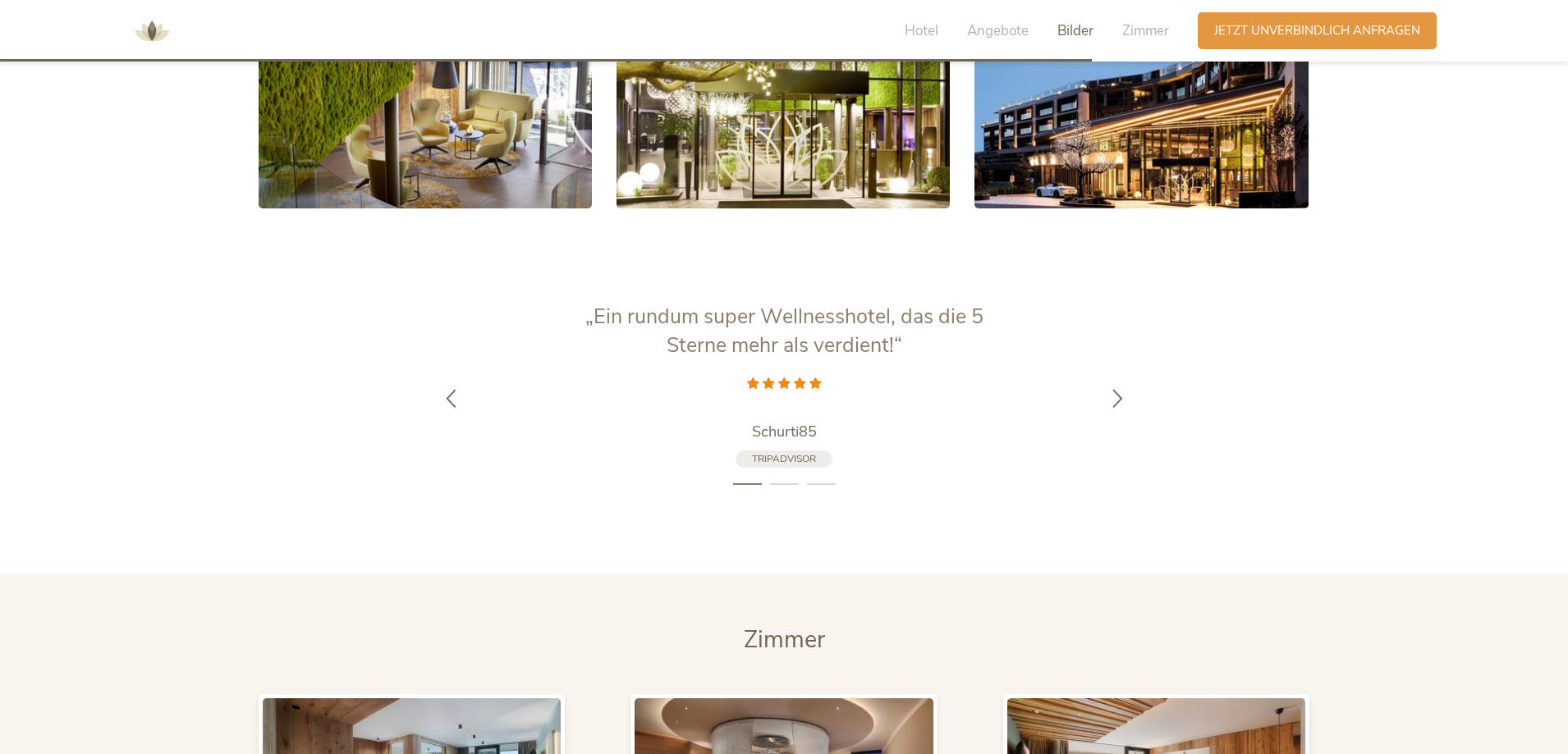
scroll to position [3588, 0]
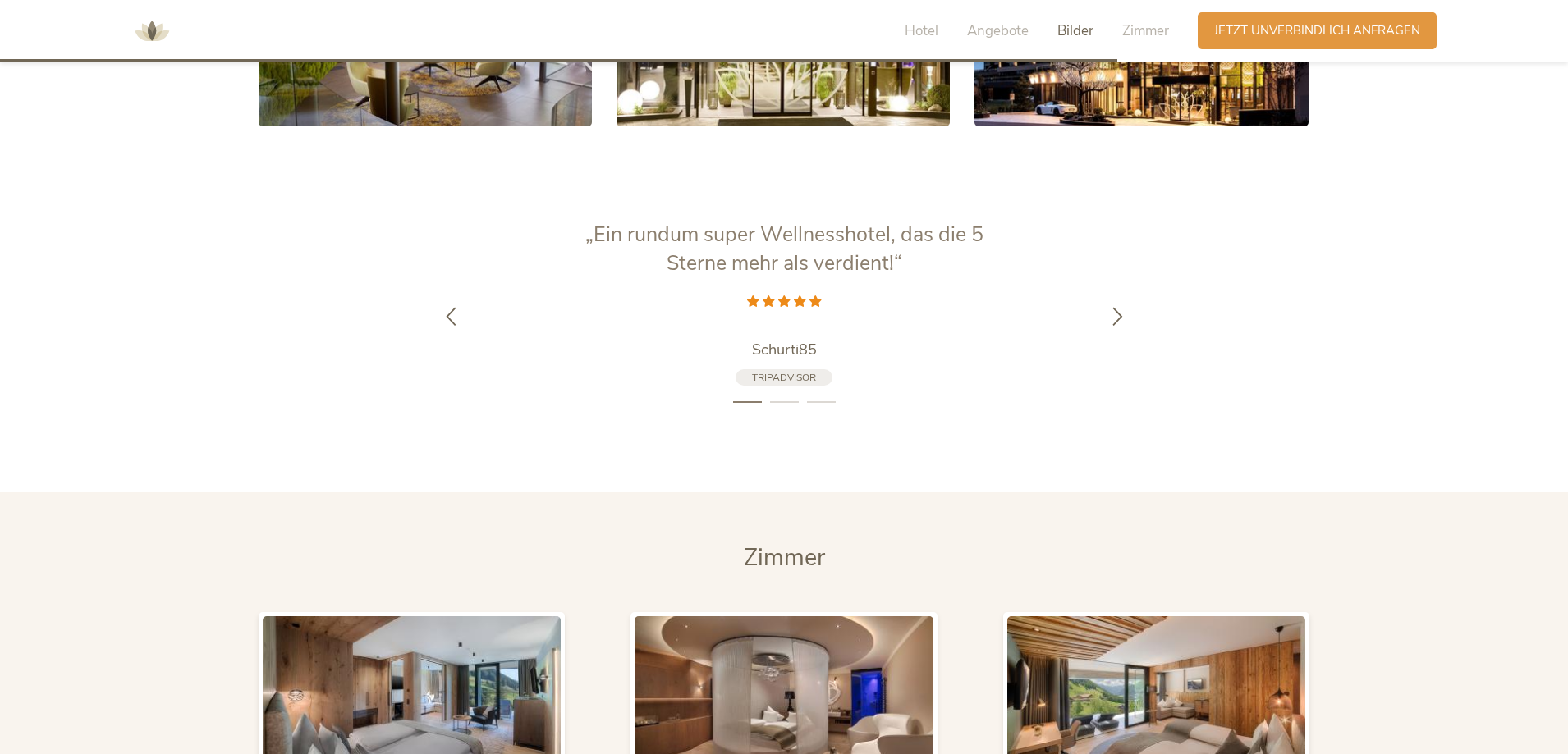
click at [779, 397] on li "2" at bounding box center [784, 402] width 28 height 17
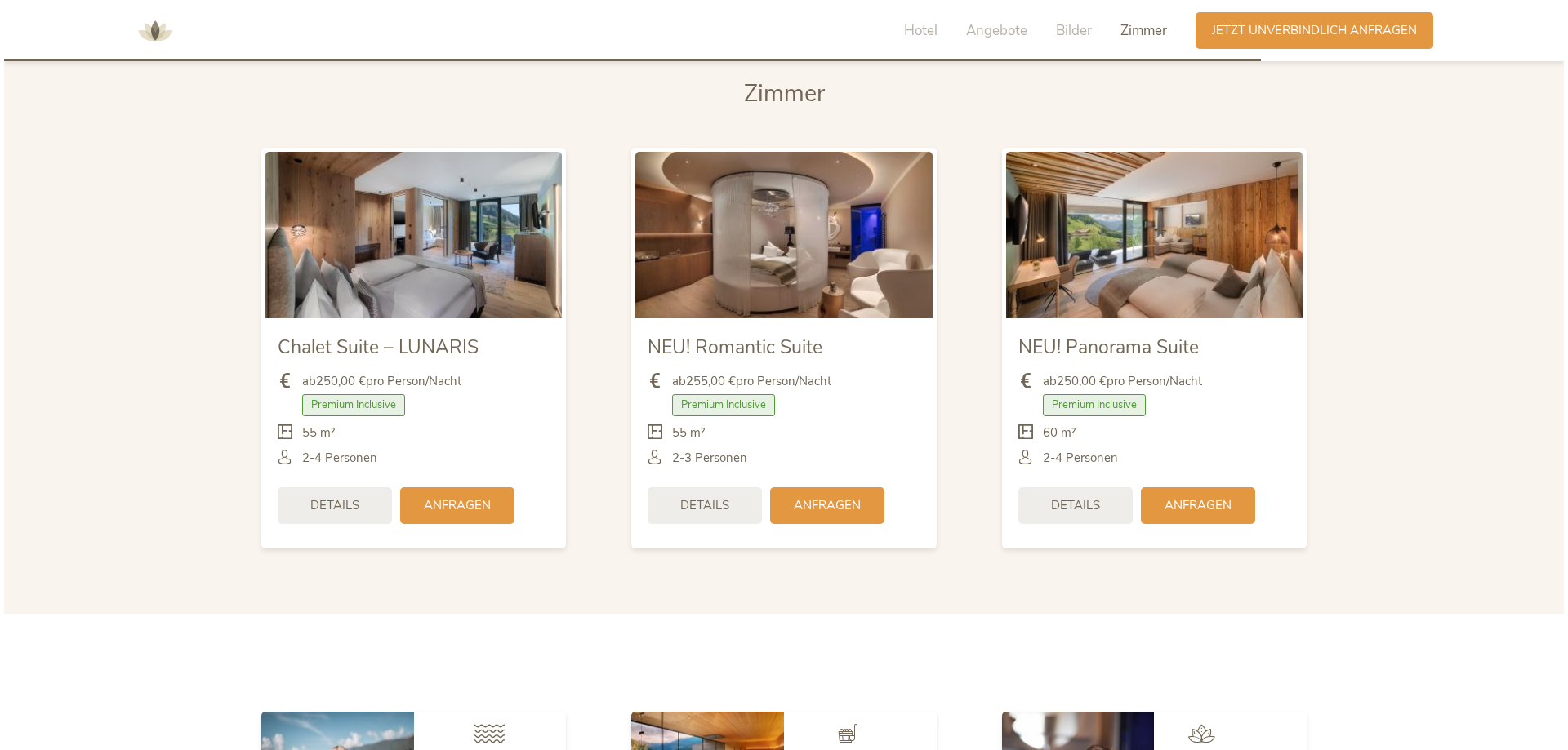
scroll to position [3976, 0]
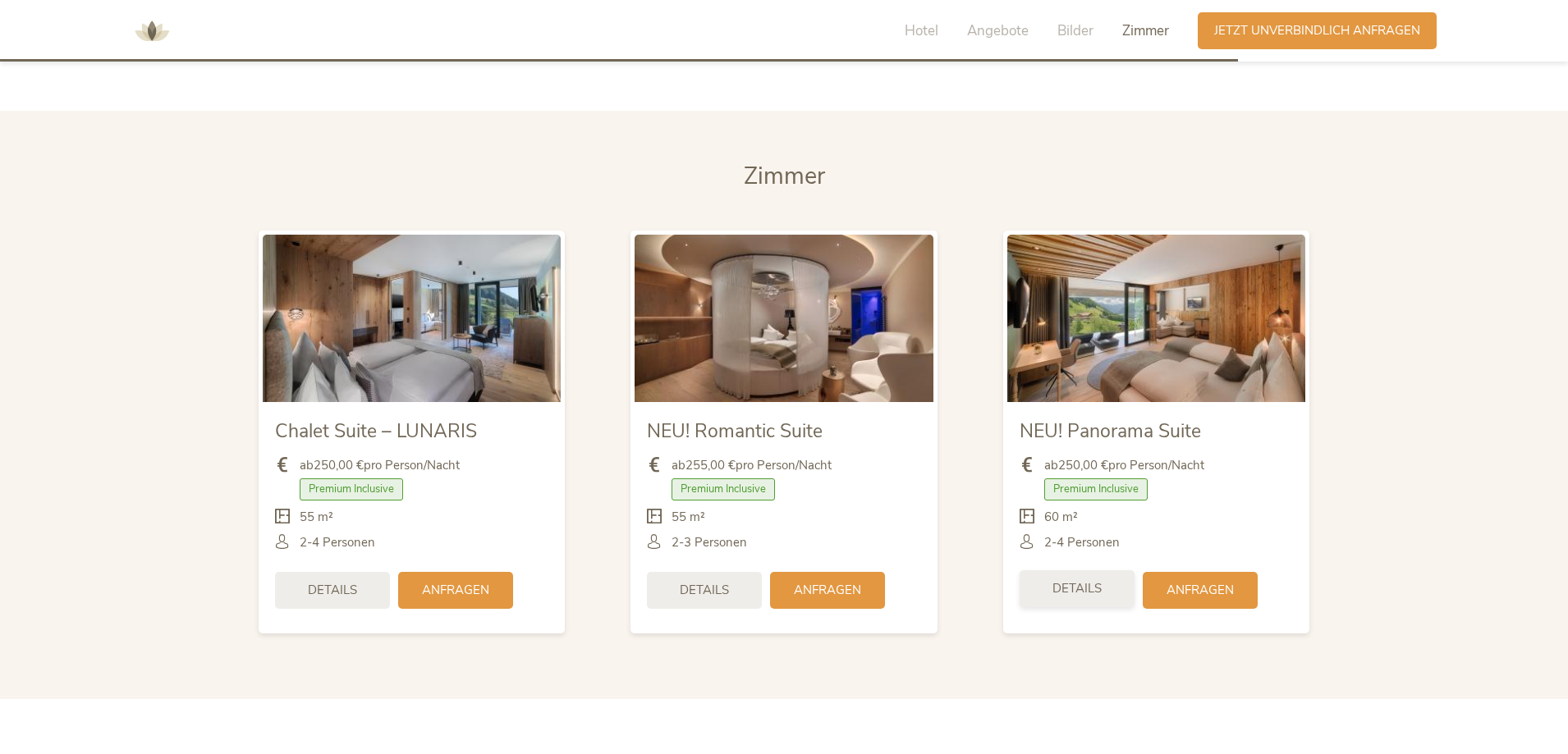
click at [1075, 582] on span "Details" at bounding box center [1077, 588] width 49 height 17
click at [0, 0] on p "-WIFI kostenlos" at bounding box center [0, 0] width 0 height 0
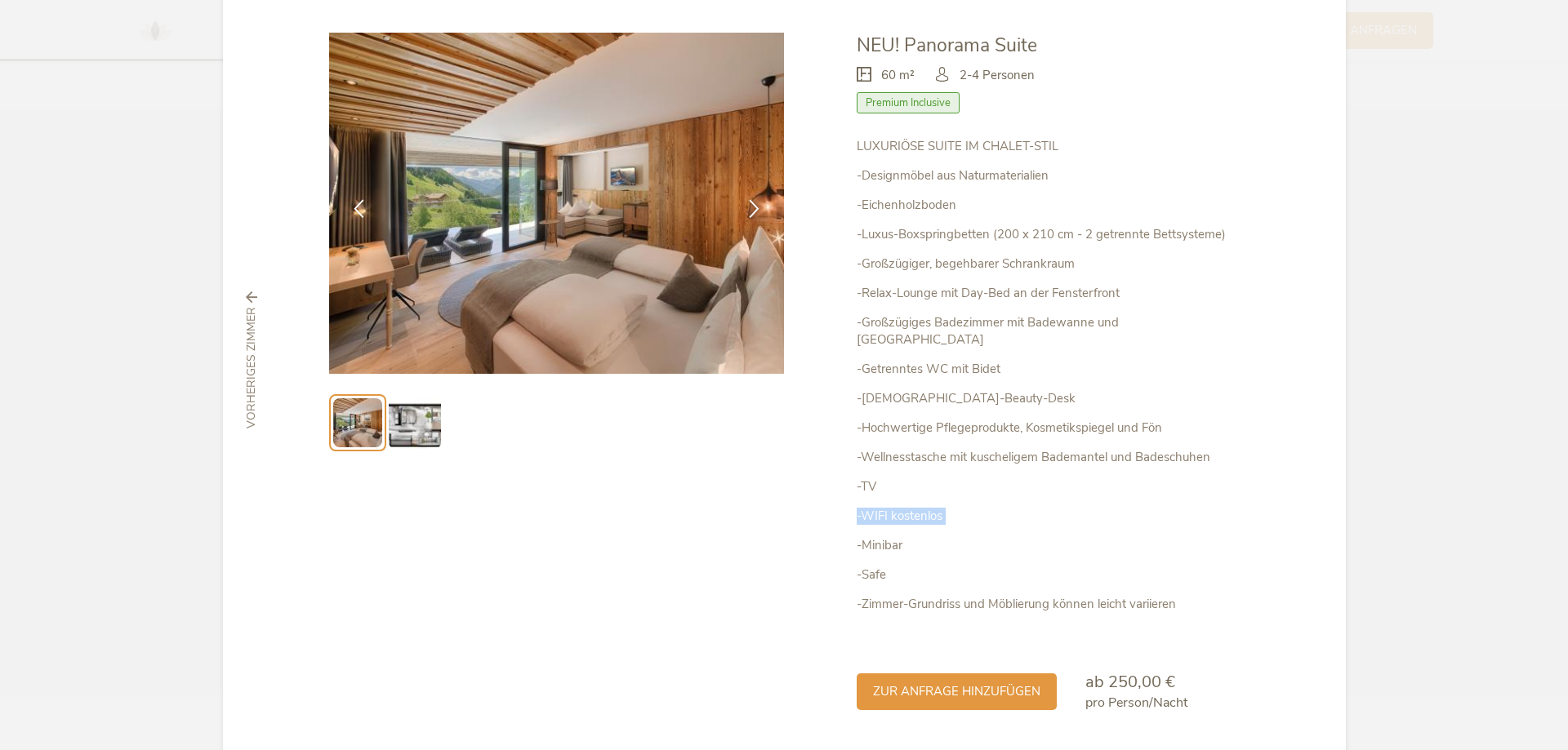
scroll to position [117, 0]
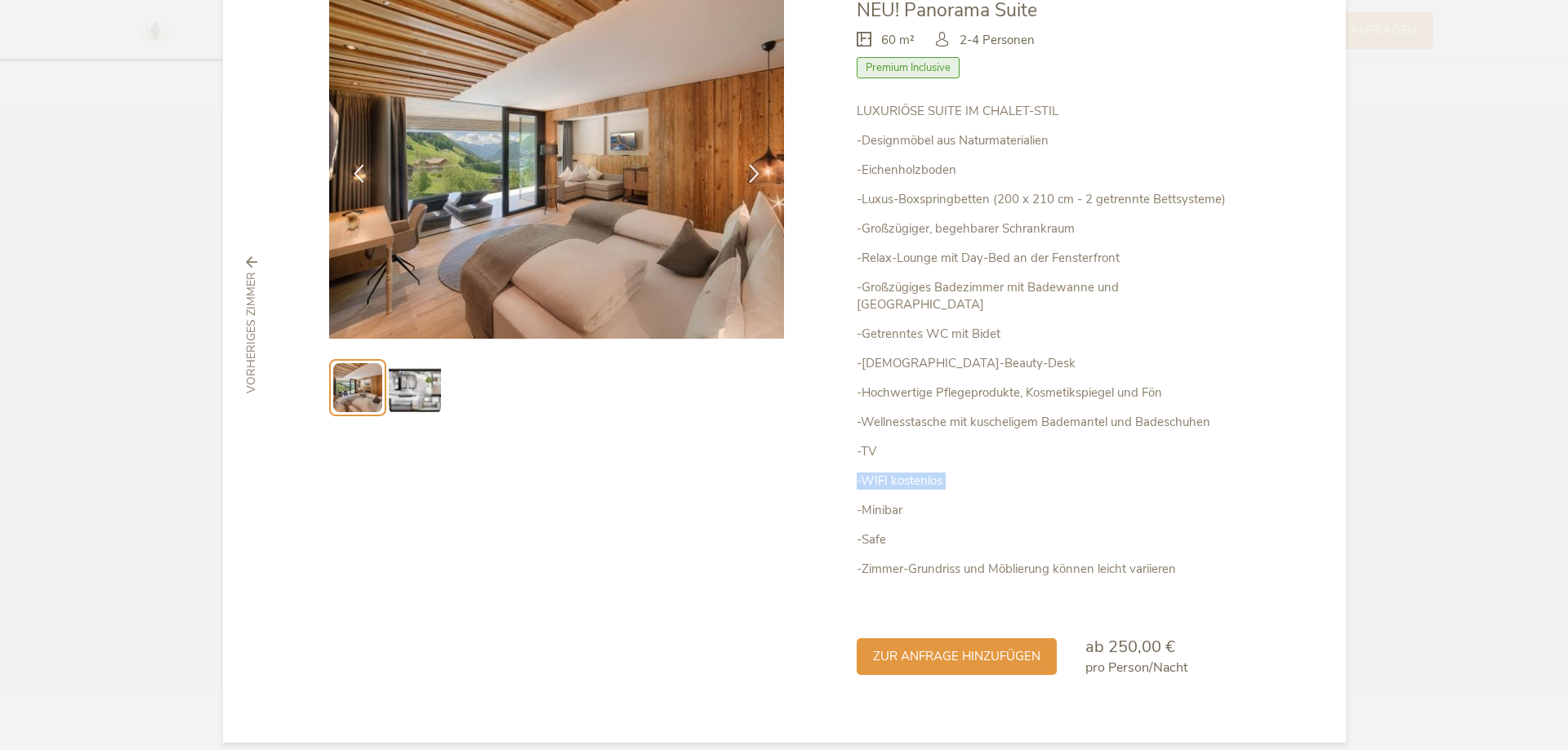
click at [400, 386] on img at bounding box center [415, 387] width 52 height 52
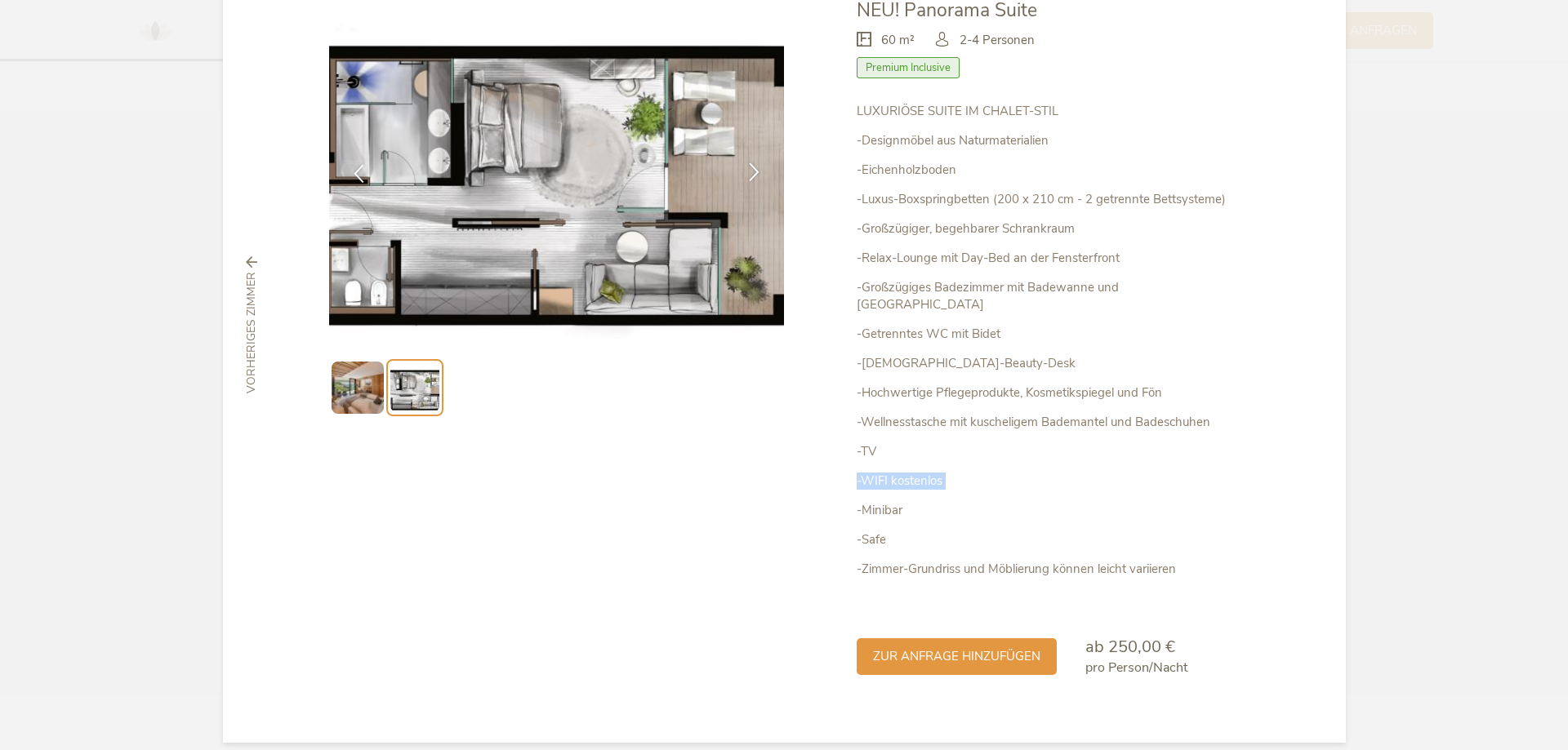
click at [755, 166] on icon at bounding box center [754, 172] width 19 height 19
